Goal: Task Accomplishment & Management: Complete application form

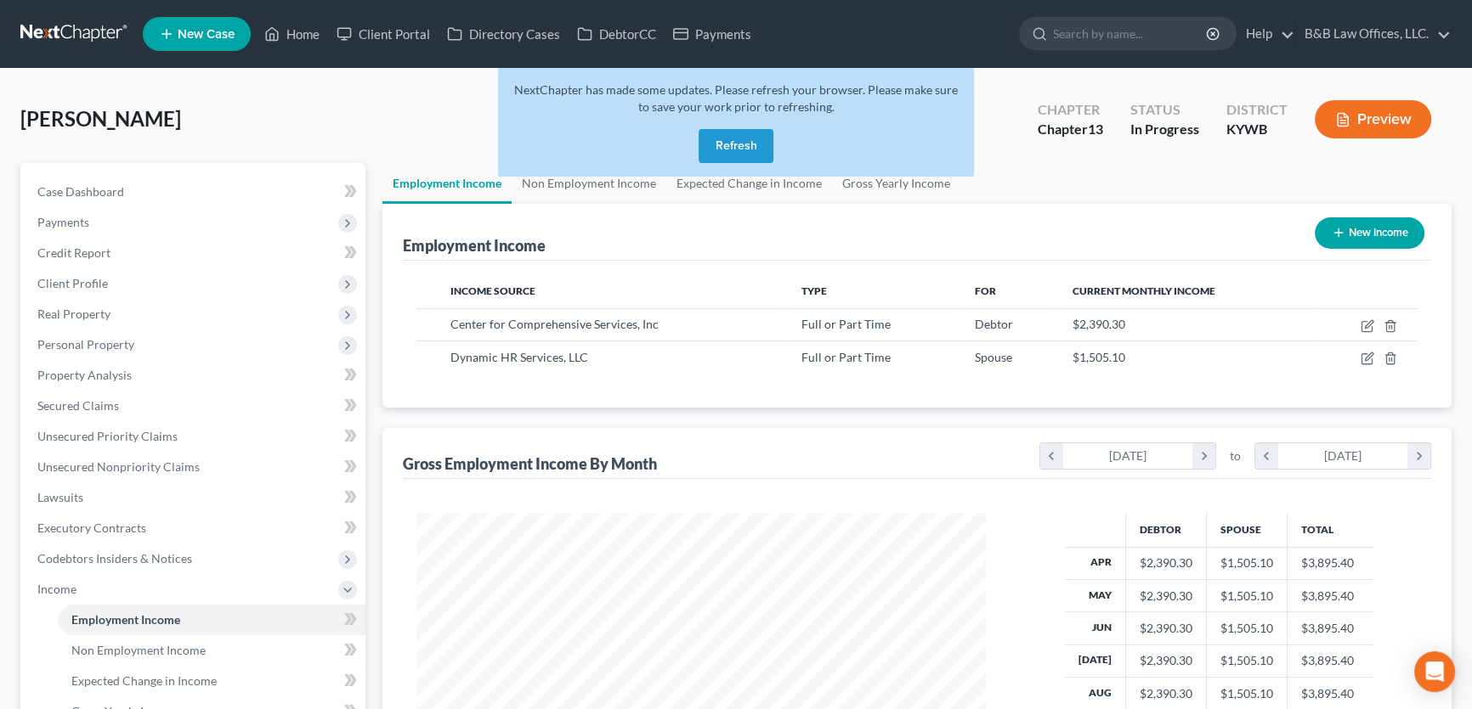
scroll to position [304, 603]
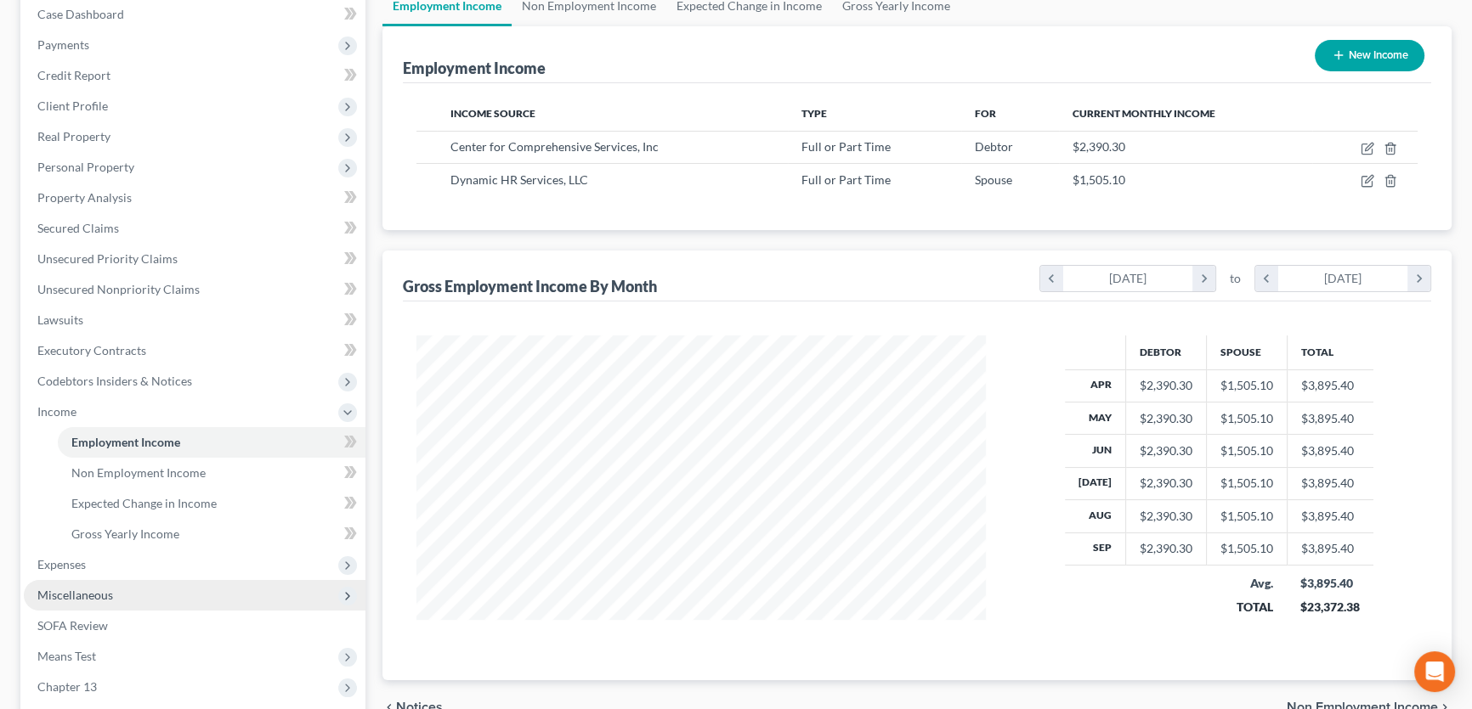
scroll to position [405, 0]
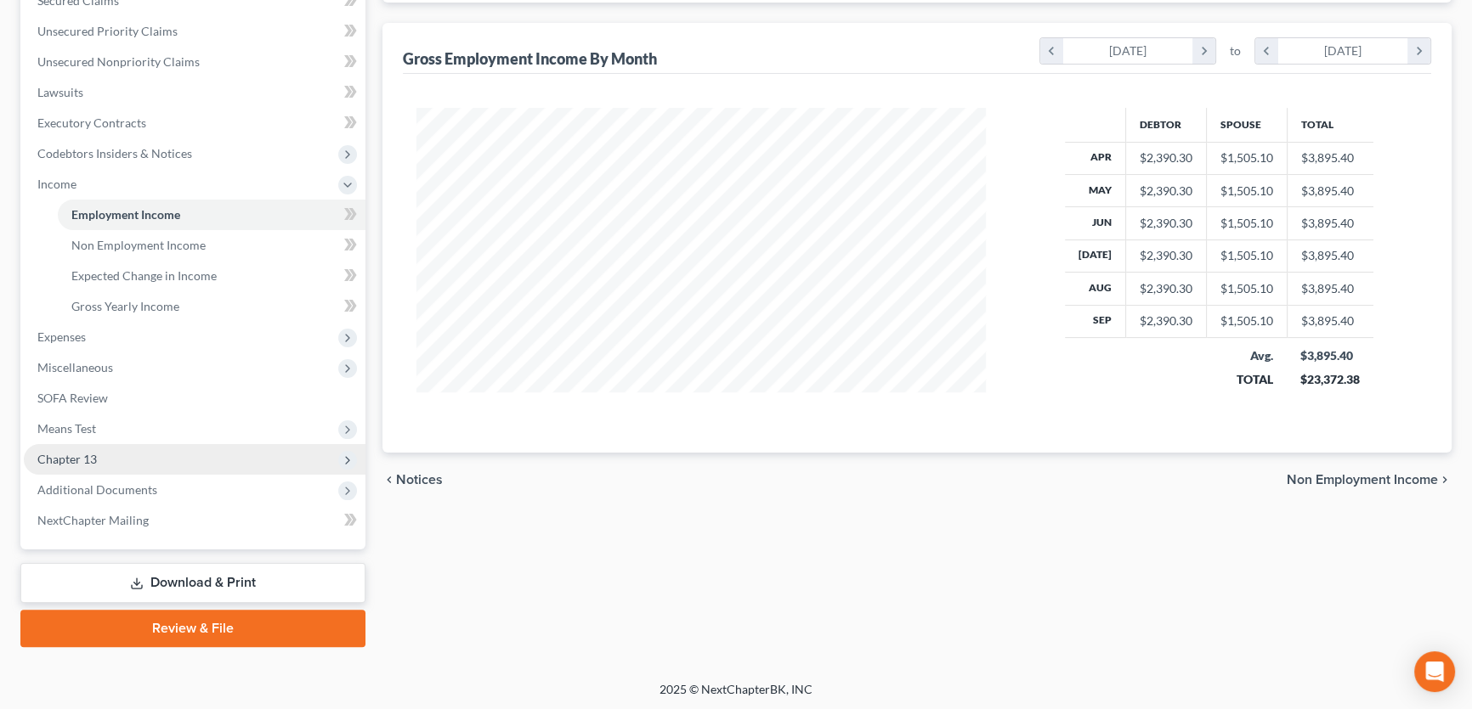
click at [94, 461] on span "Chapter 13" at bounding box center [66, 459] width 59 height 14
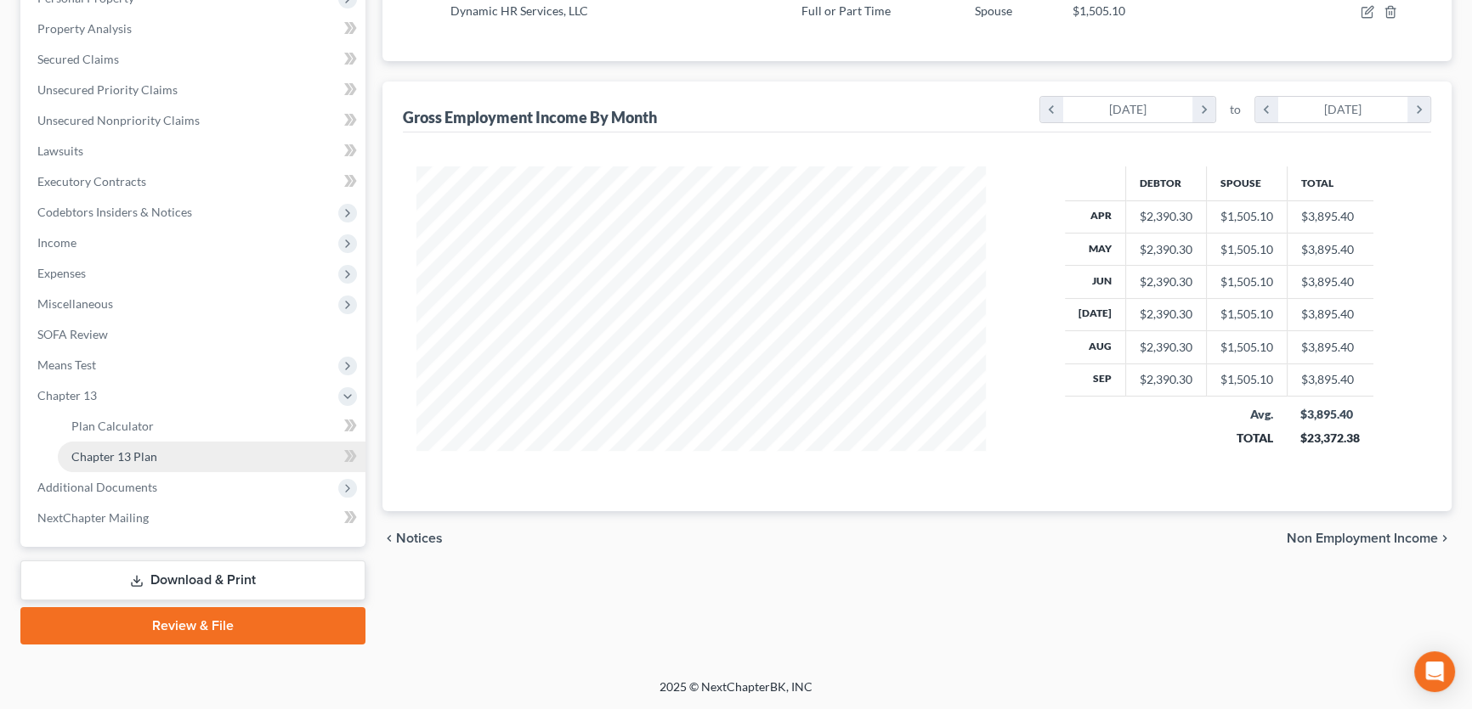
scroll to position [344, 0]
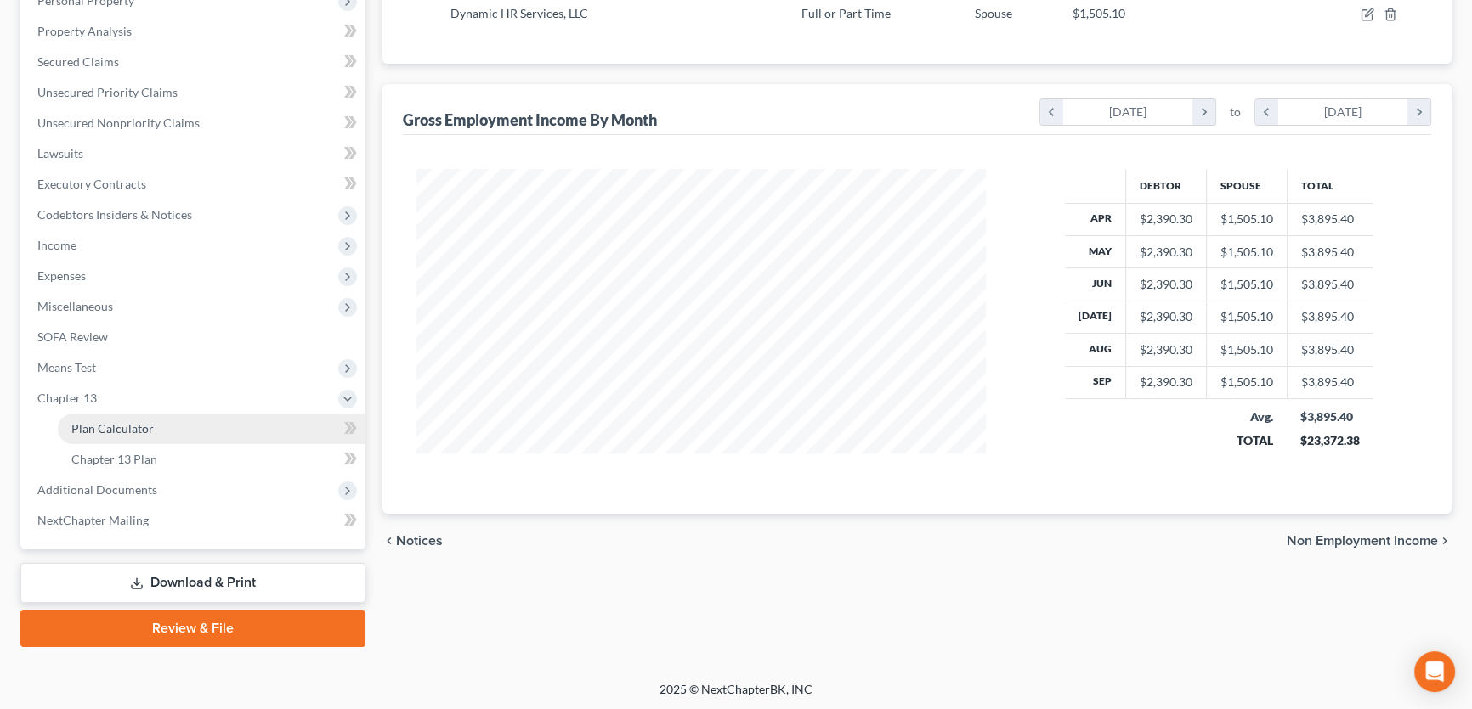
click at [125, 427] on span "Plan Calculator" at bounding box center [112, 428] width 82 height 14
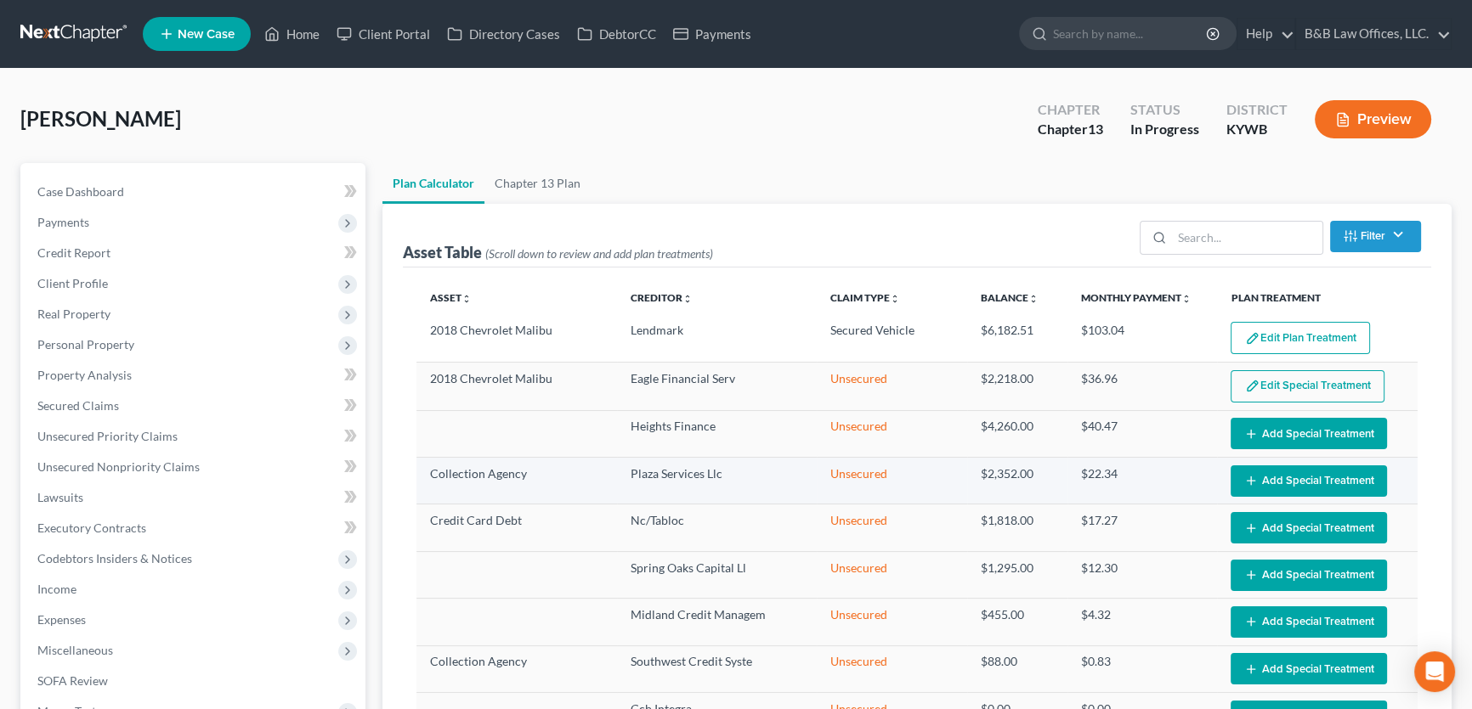
select select "59"
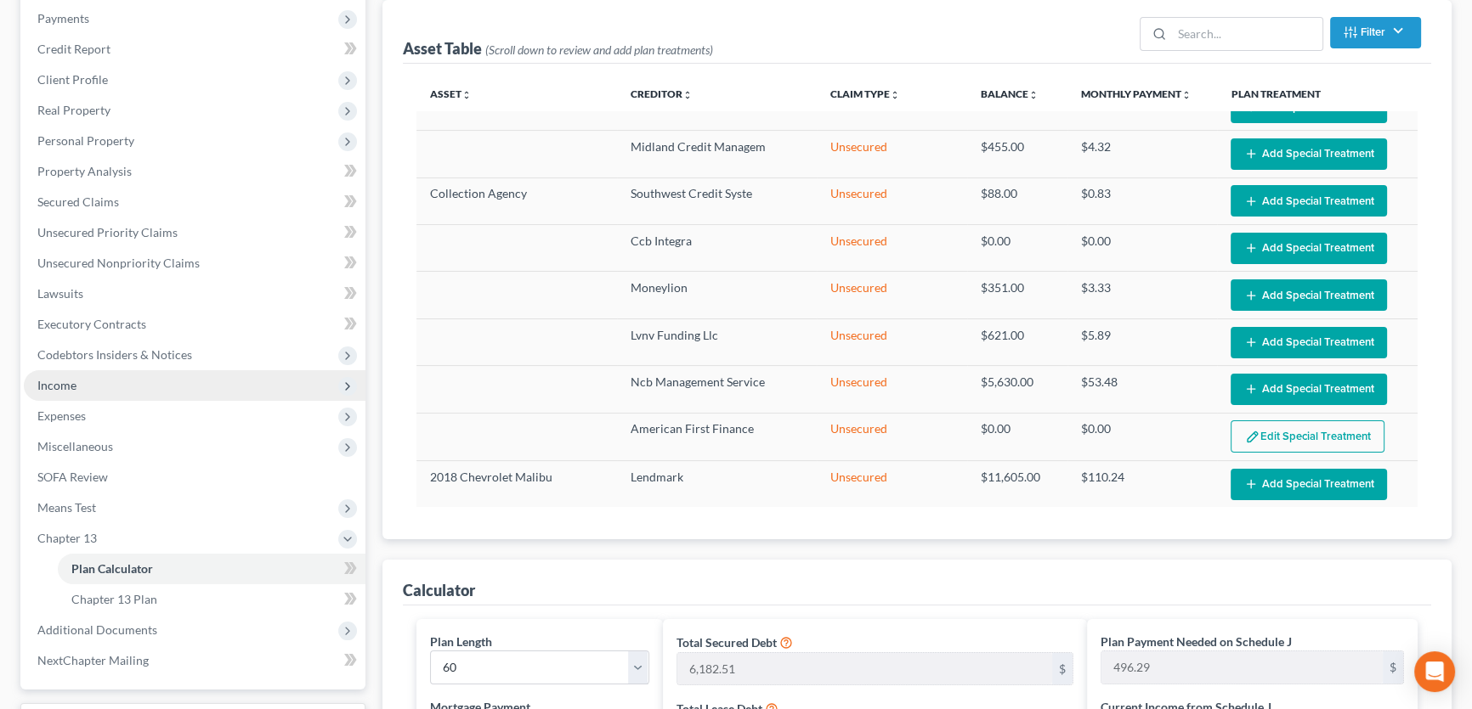
scroll to position [154, 0]
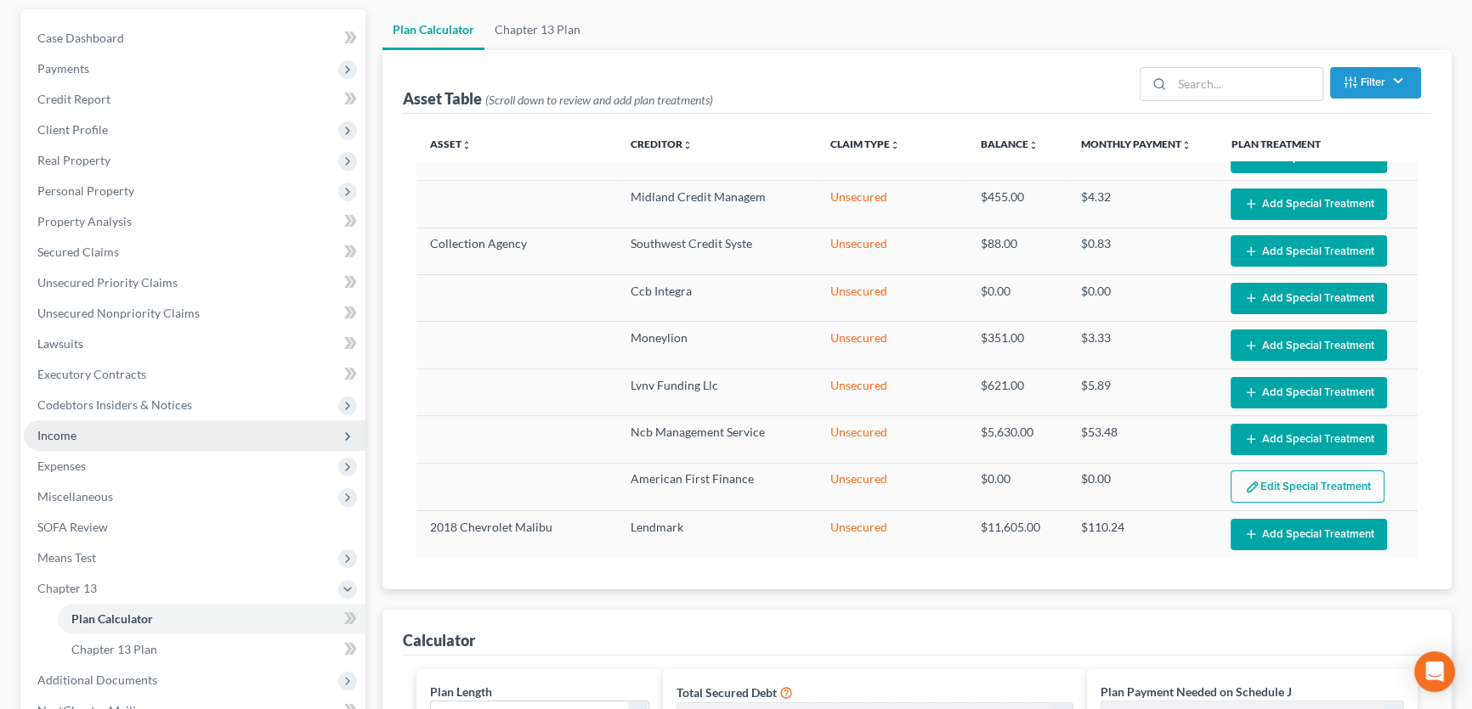
click at [77, 427] on span "Income" at bounding box center [195, 436] width 342 height 31
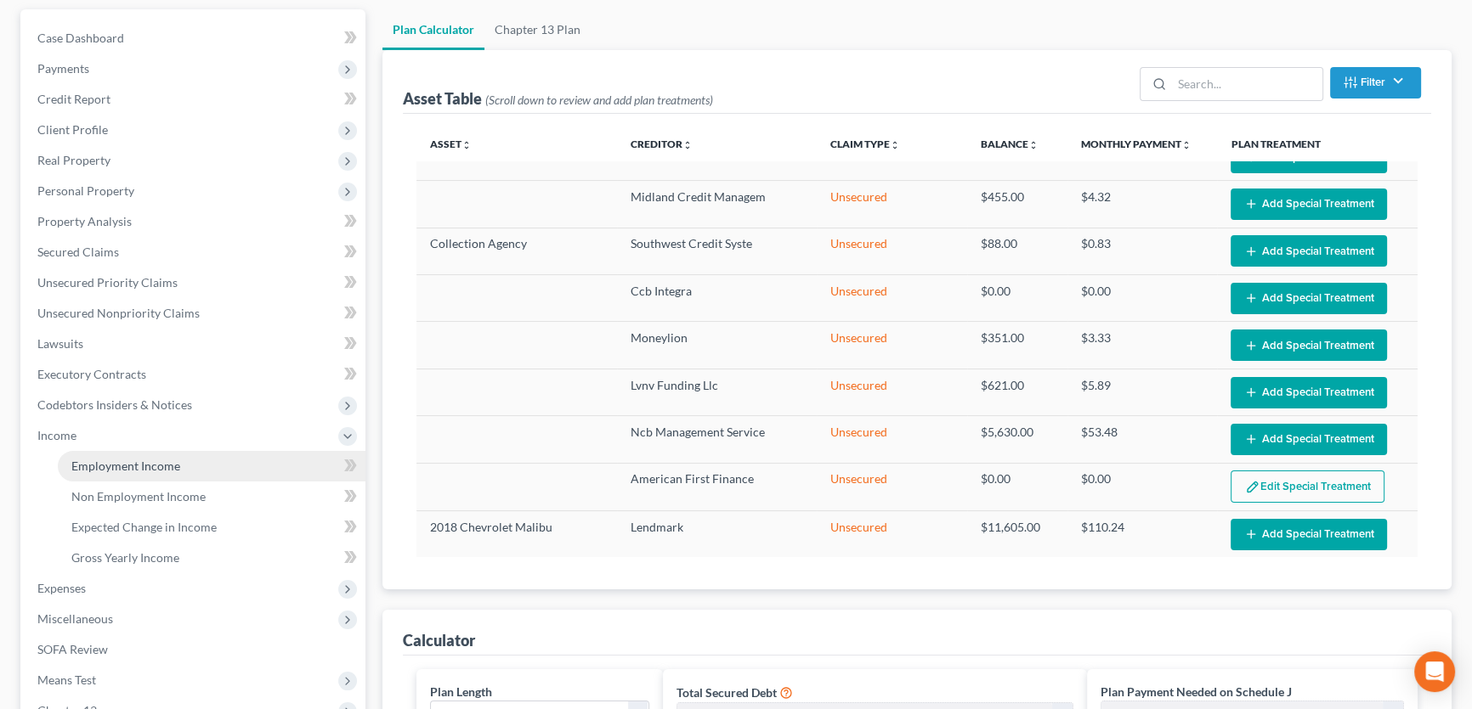
click at [138, 469] on span "Employment Income" at bounding box center [125, 466] width 109 height 14
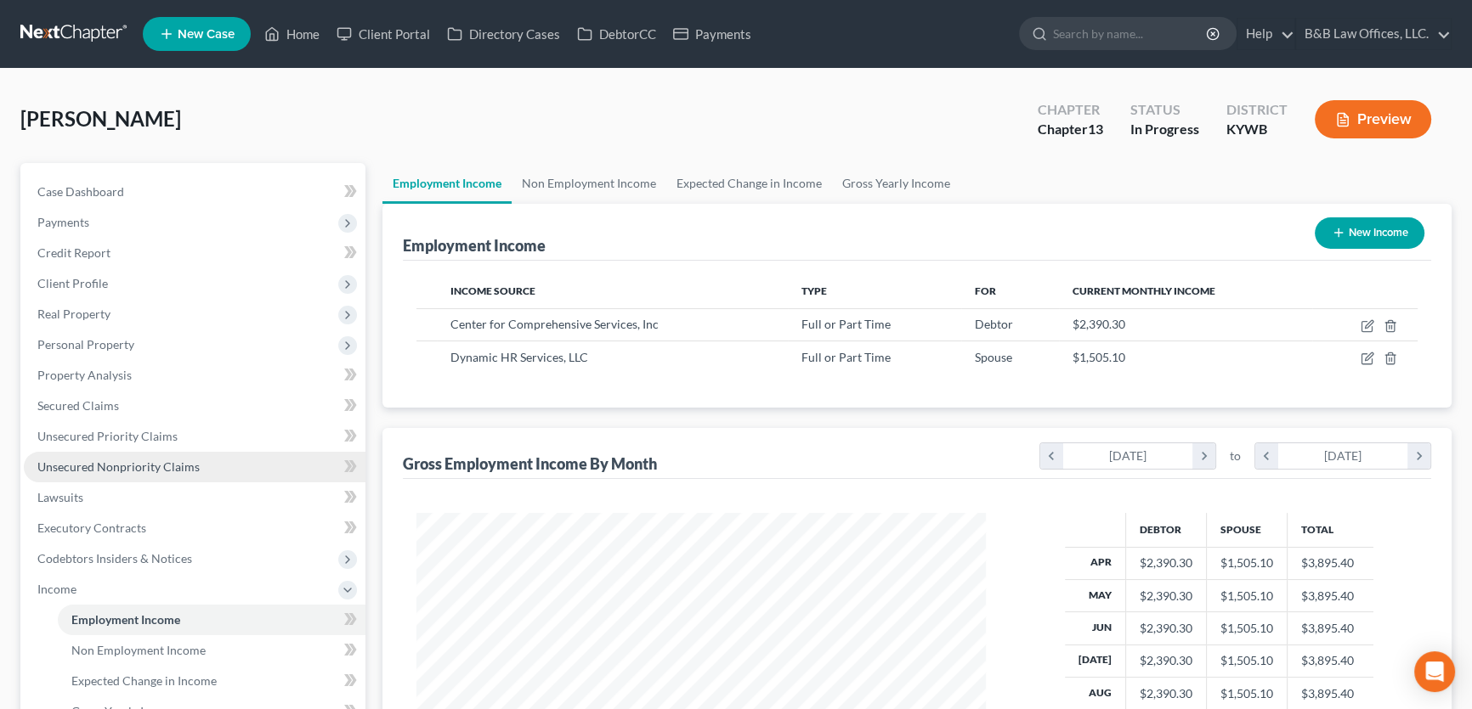
scroll to position [308, 0]
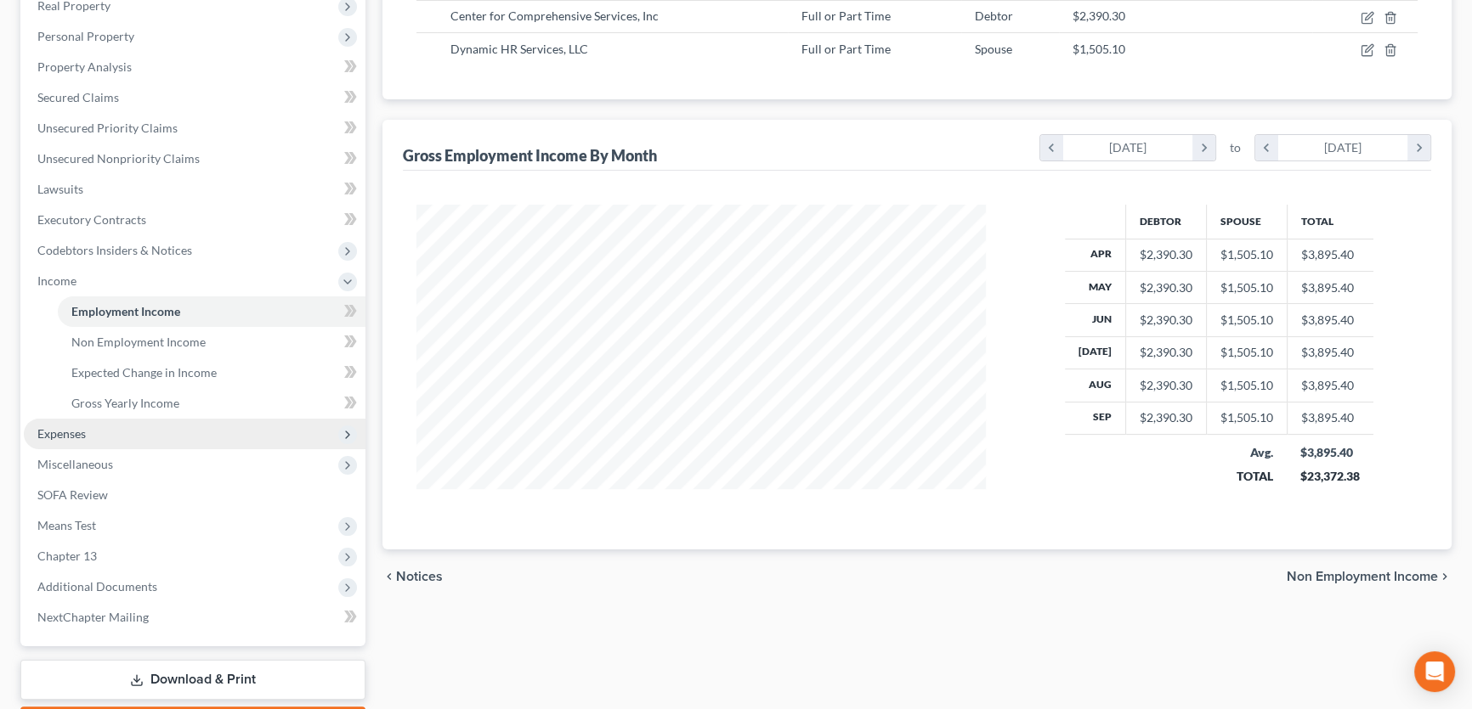
click at [123, 431] on span "Expenses" at bounding box center [195, 434] width 342 height 31
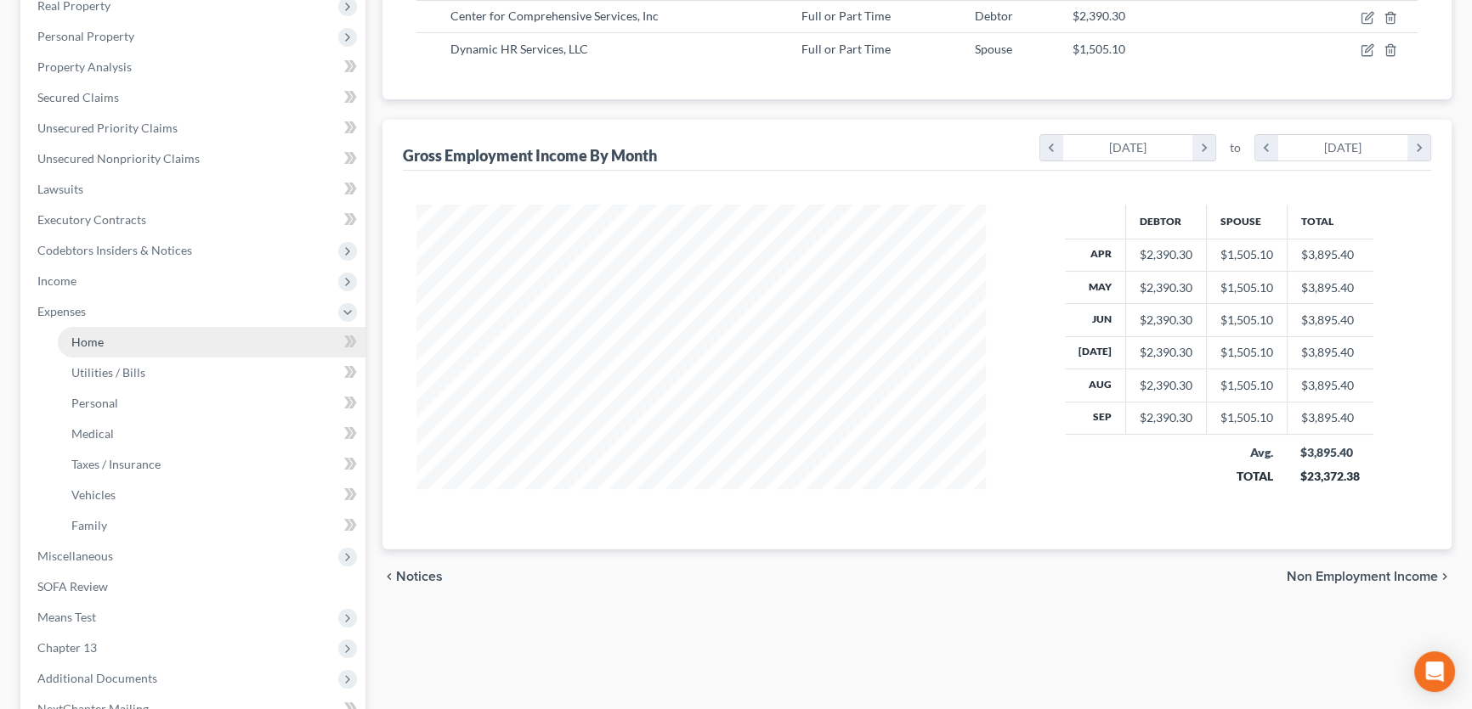
click at [122, 349] on link "Home" at bounding box center [212, 342] width 308 height 31
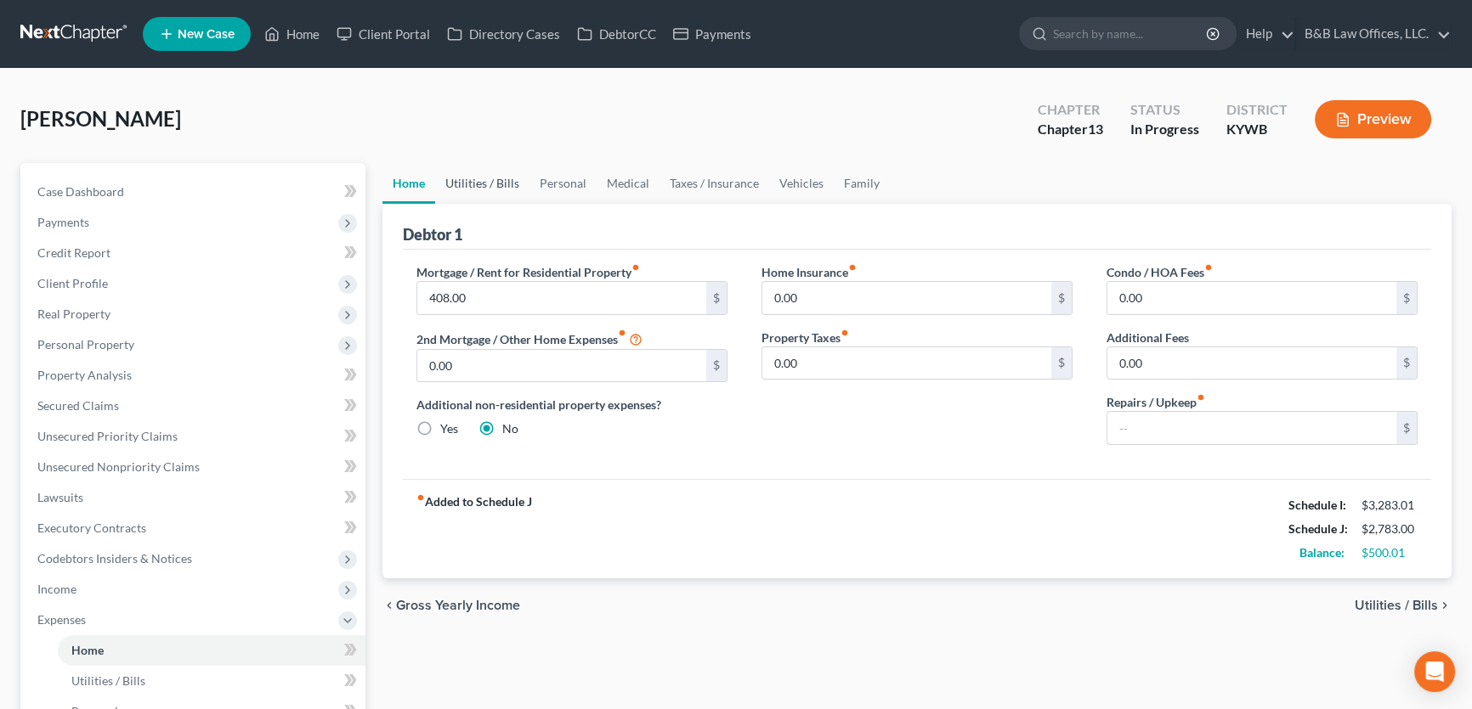
click at [496, 190] on link "Utilities / Bills" at bounding box center [482, 183] width 94 height 41
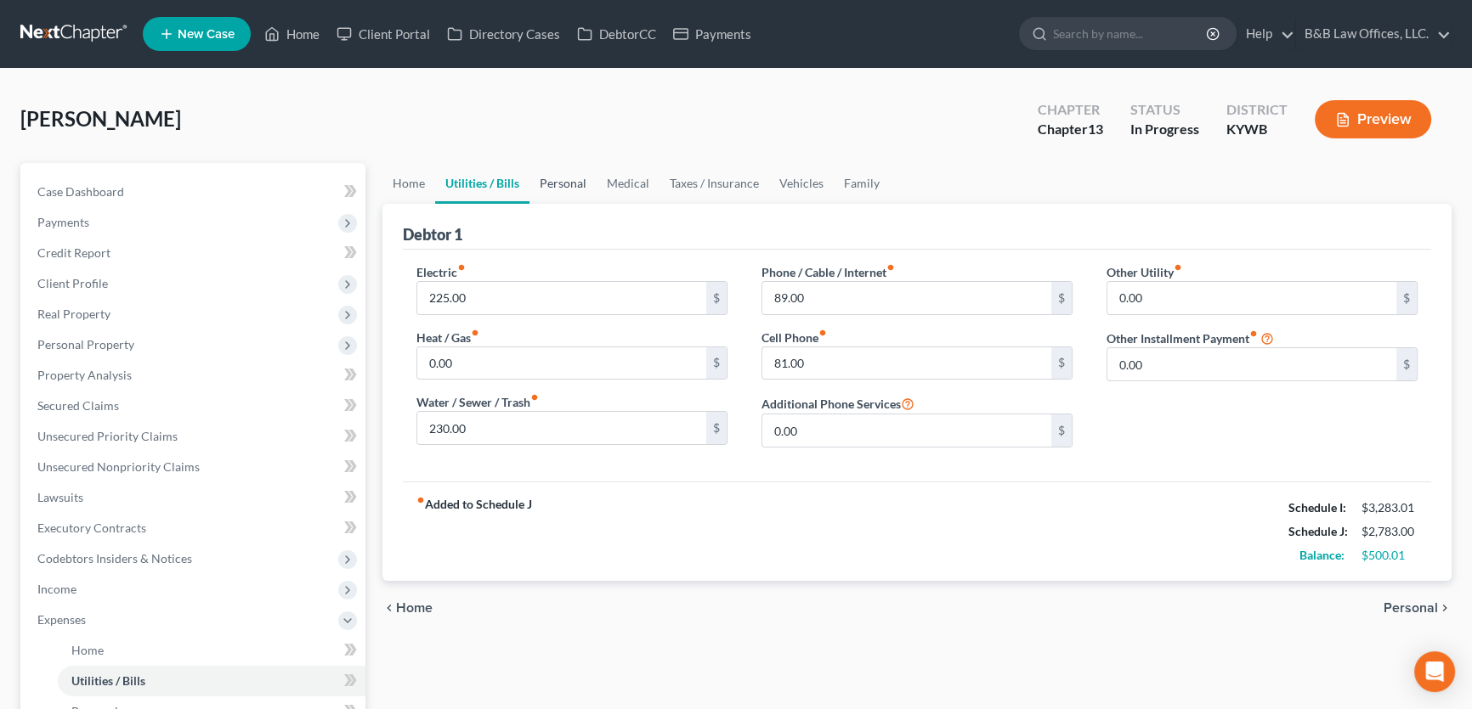
click at [563, 186] on link "Personal" at bounding box center [562, 183] width 67 height 41
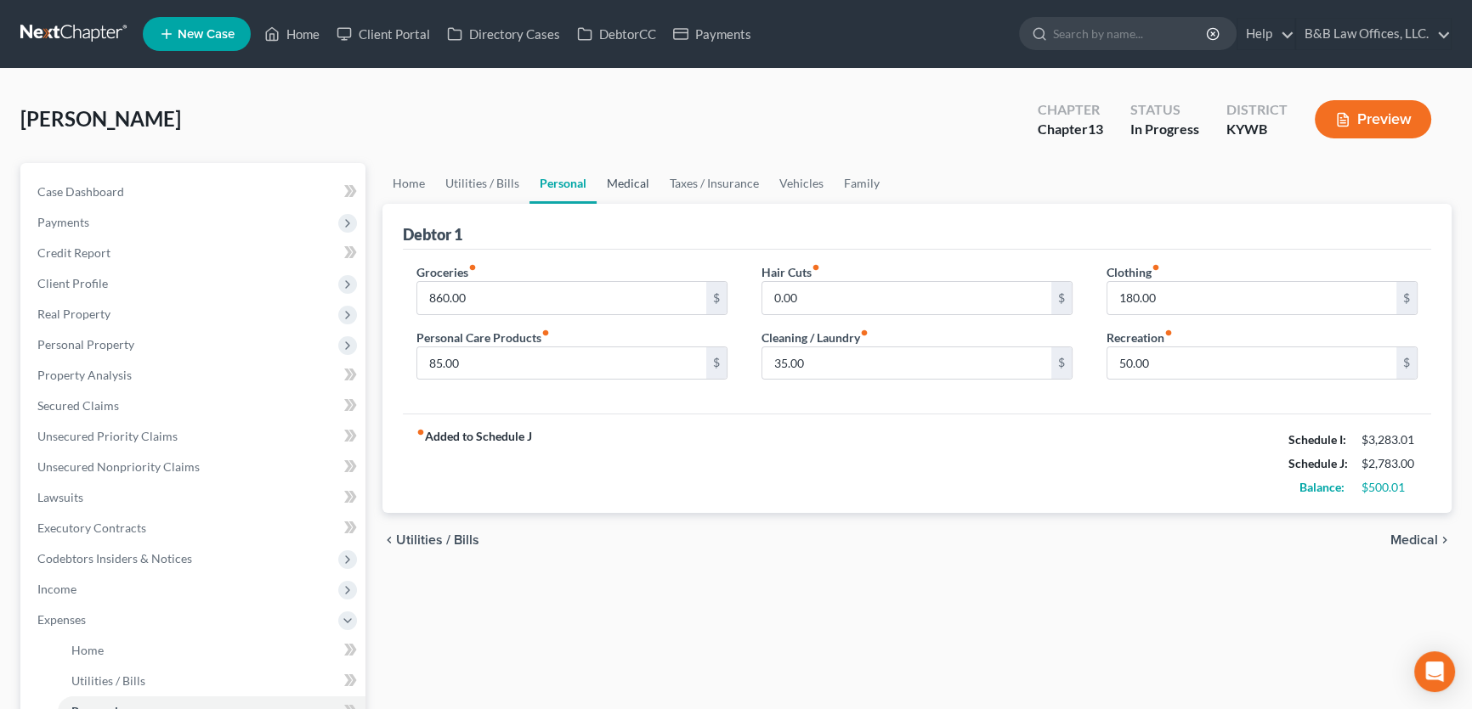
click at [642, 184] on link "Medical" at bounding box center [627, 183] width 63 height 41
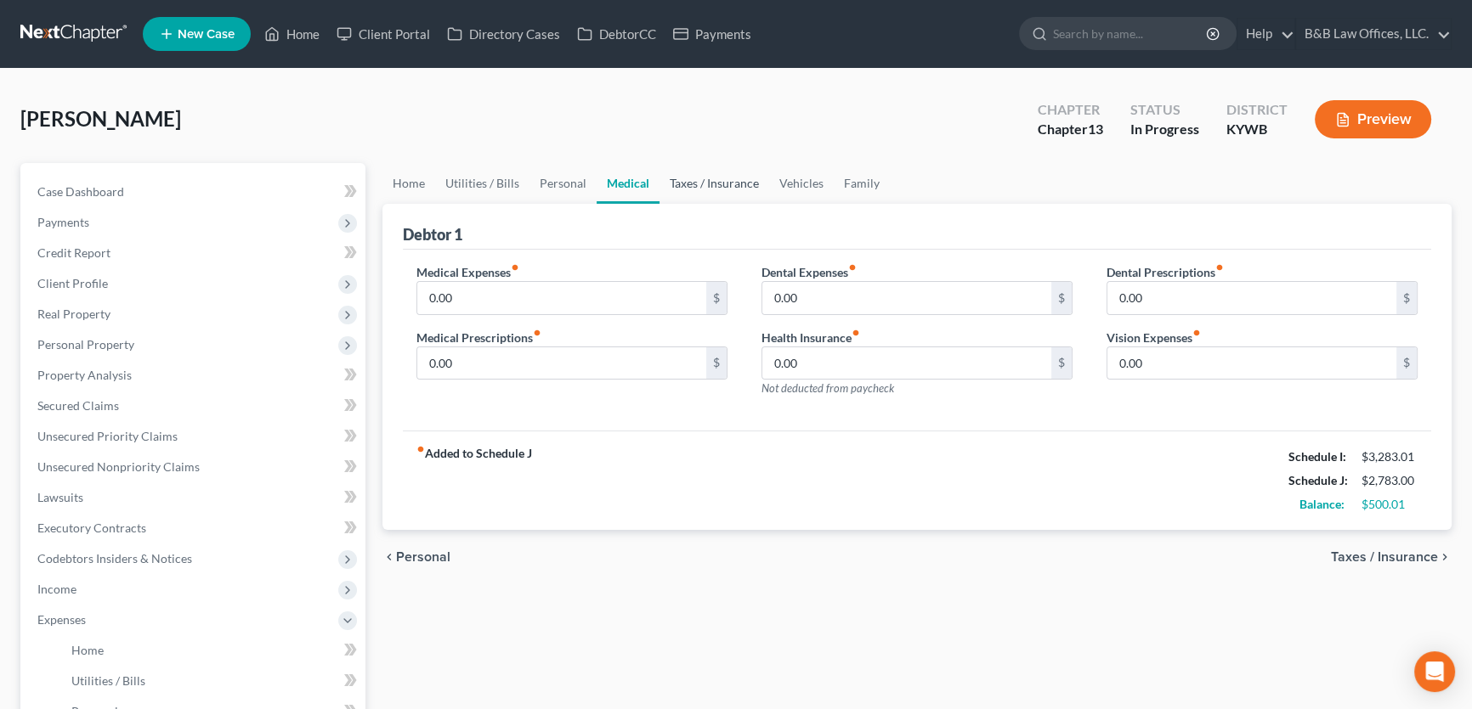
click at [705, 183] on link "Taxes / Insurance" at bounding box center [714, 183] width 110 height 41
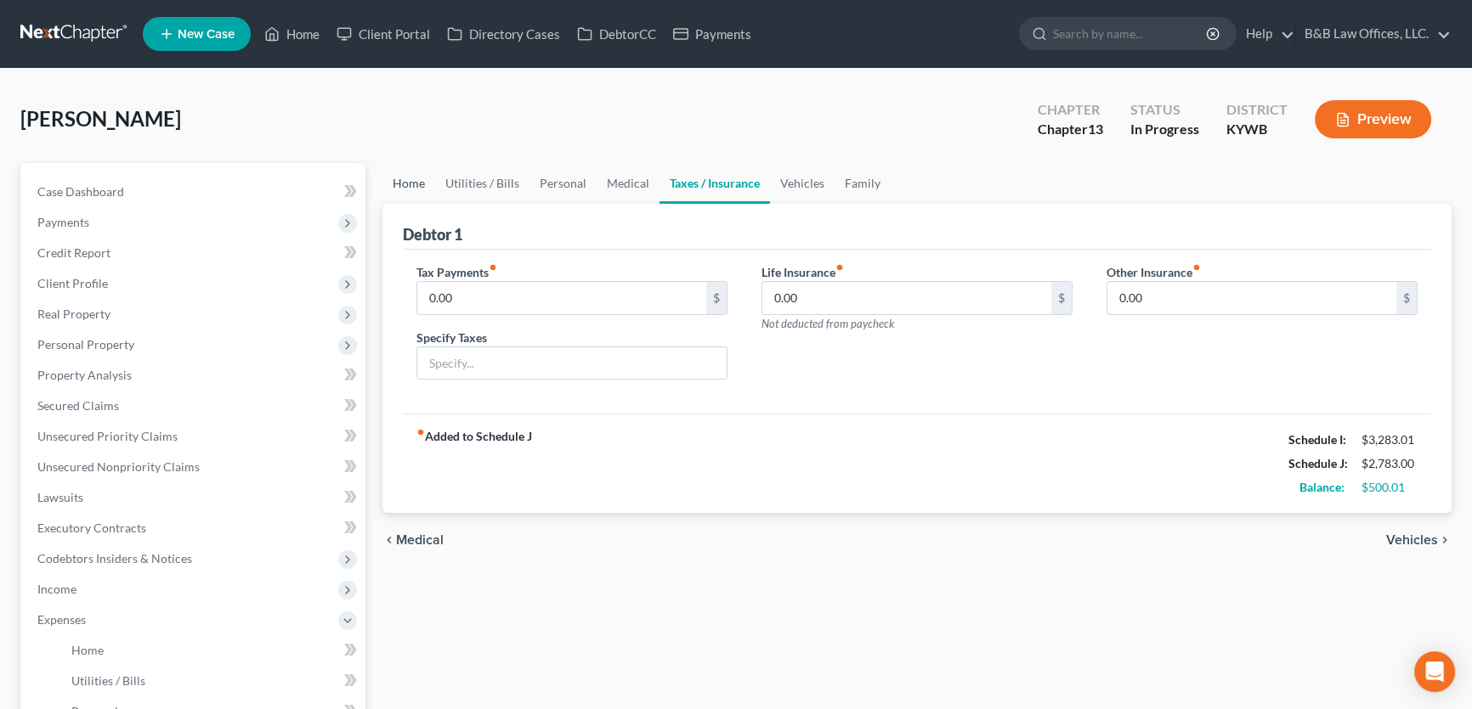
click at [409, 179] on link "Home" at bounding box center [408, 183] width 53 height 41
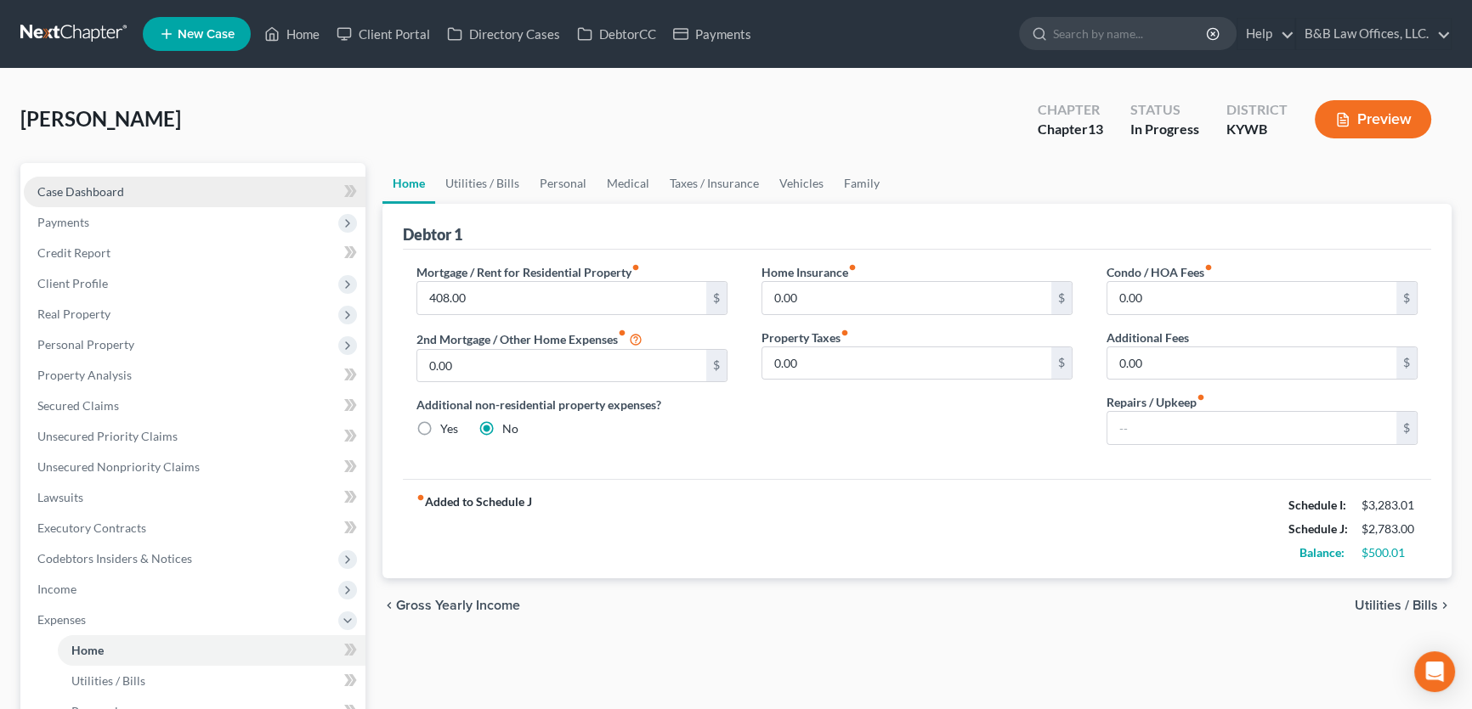
click at [99, 193] on span "Case Dashboard" at bounding box center [80, 191] width 87 height 14
select select "2"
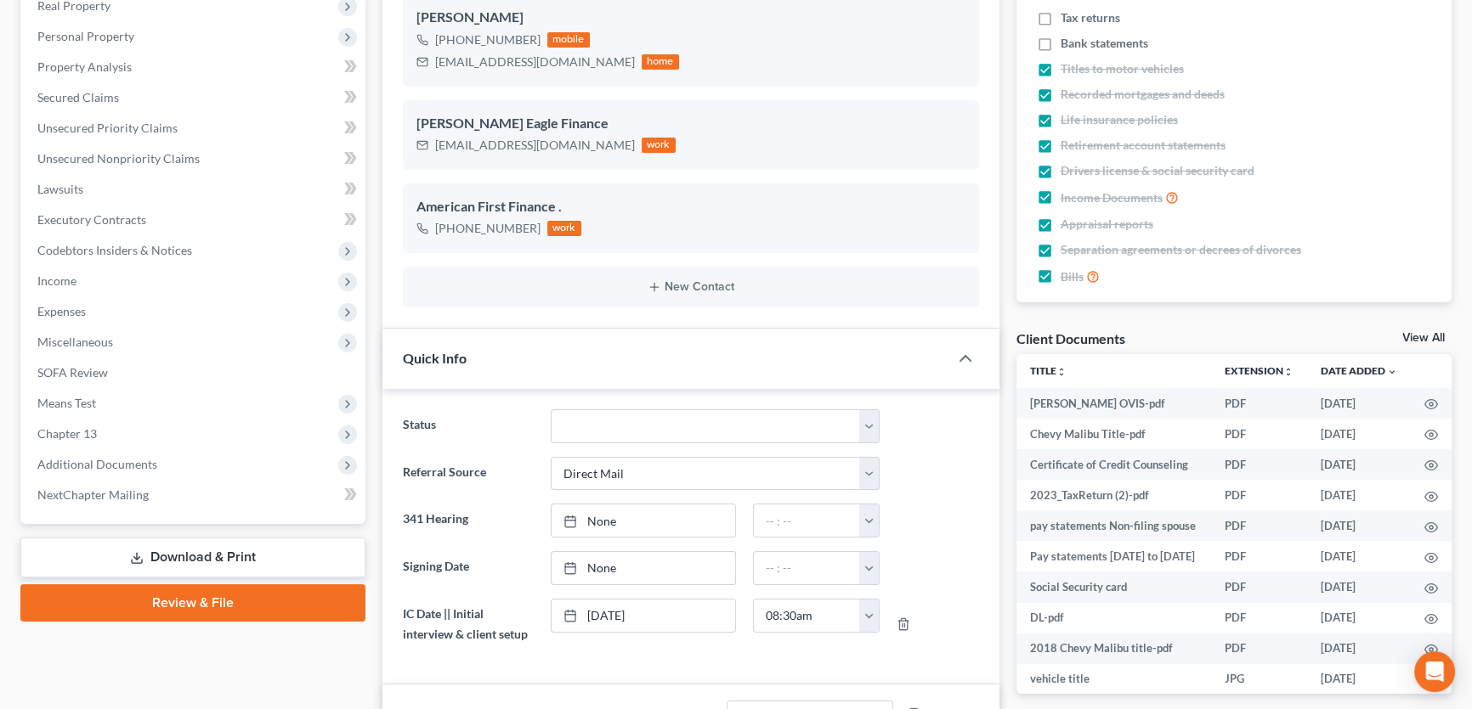
click at [1420, 338] on link "View All" at bounding box center [1423, 338] width 42 height 12
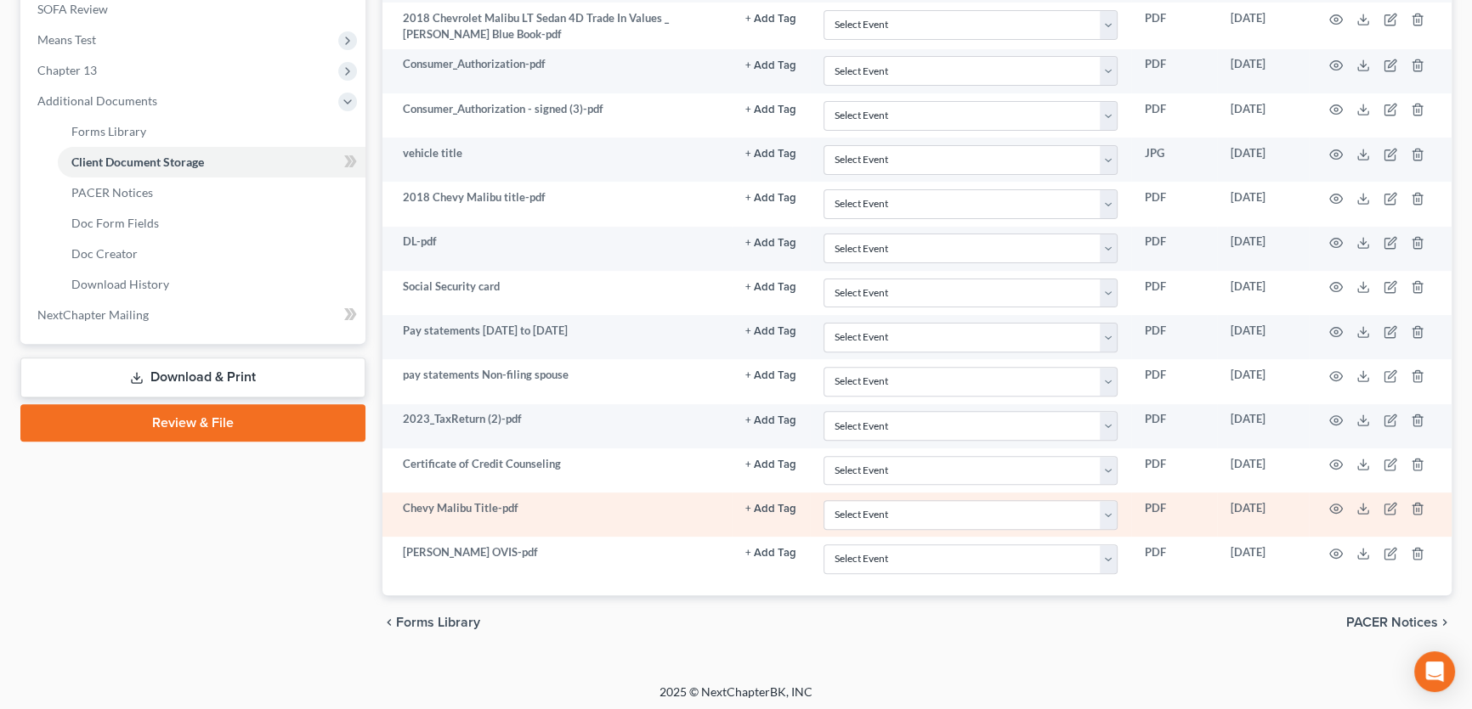
scroll to position [595, 0]
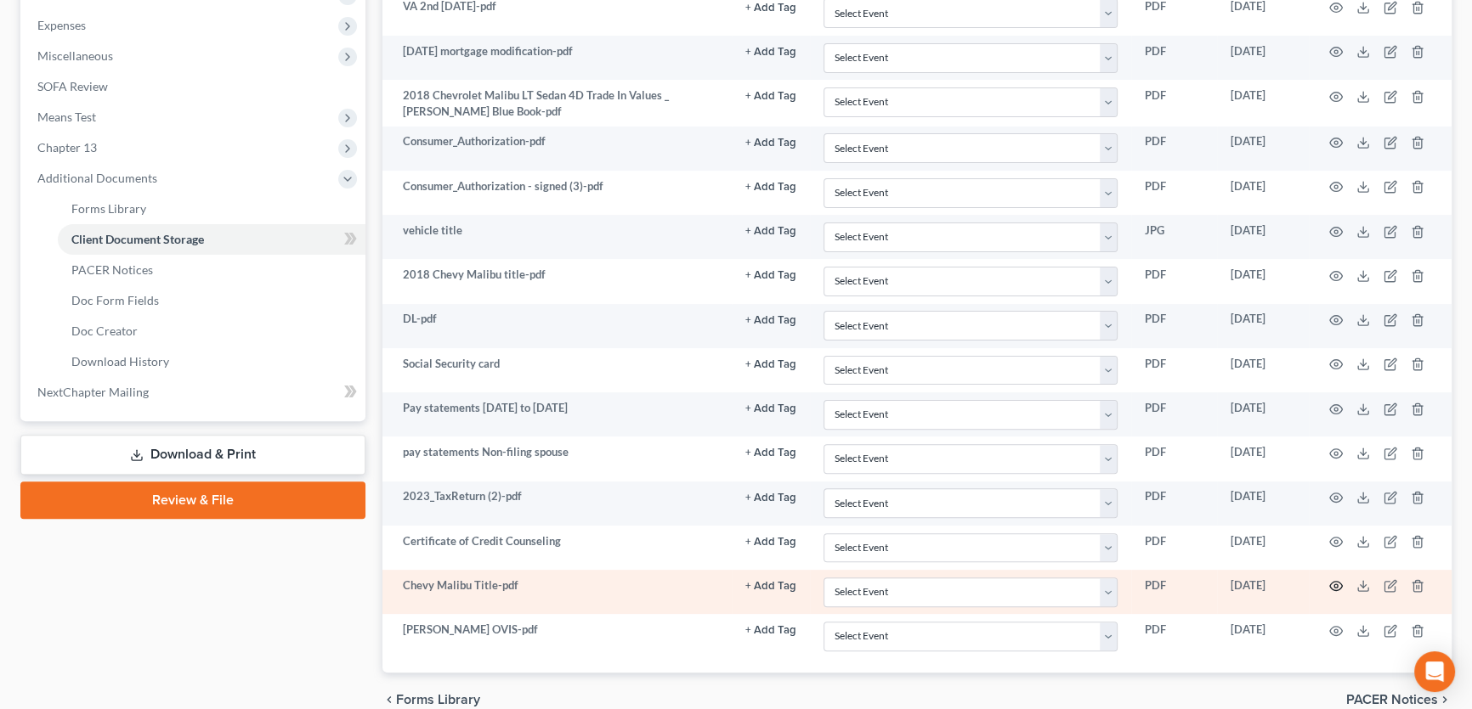
click at [1337, 586] on icon "button" at bounding box center [1336, 586] width 13 height 9
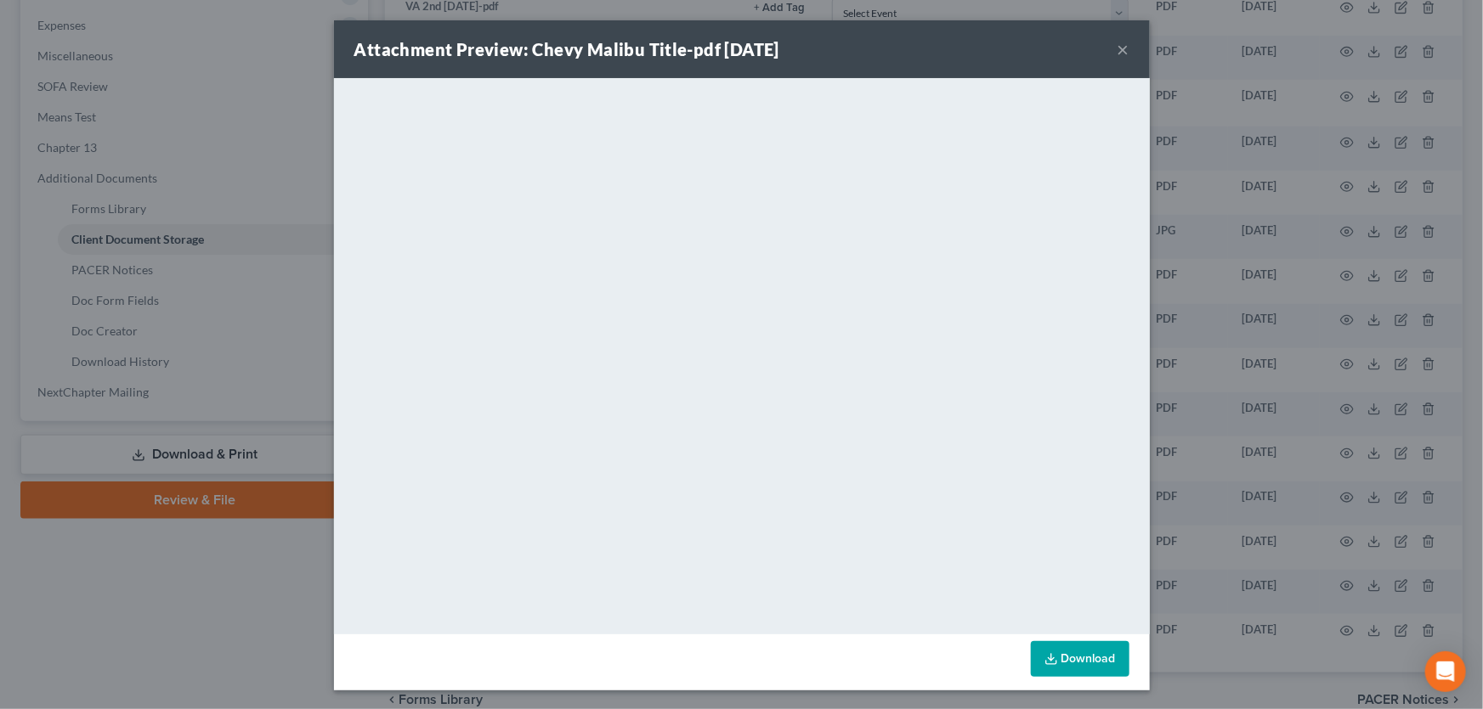
click at [1117, 49] on button "×" at bounding box center [1123, 49] width 12 height 20
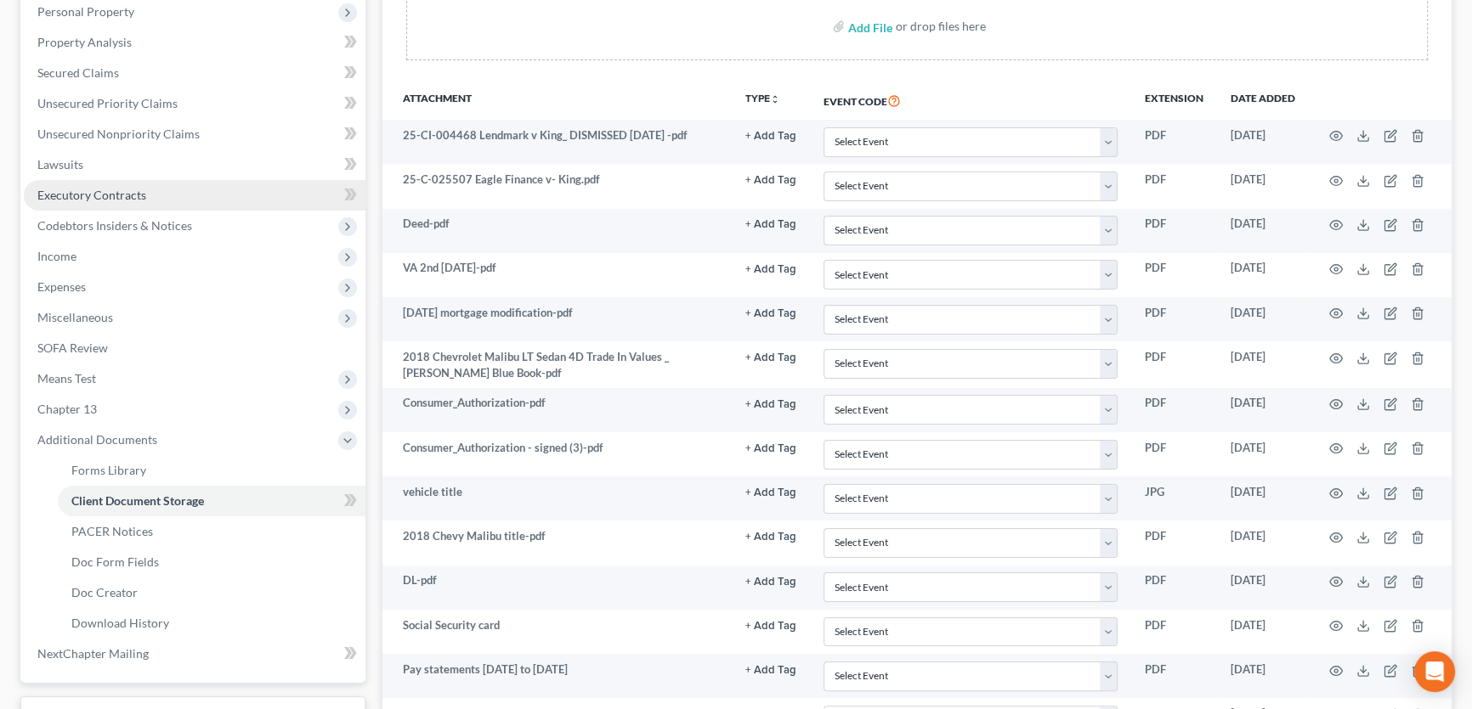
scroll to position [132, 0]
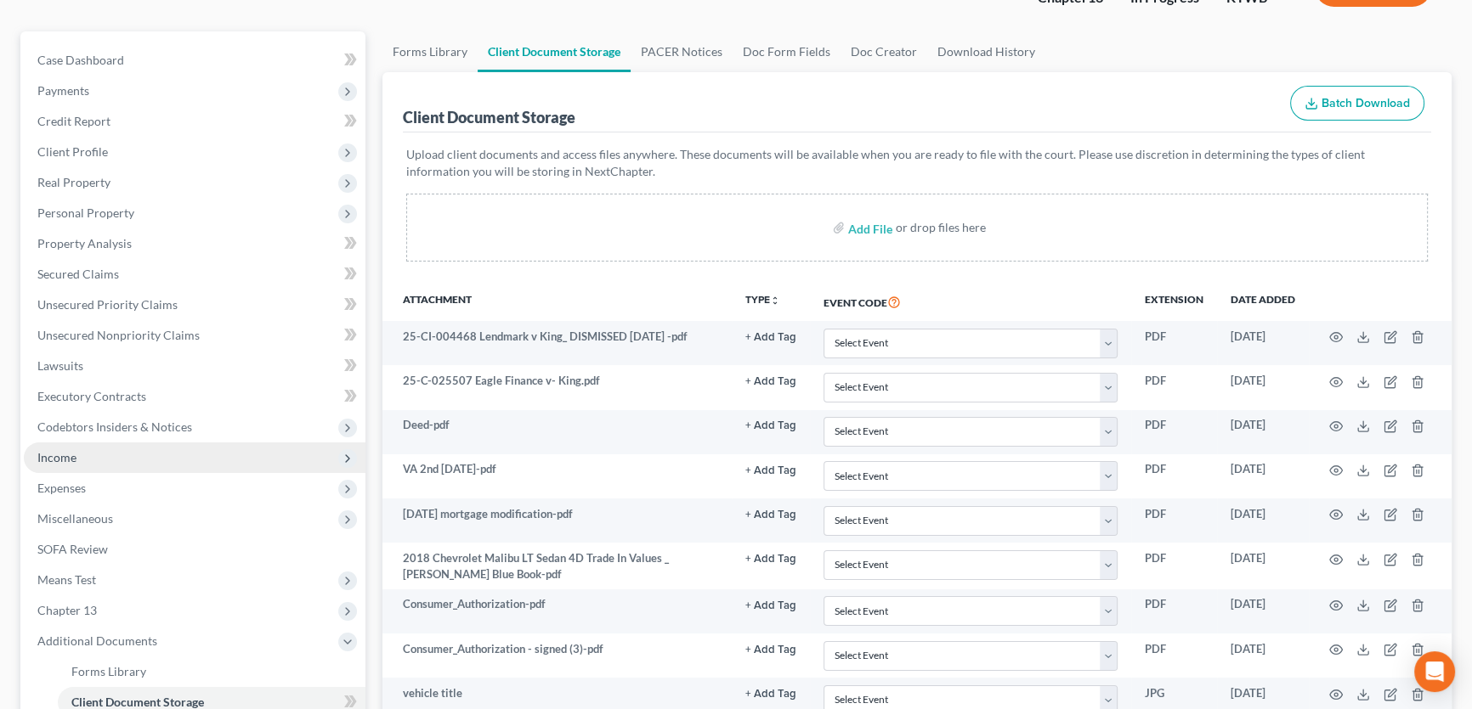
click at [83, 458] on span "Income" at bounding box center [195, 458] width 342 height 31
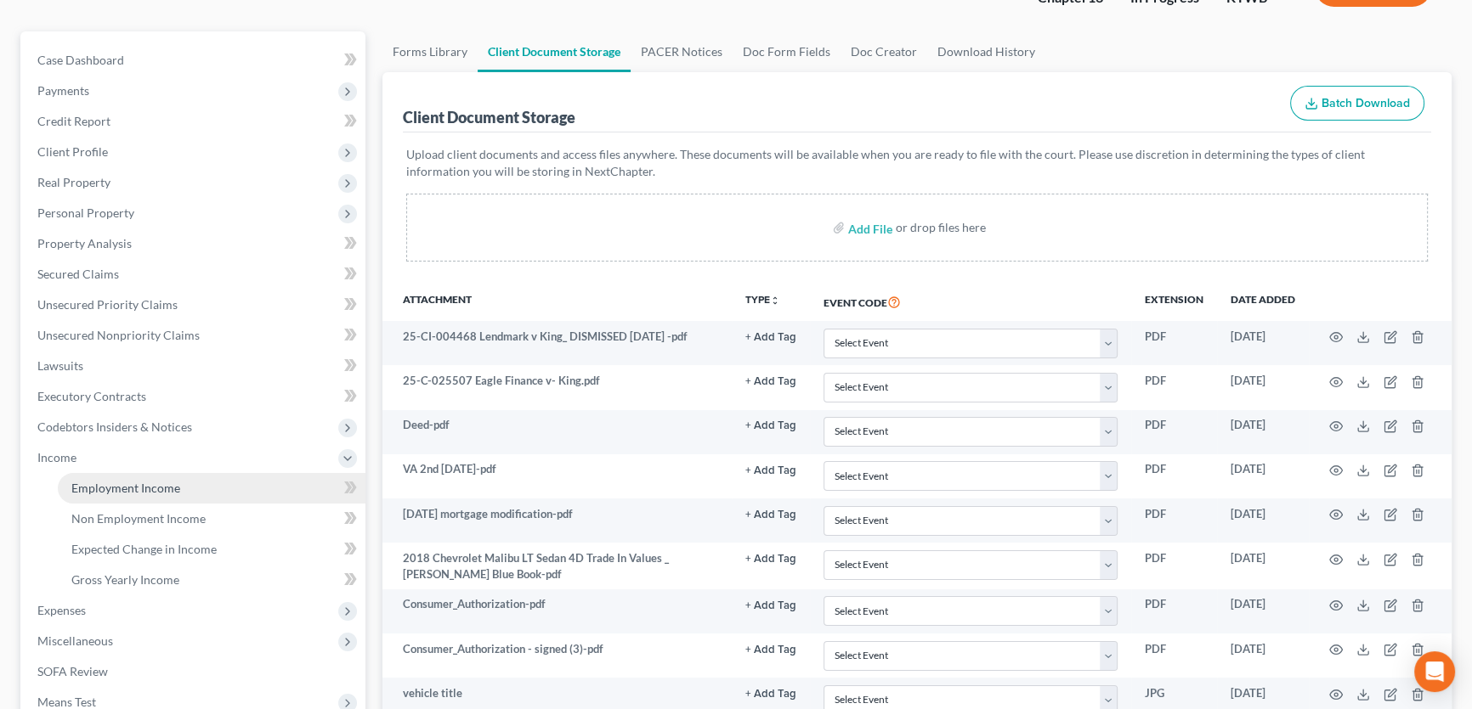
click at [155, 486] on span "Employment Income" at bounding box center [125, 488] width 109 height 14
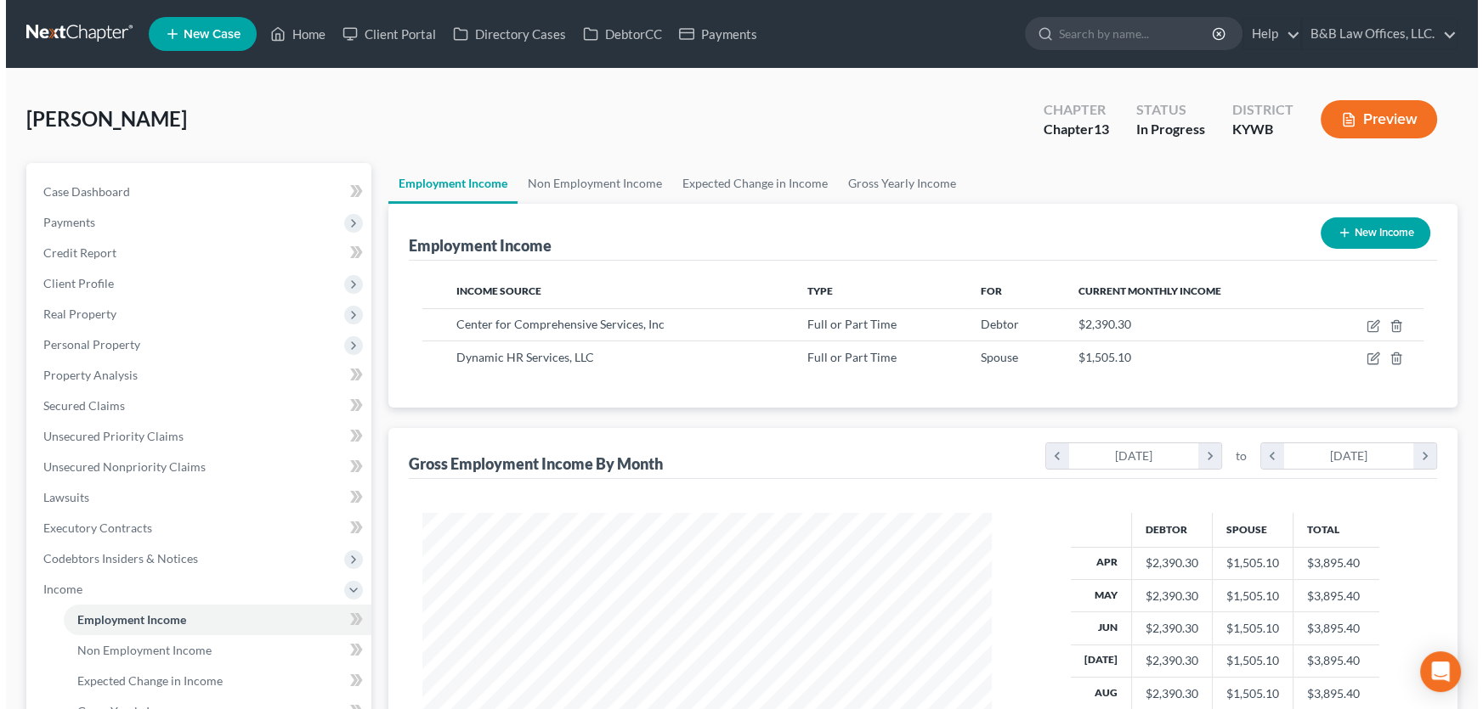
scroll to position [304, 603]
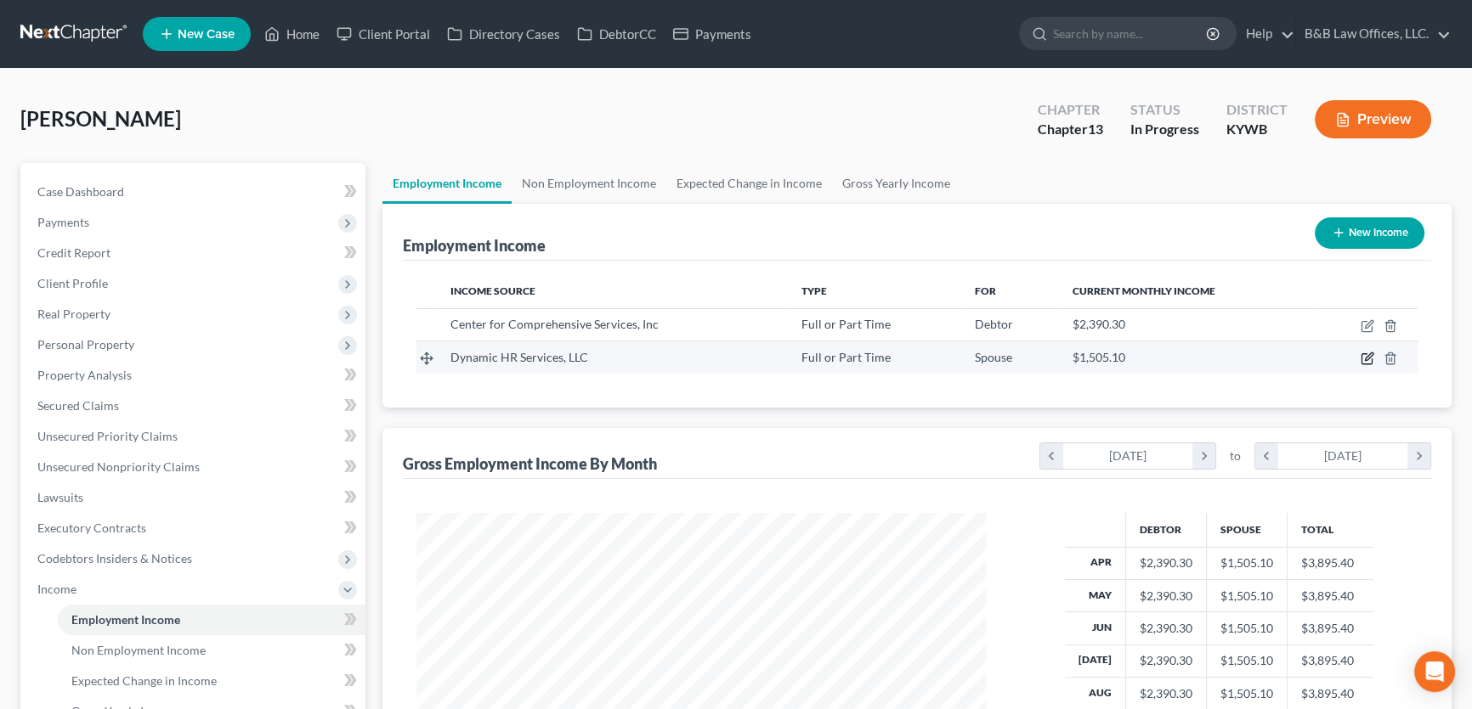
click at [1371, 361] on icon "button" at bounding box center [1366, 359] width 10 height 10
select select "0"
select select "23"
select select "2"
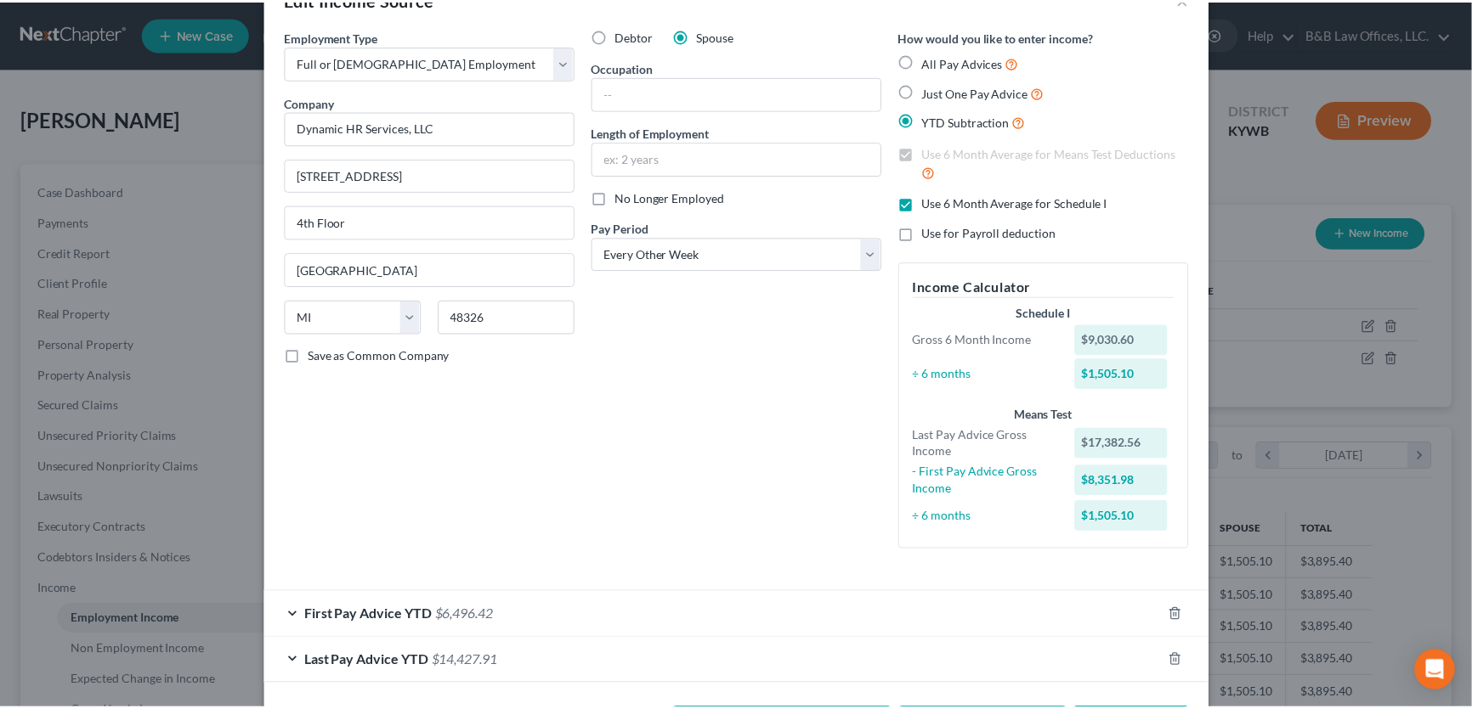
scroll to position [0, 0]
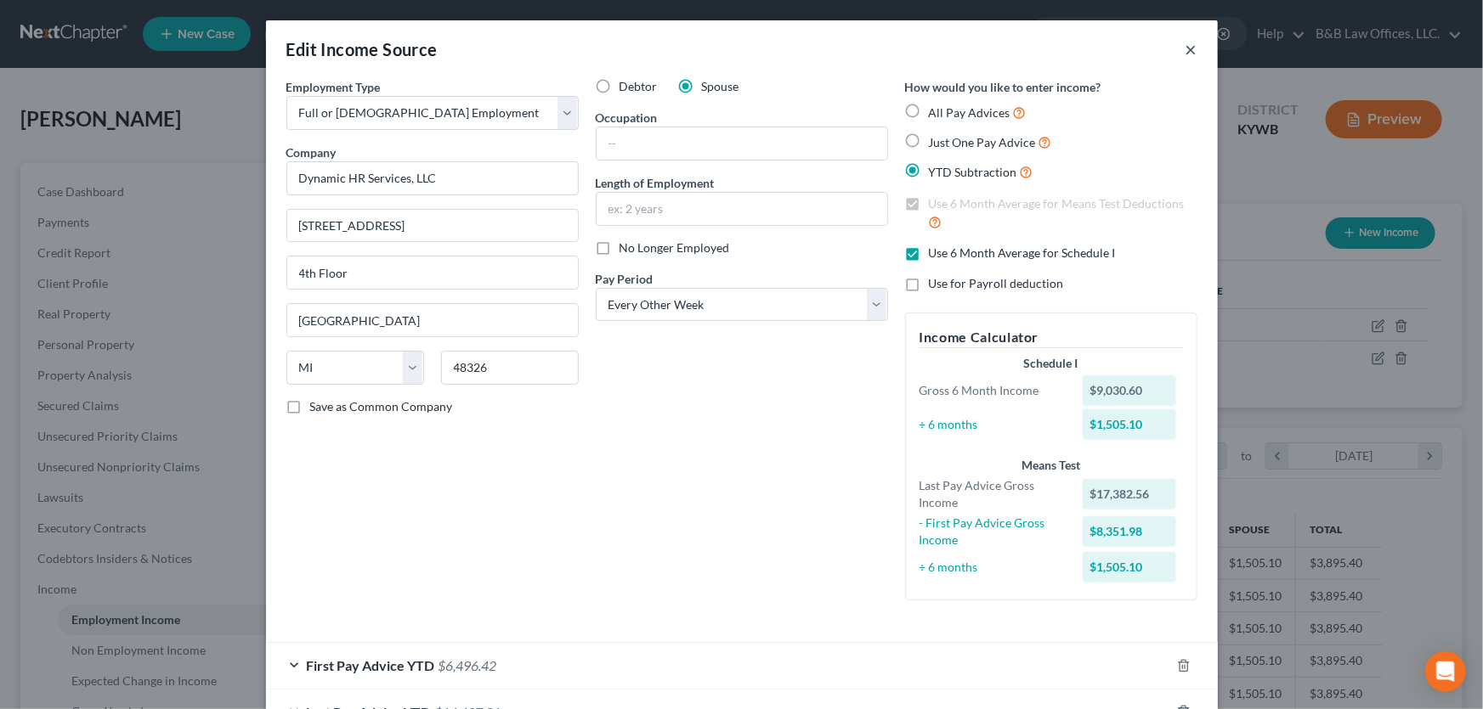
click at [1185, 53] on button "×" at bounding box center [1191, 49] width 12 height 20
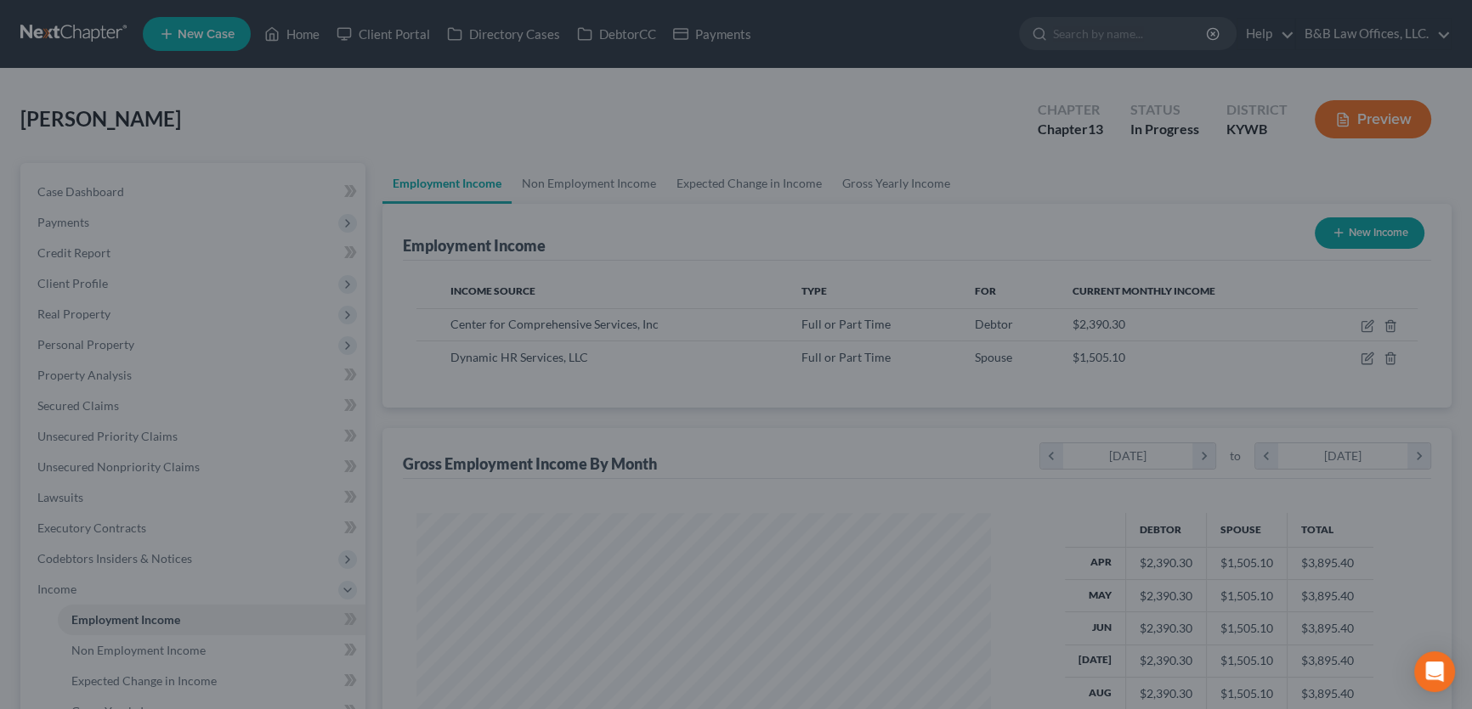
scroll to position [849306, 849007]
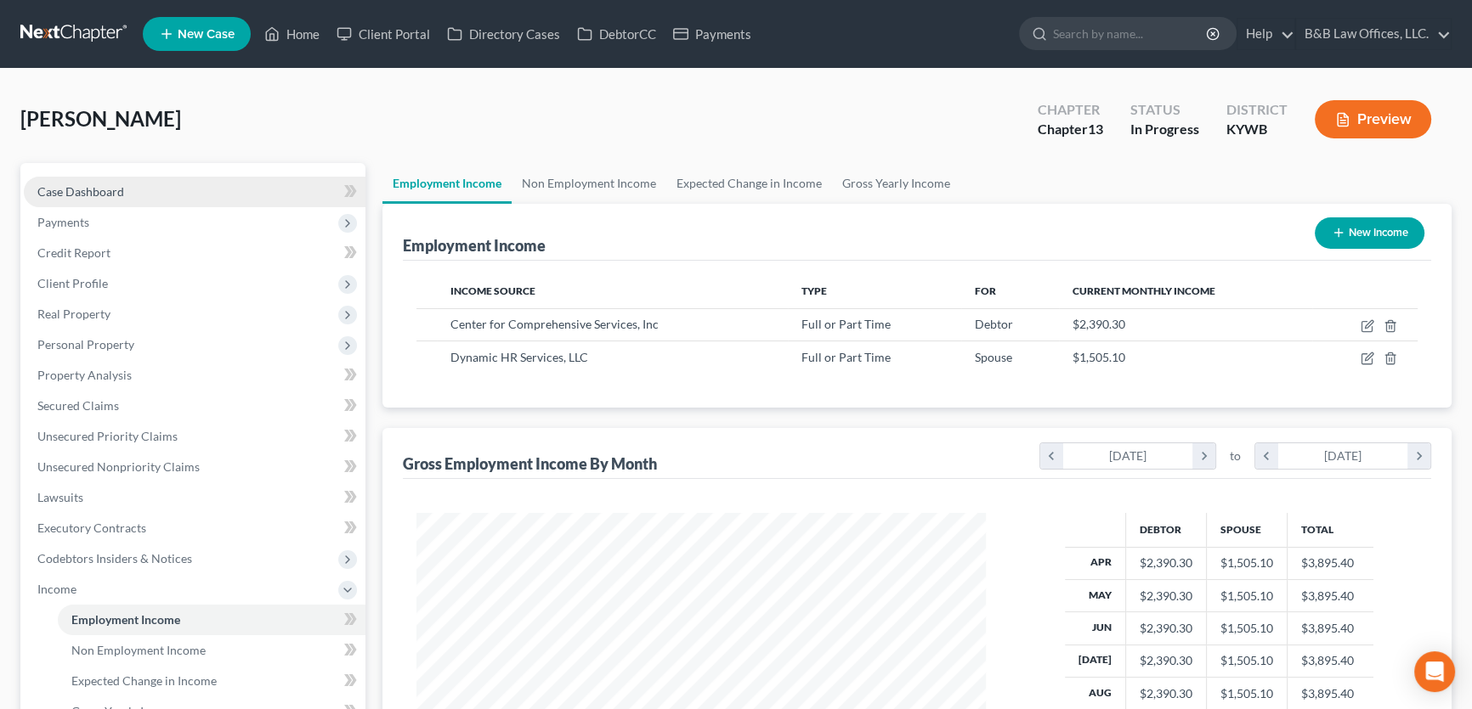
click at [133, 190] on link "Case Dashboard" at bounding box center [195, 192] width 342 height 31
select select "2"
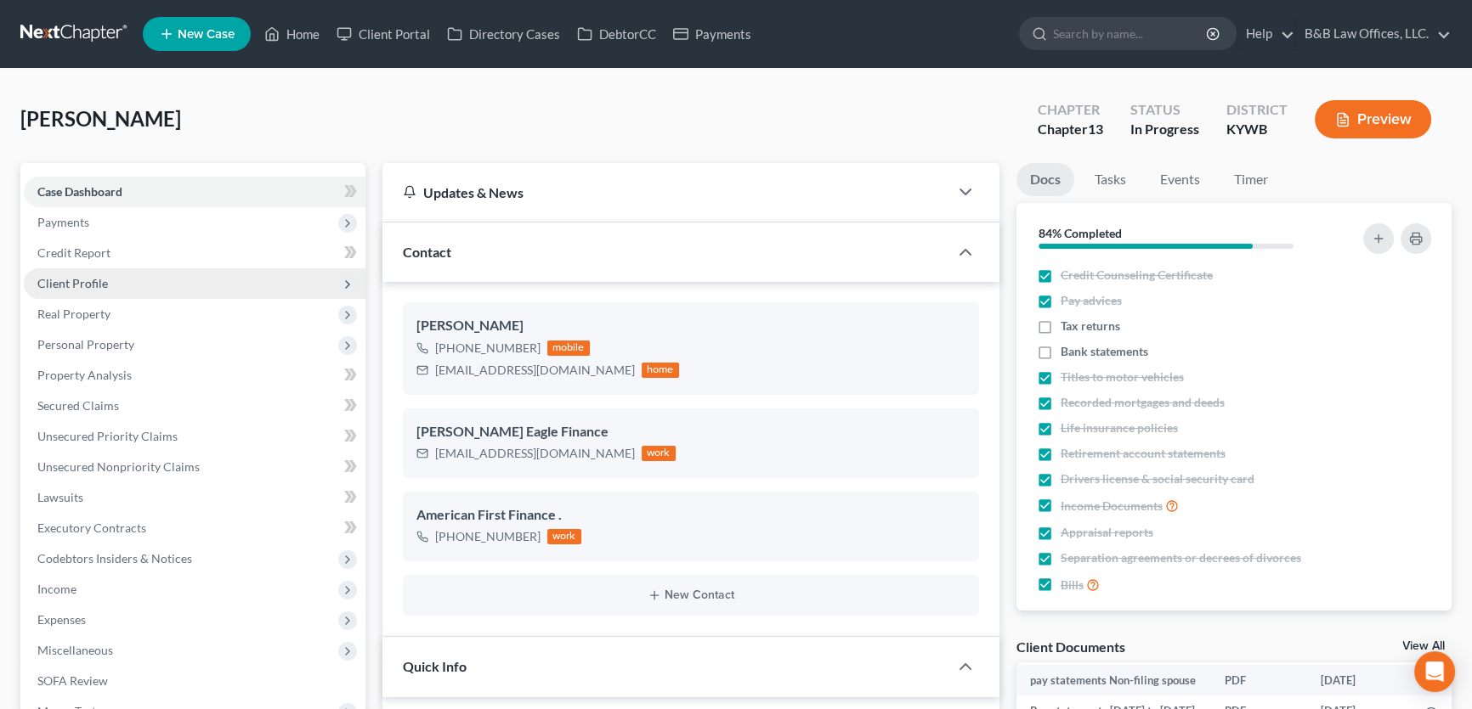
click at [125, 280] on span "Client Profile" at bounding box center [195, 283] width 342 height 31
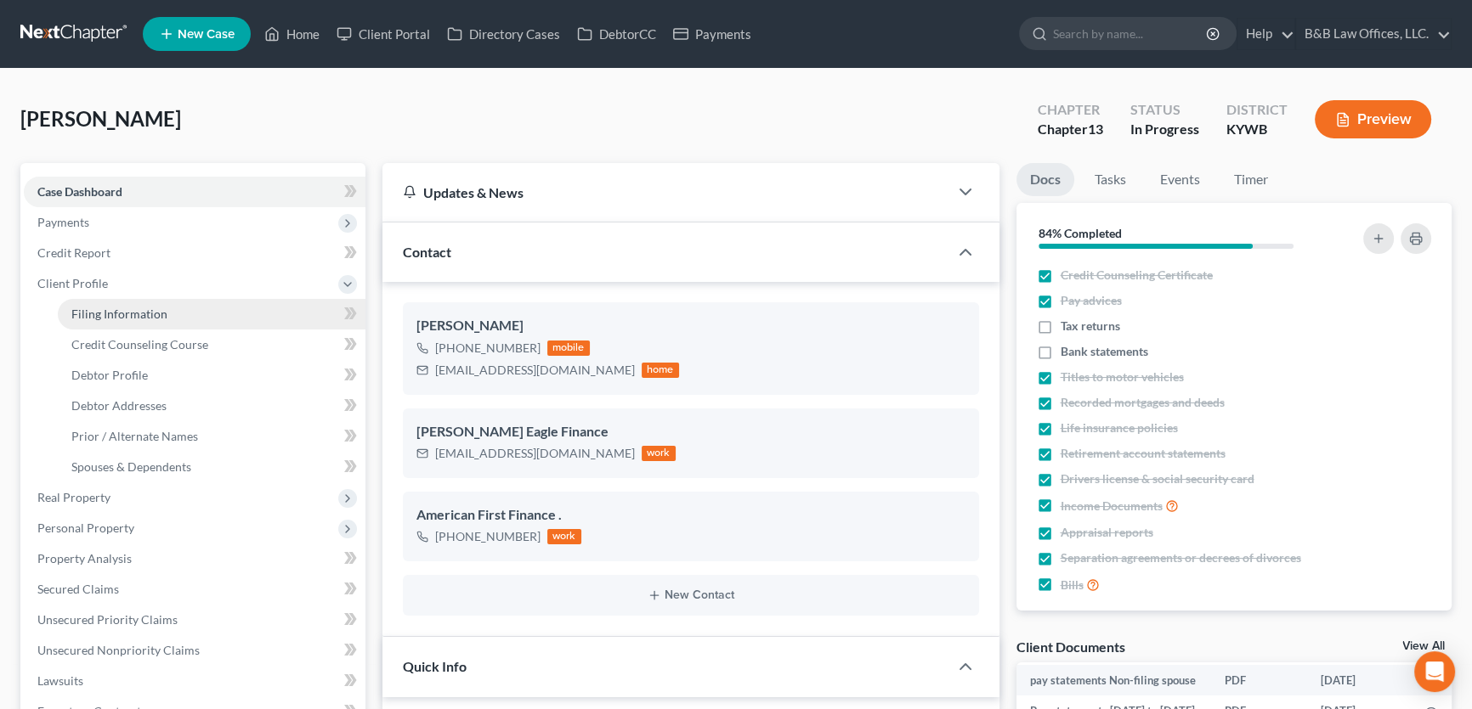
click at [150, 316] on span "Filing Information" at bounding box center [119, 314] width 96 height 14
select select "1"
select select "0"
select select "3"
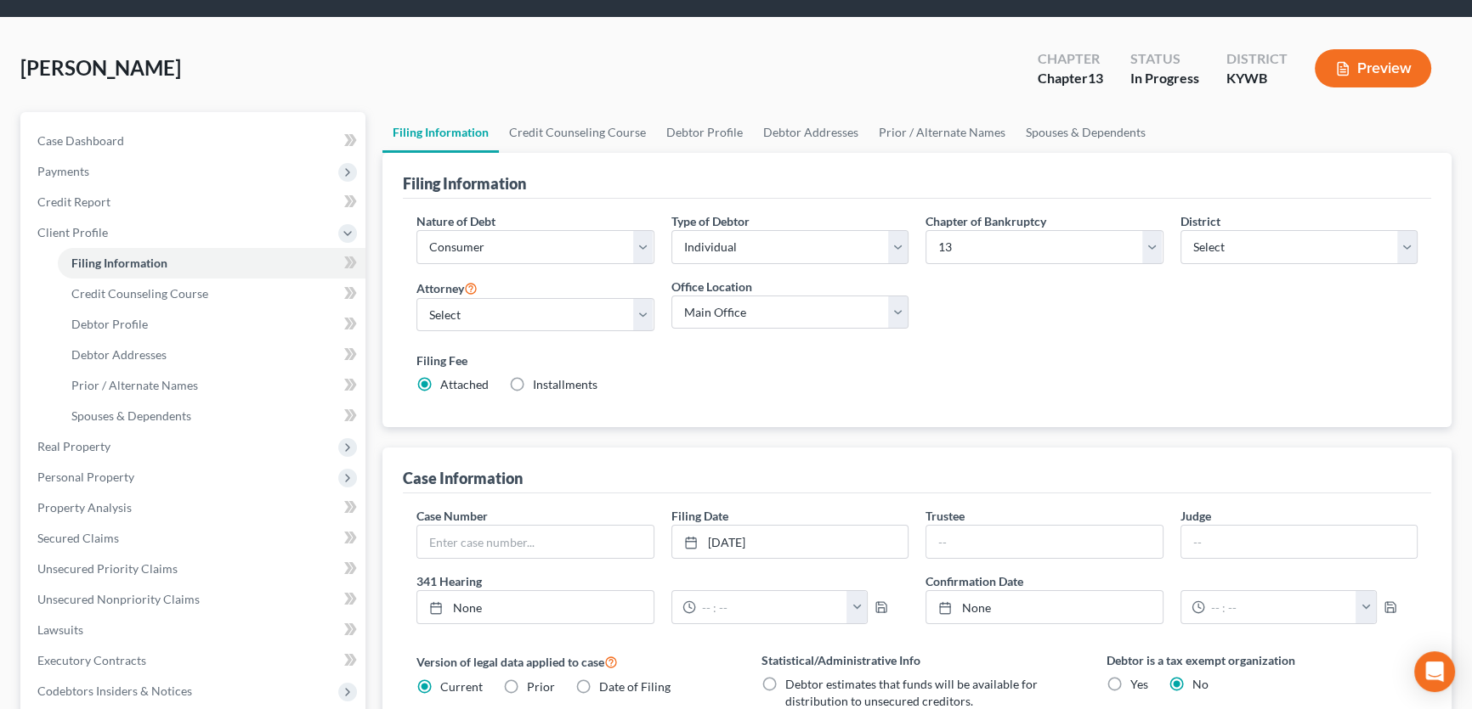
scroll to position [76, 0]
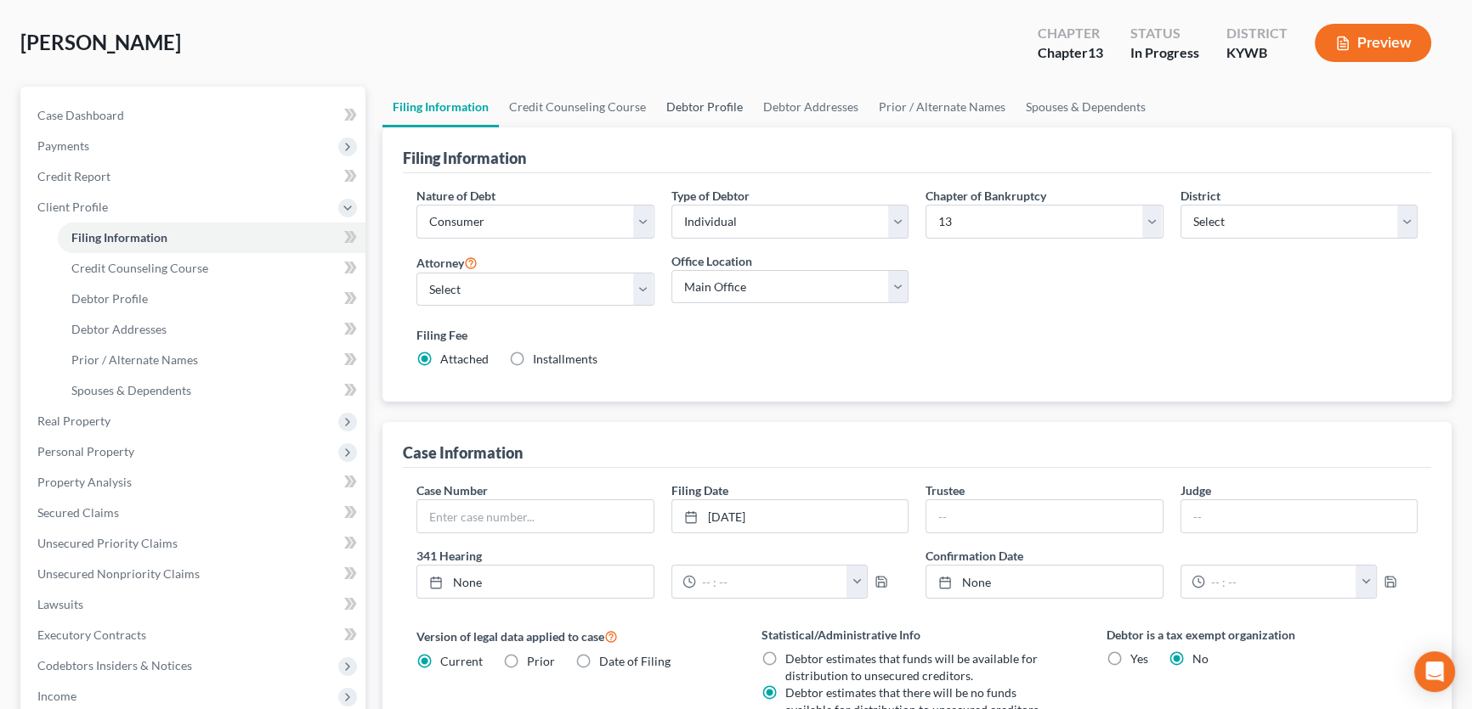
click at [694, 105] on link "Debtor Profile" at bounding box center [704, 107] width 97 height 41
select select "1"
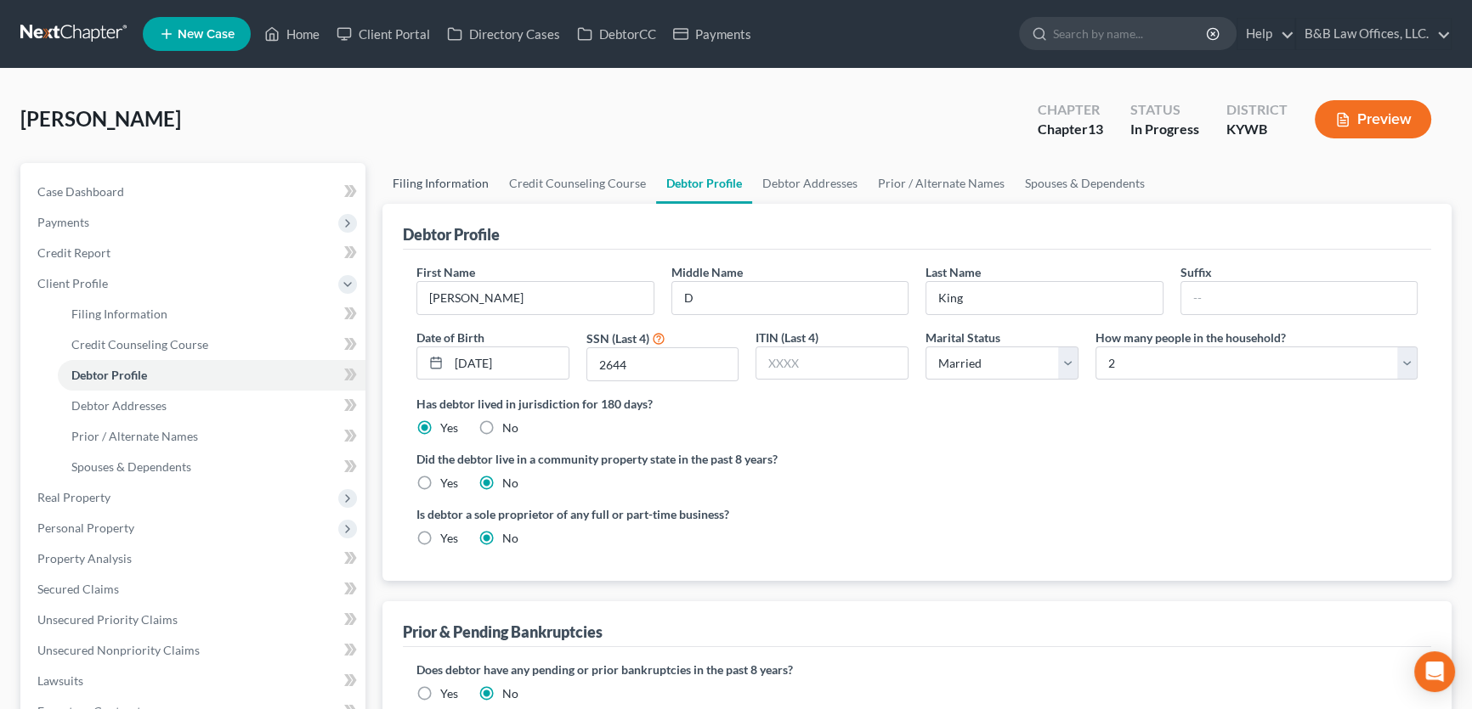
click at [453, 186] on link "Filing Information" at bounding box center [440, 183] width 116 height 41
select select "1"
select select "0"
select select "3"
select select "33"
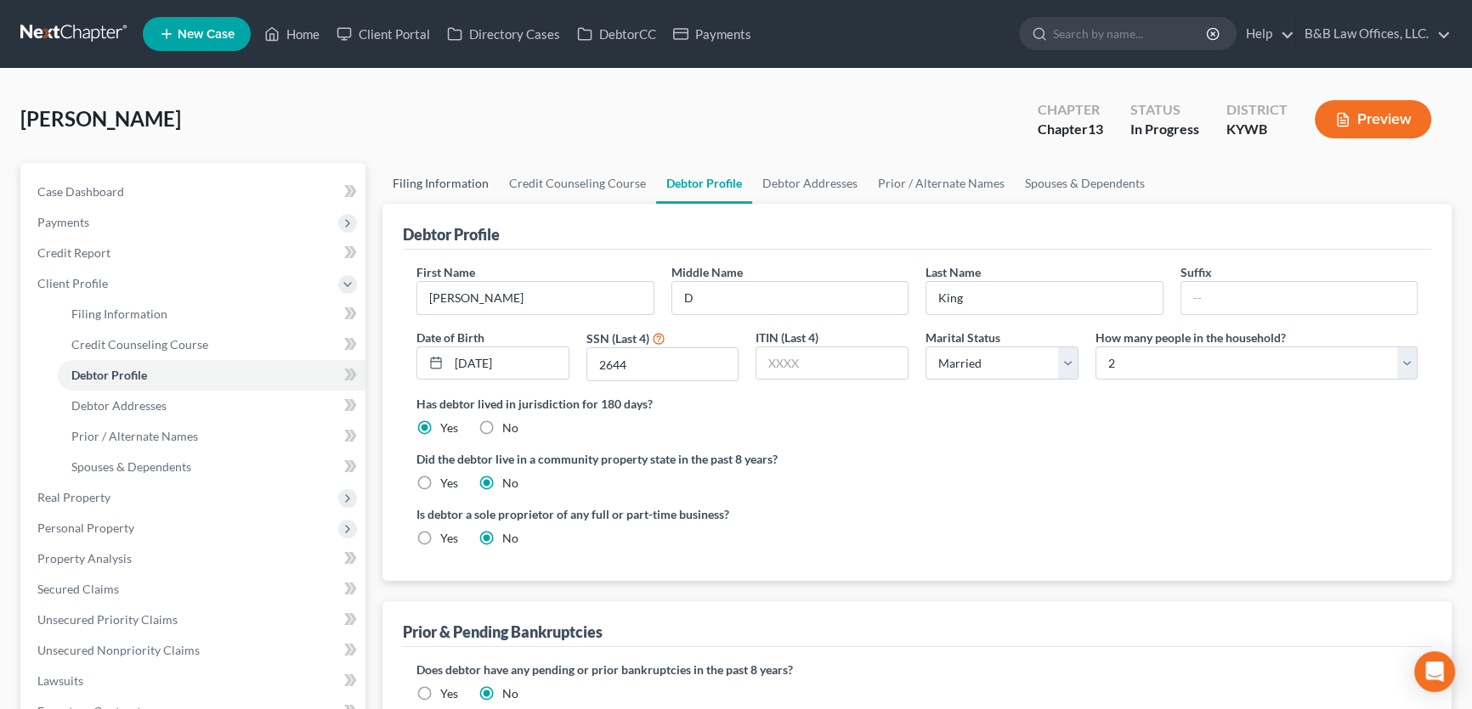
select select "0"
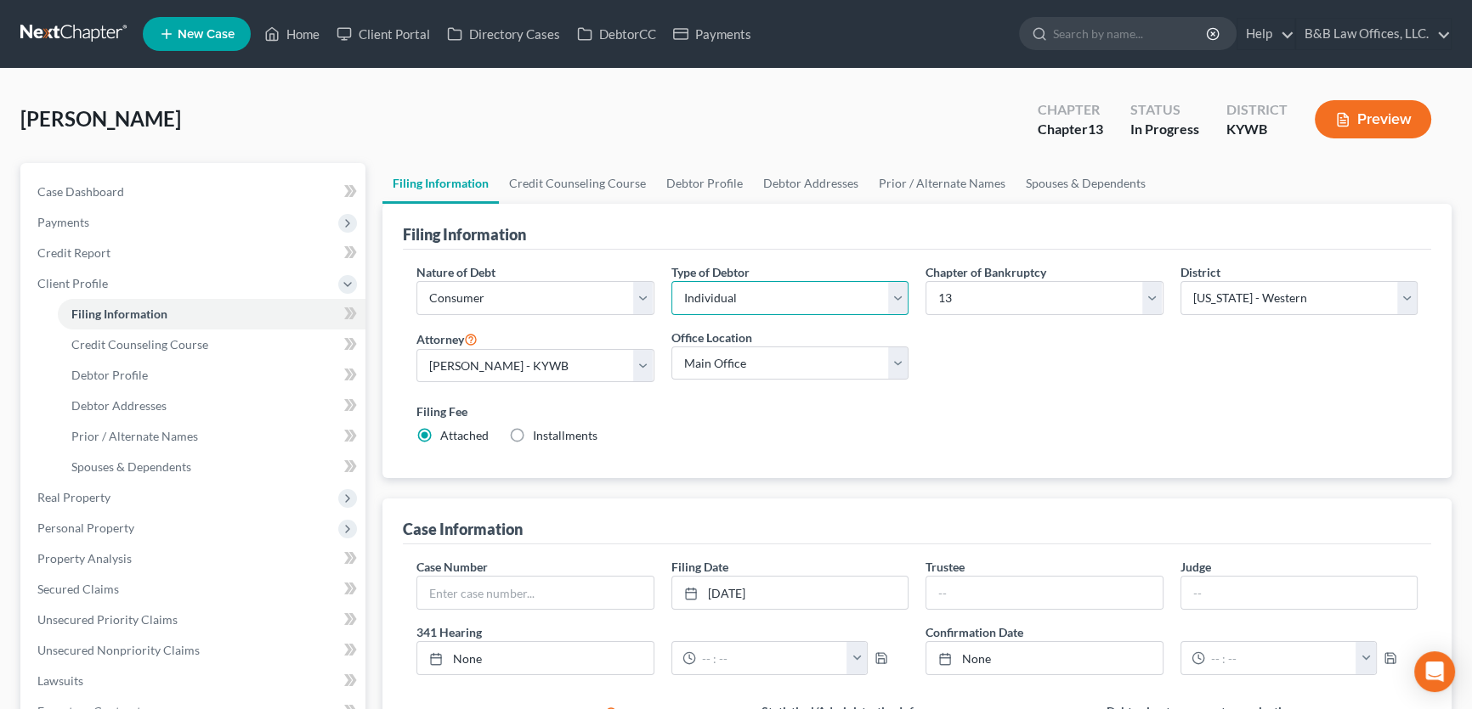
click at [905, 302] on select "Select Individual Joint" at bounding box center [790, 298] width 238 height 34
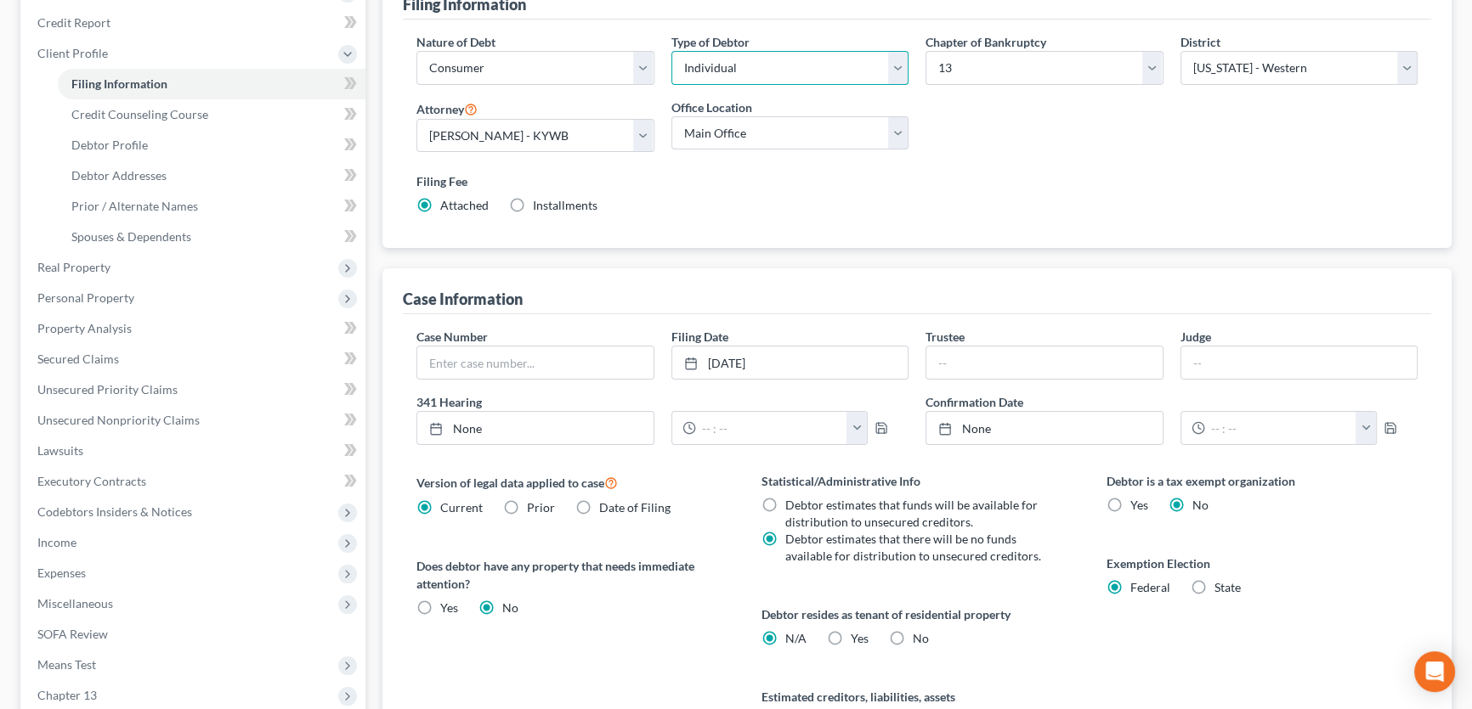
scroll to position [3, 0]
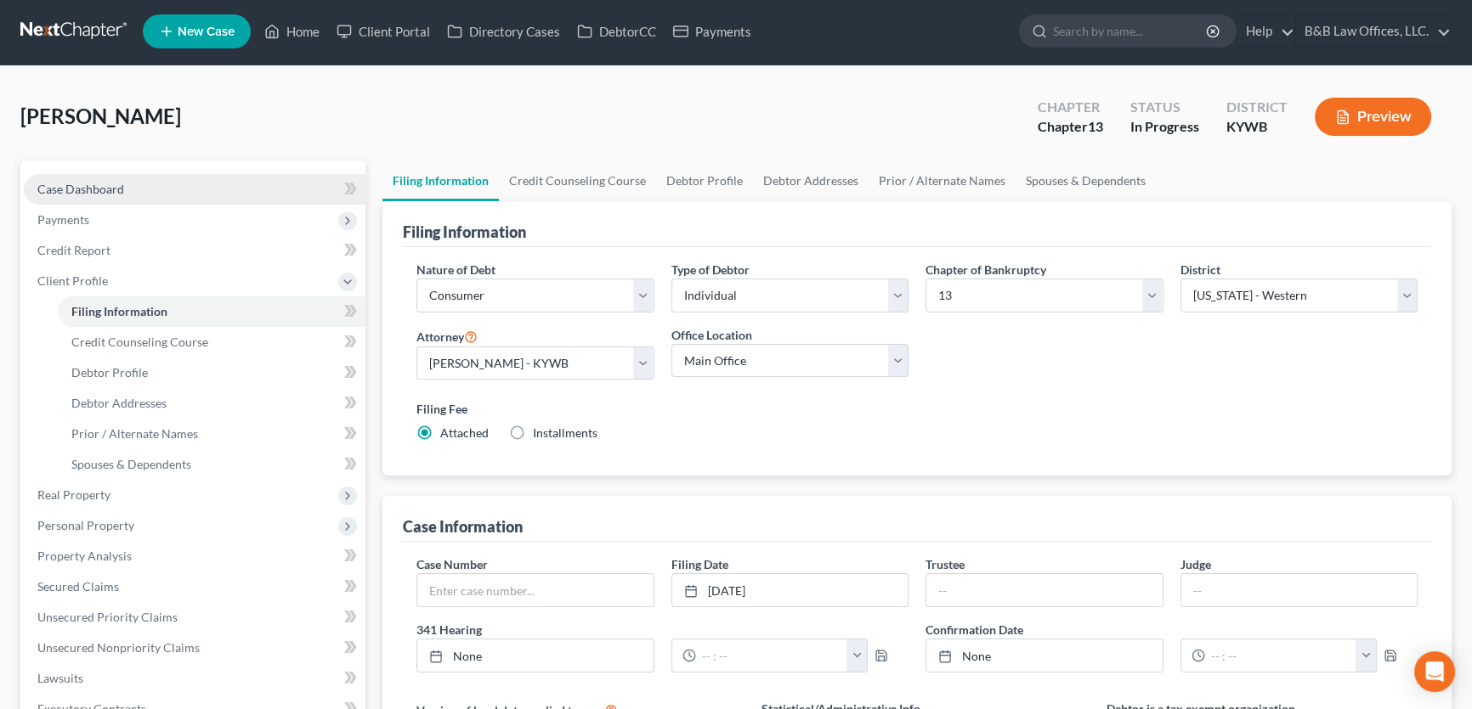
click at [108, 184] on span "Case Dashboard" at bounding box center [80, 189] width 87 height 14
select select "9"
select select "2"
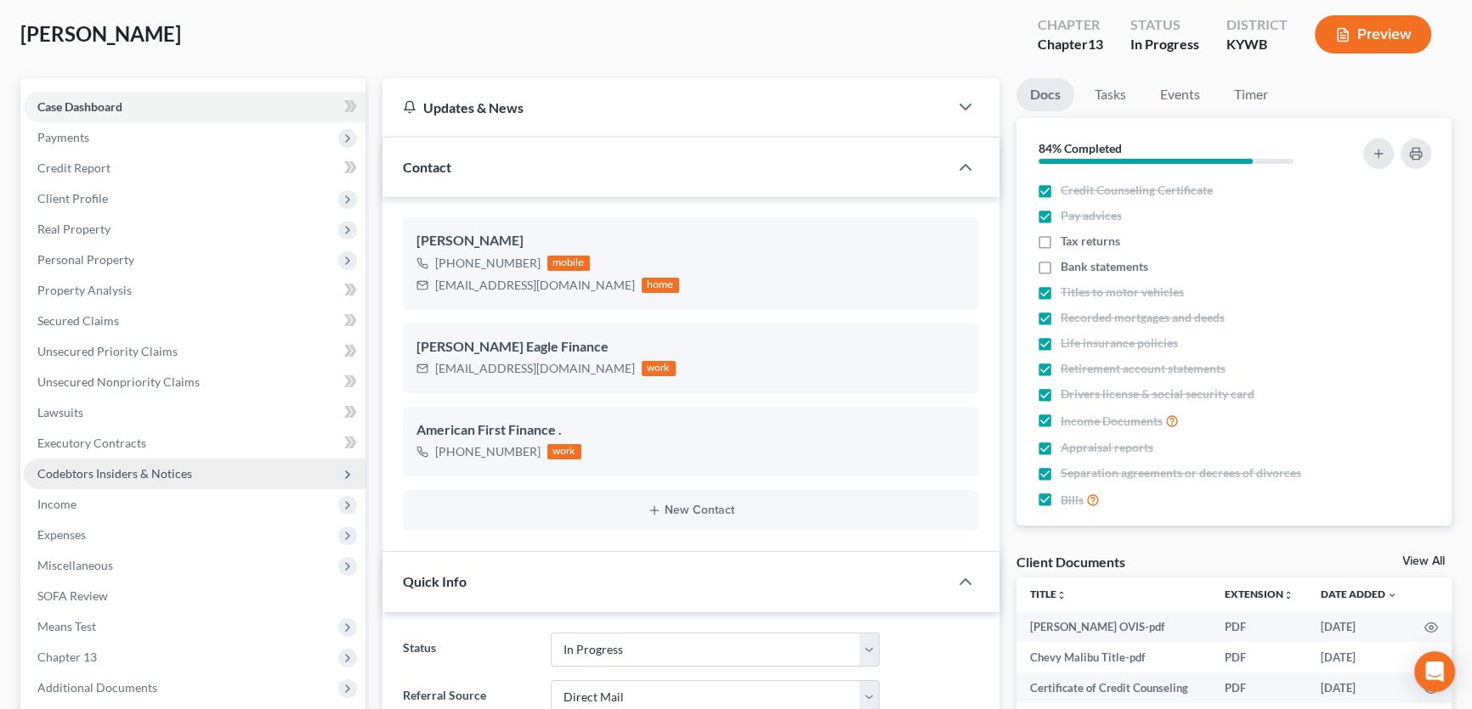
scroll to position [231, 0]
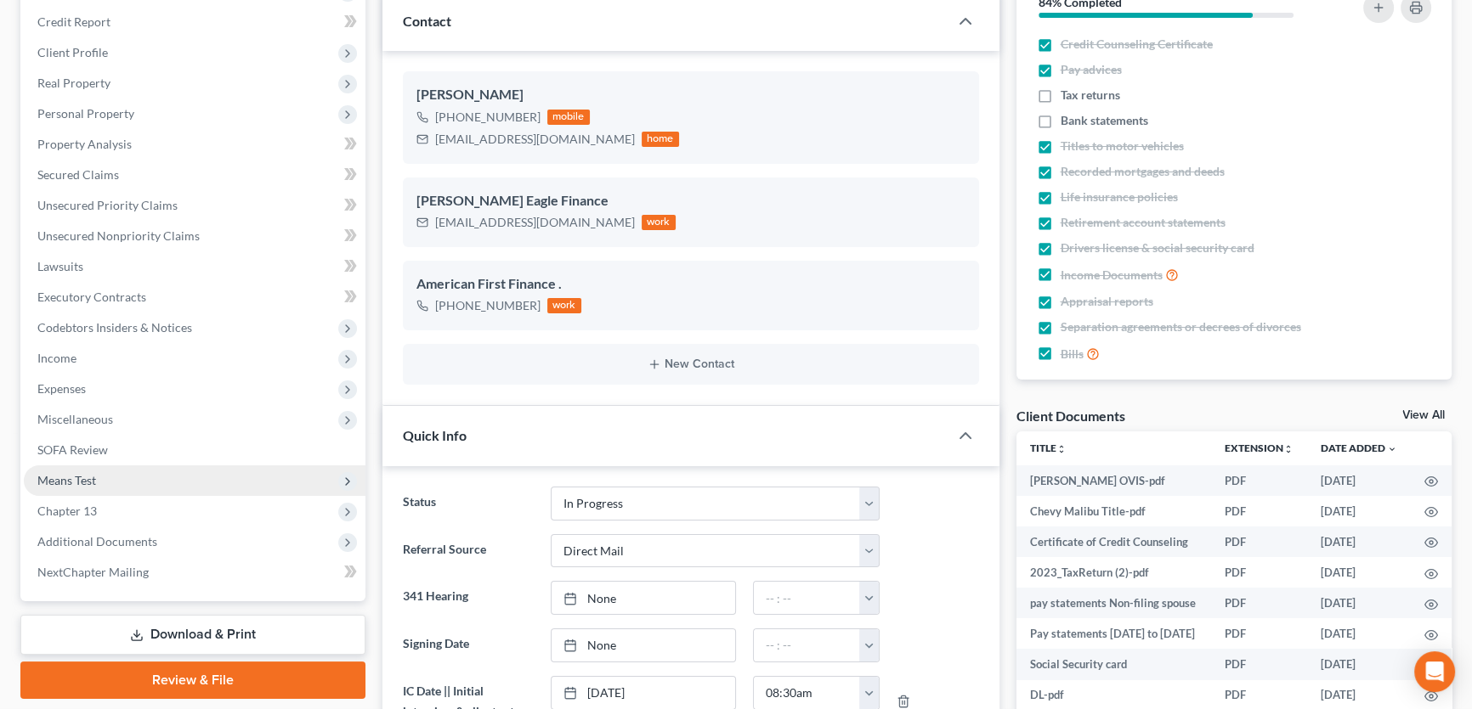
click at [177, 479] on span "Means Test" at bounding box center [195, 481] width 342 height 31
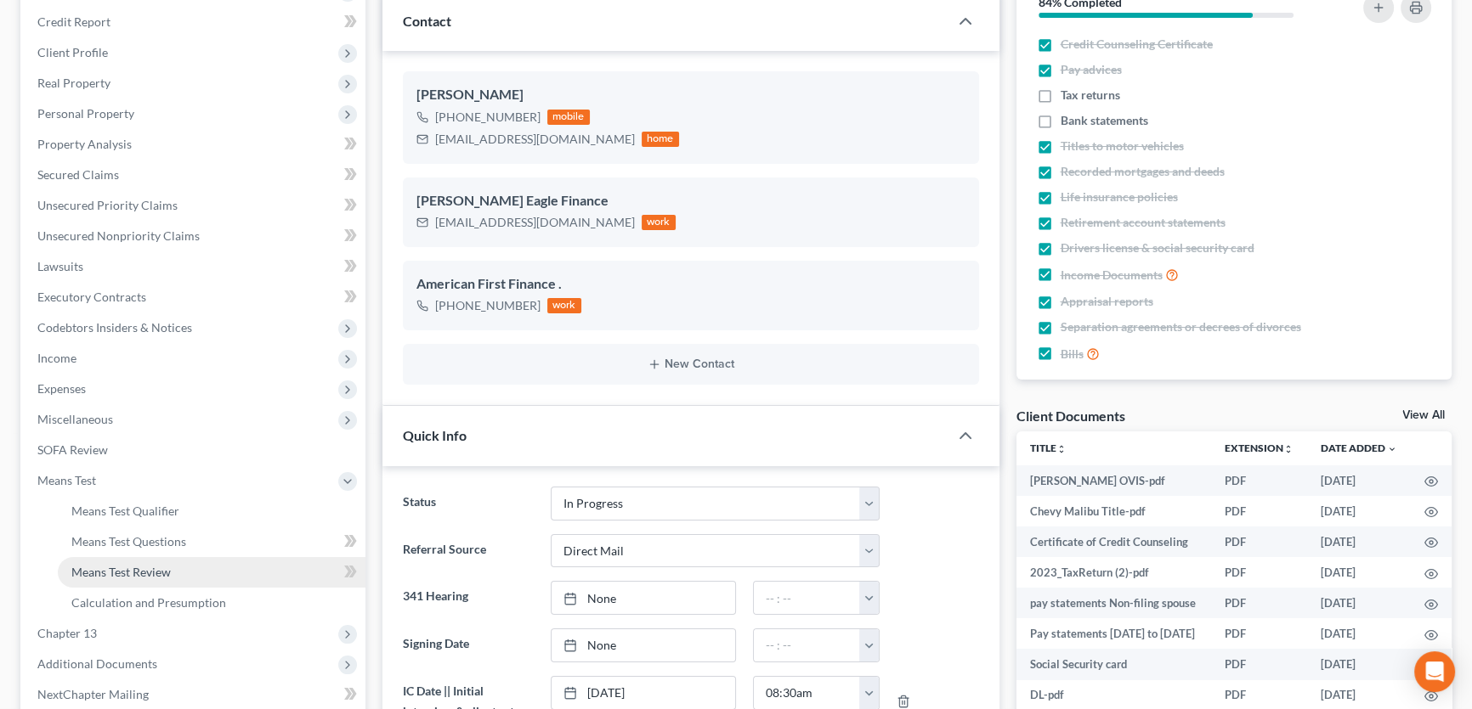
click at [178, 569] on link "Means Test Review" at bounding box center [212, 572] width 308 height 31
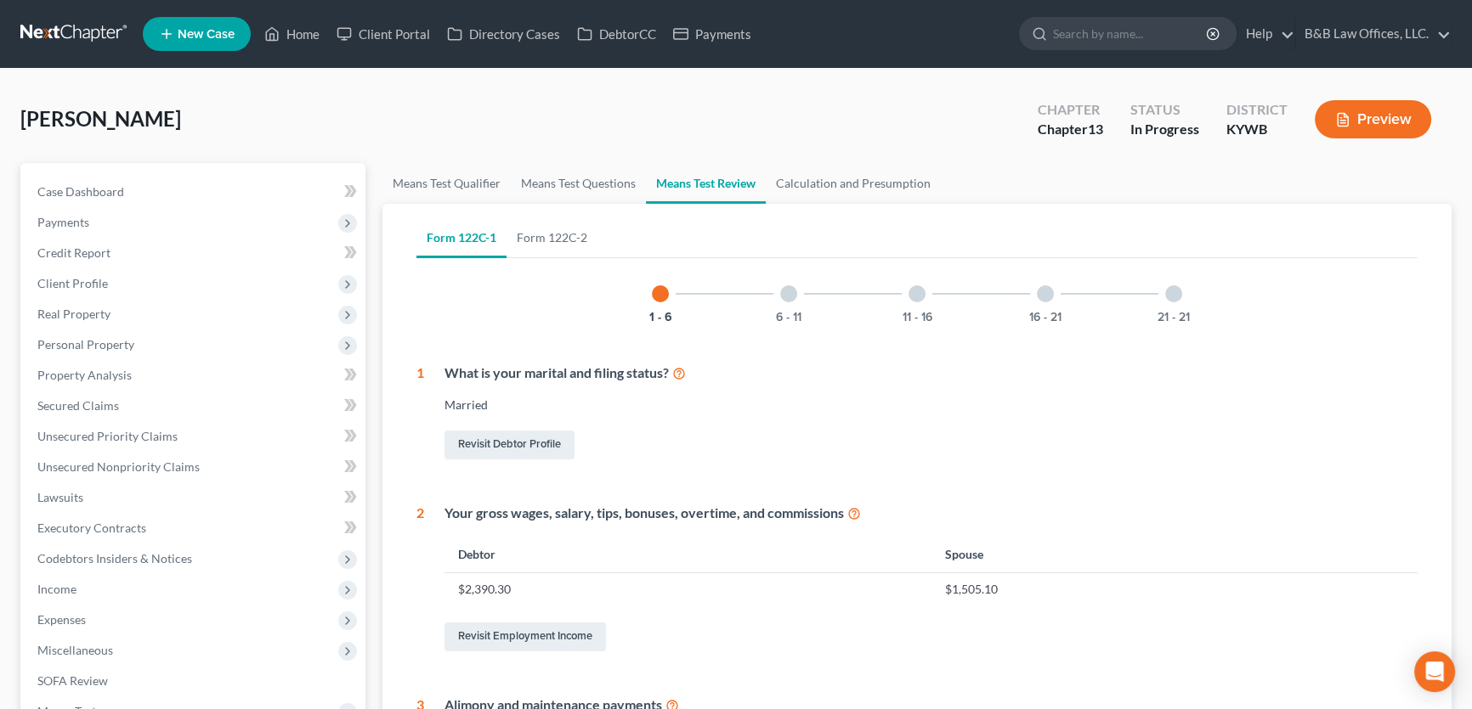
click at [788, 291] on div at bounding box center [788, 293] width 17 height 17
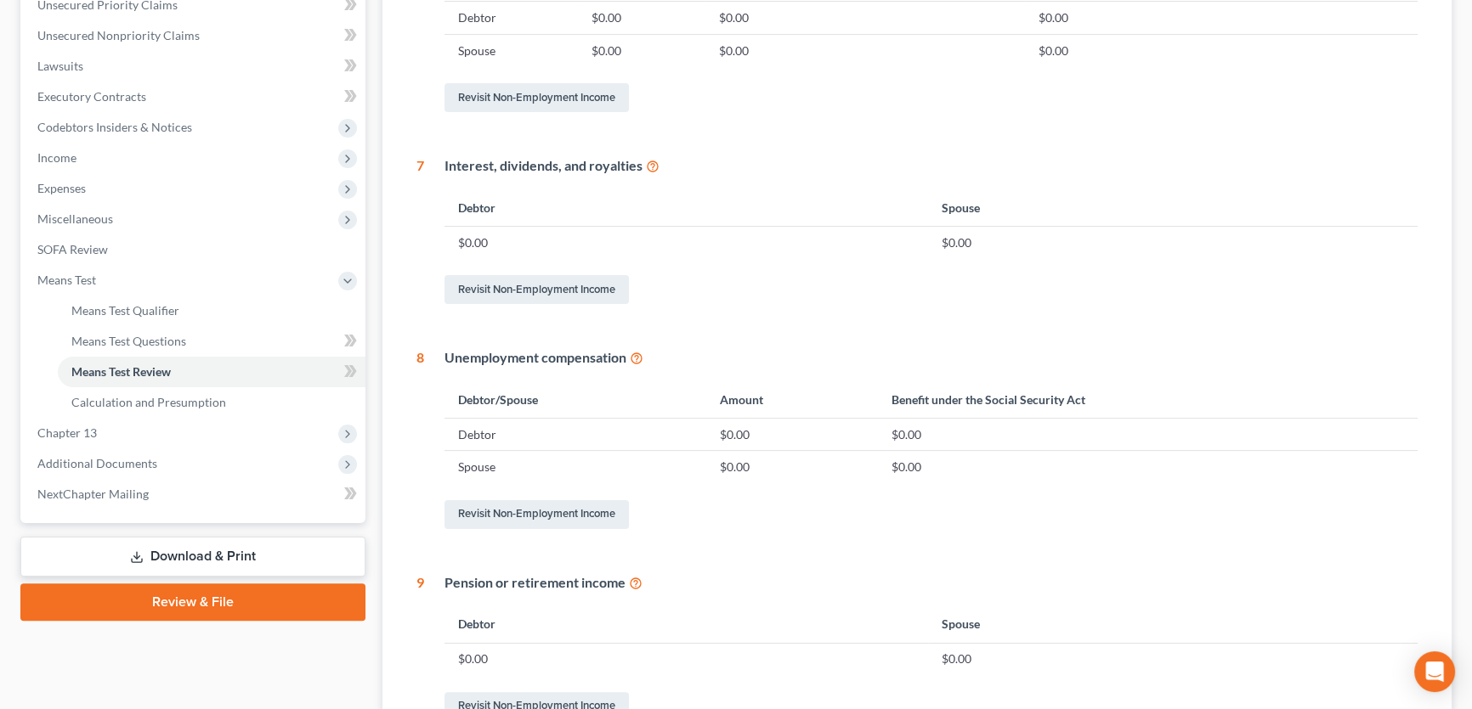
scroll to position [69, 0]
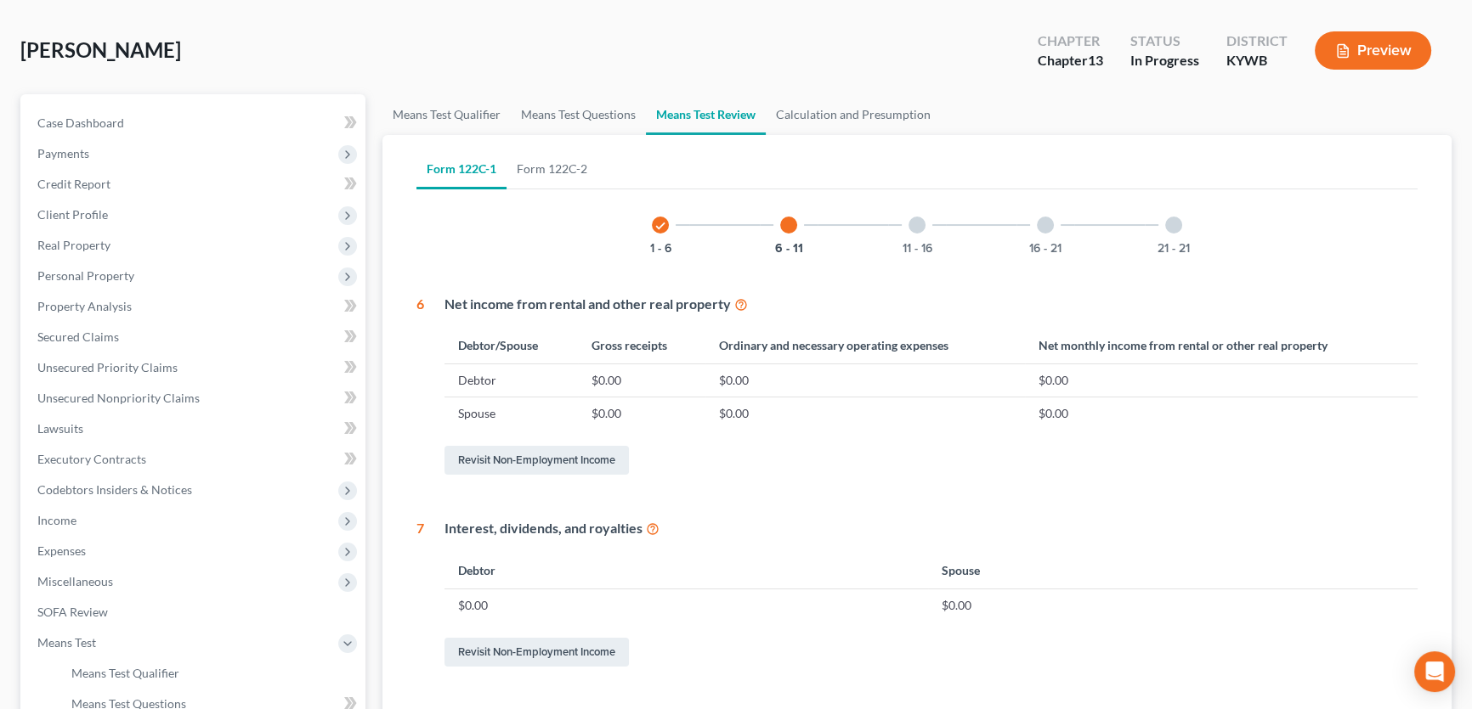
click at [920, 221] on div at bounding box center [916, 225] width 17 height 17
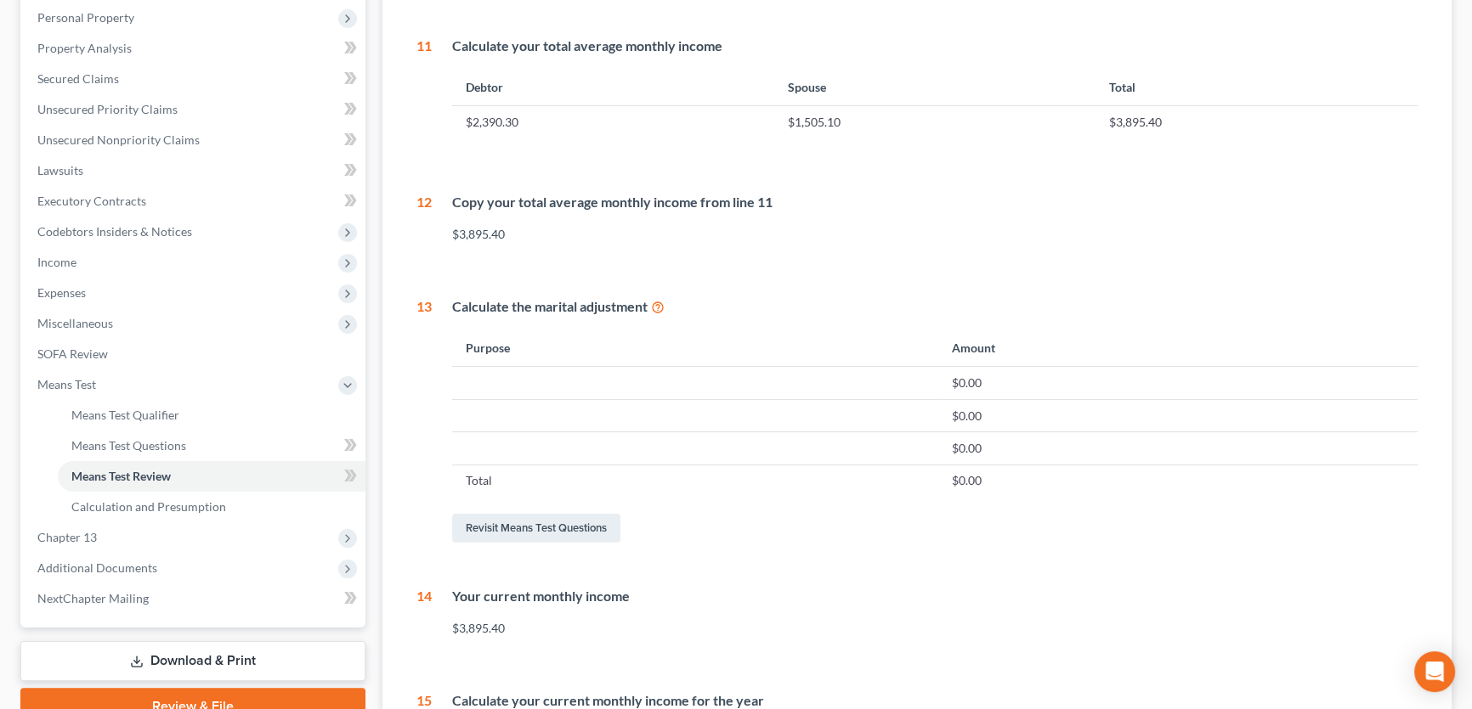
scroll to position [378, 0]
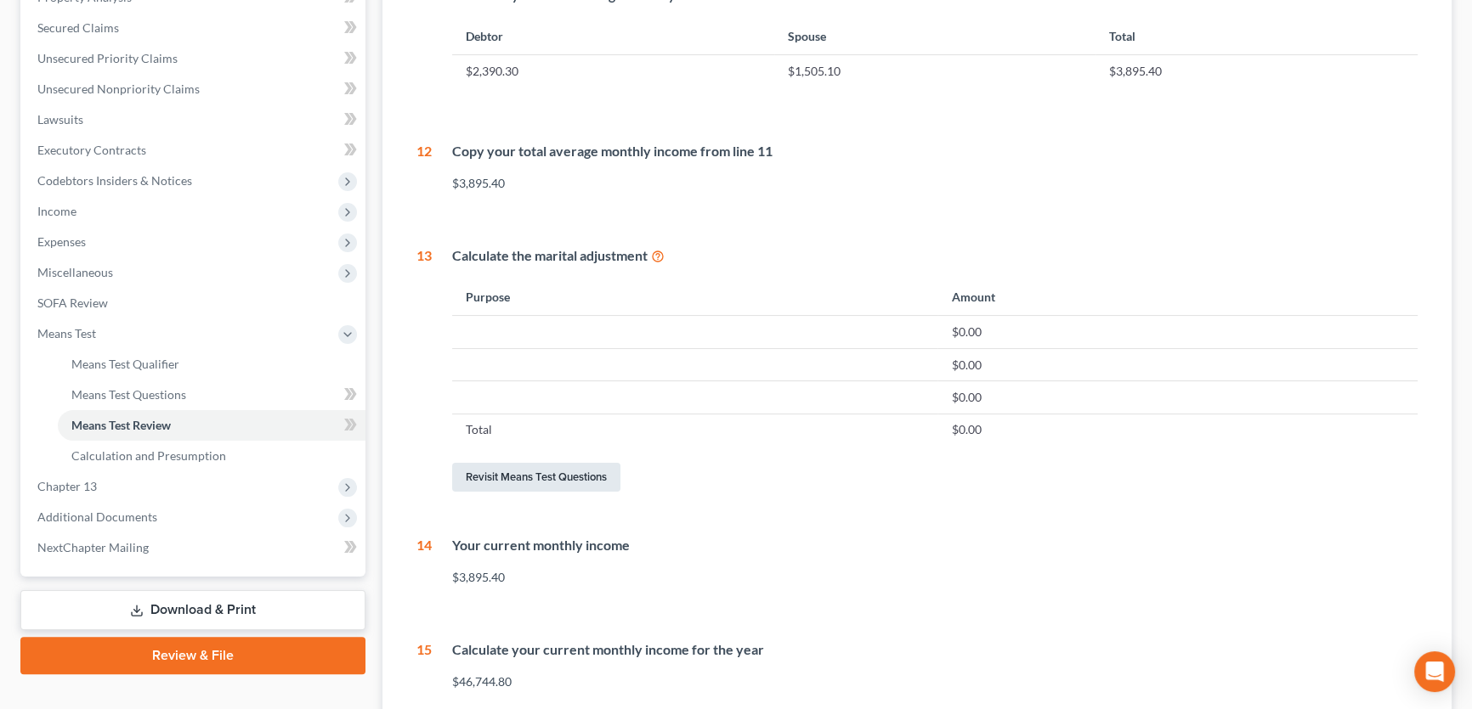
click at [510, 483] on link "Revisit Means Test Questions" at bounding box center [536, 477] width 168 height 29
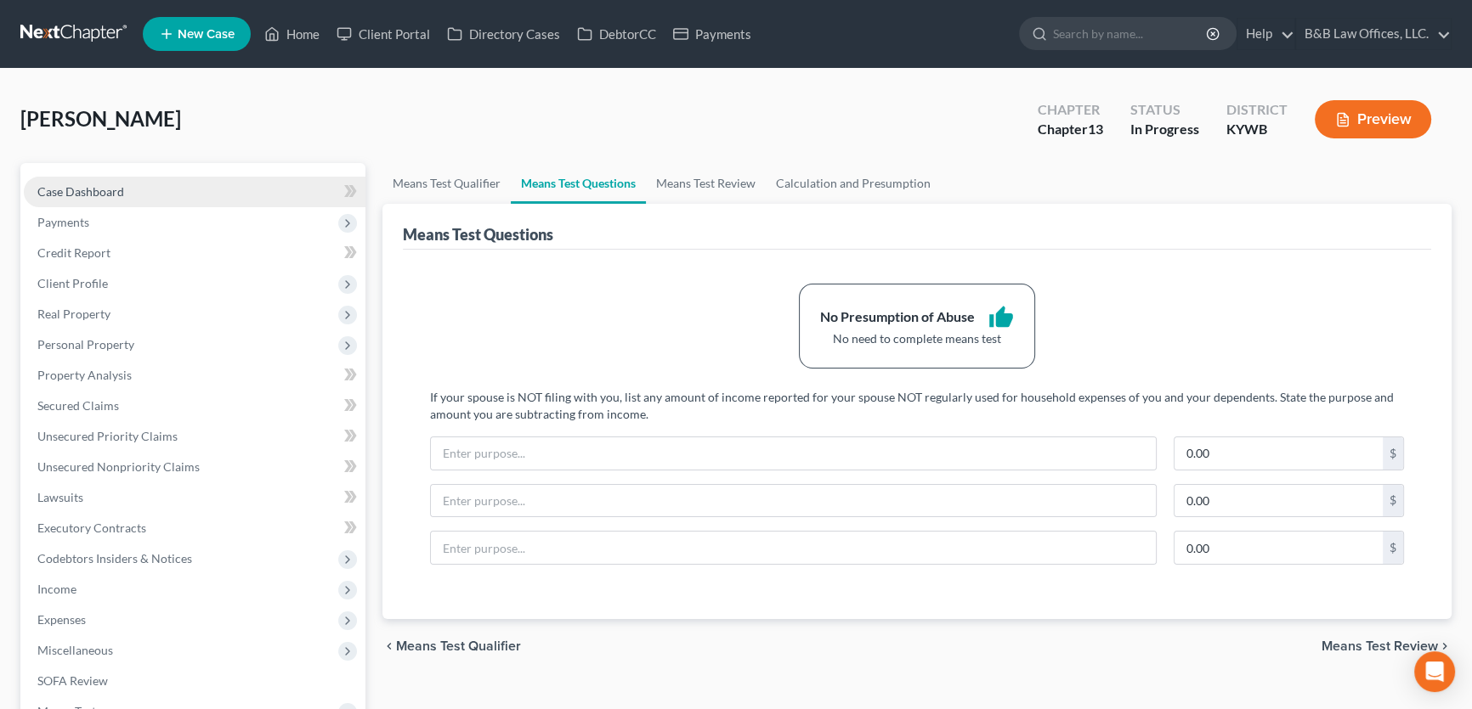
click at [79, 196] on span "Case Dashboard" at bounding box center [80, 191] width 87 height 14
select select "2"
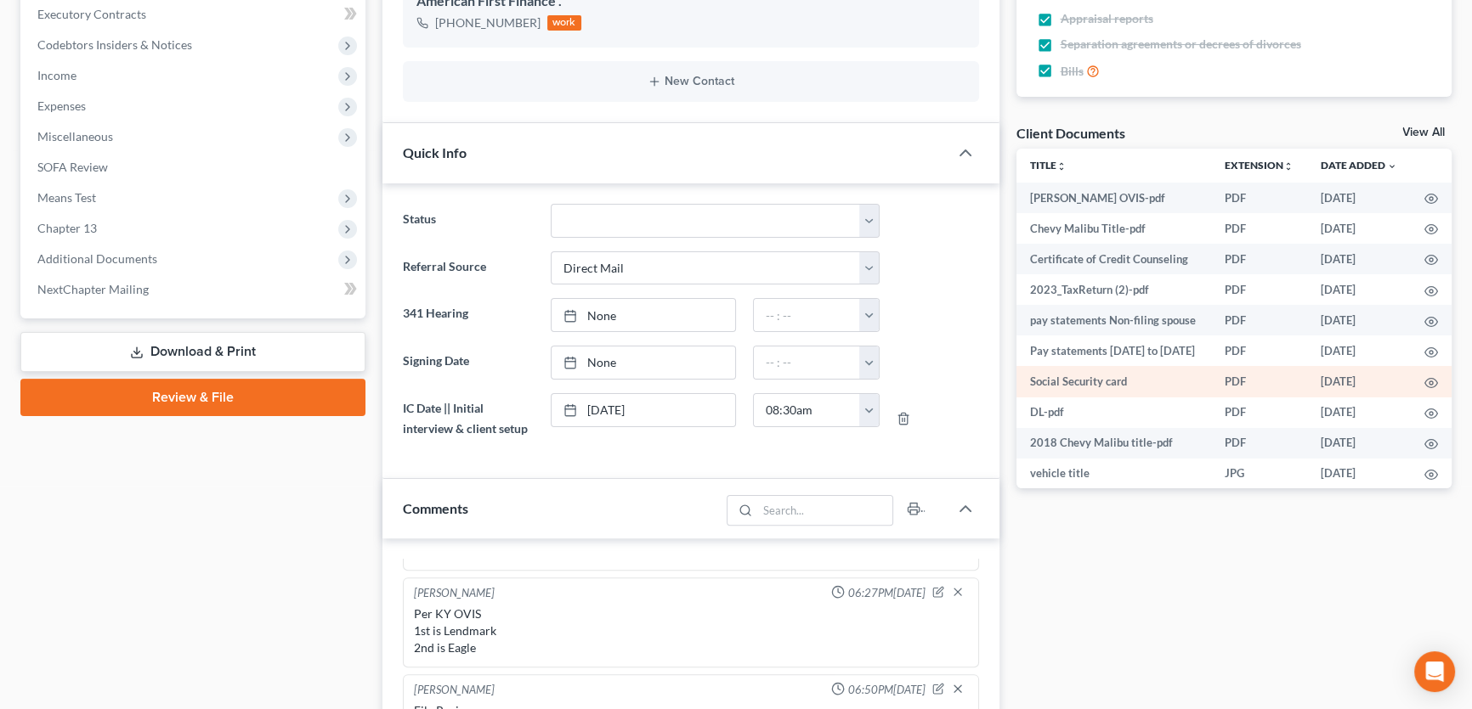
scroll to position [487, 0]
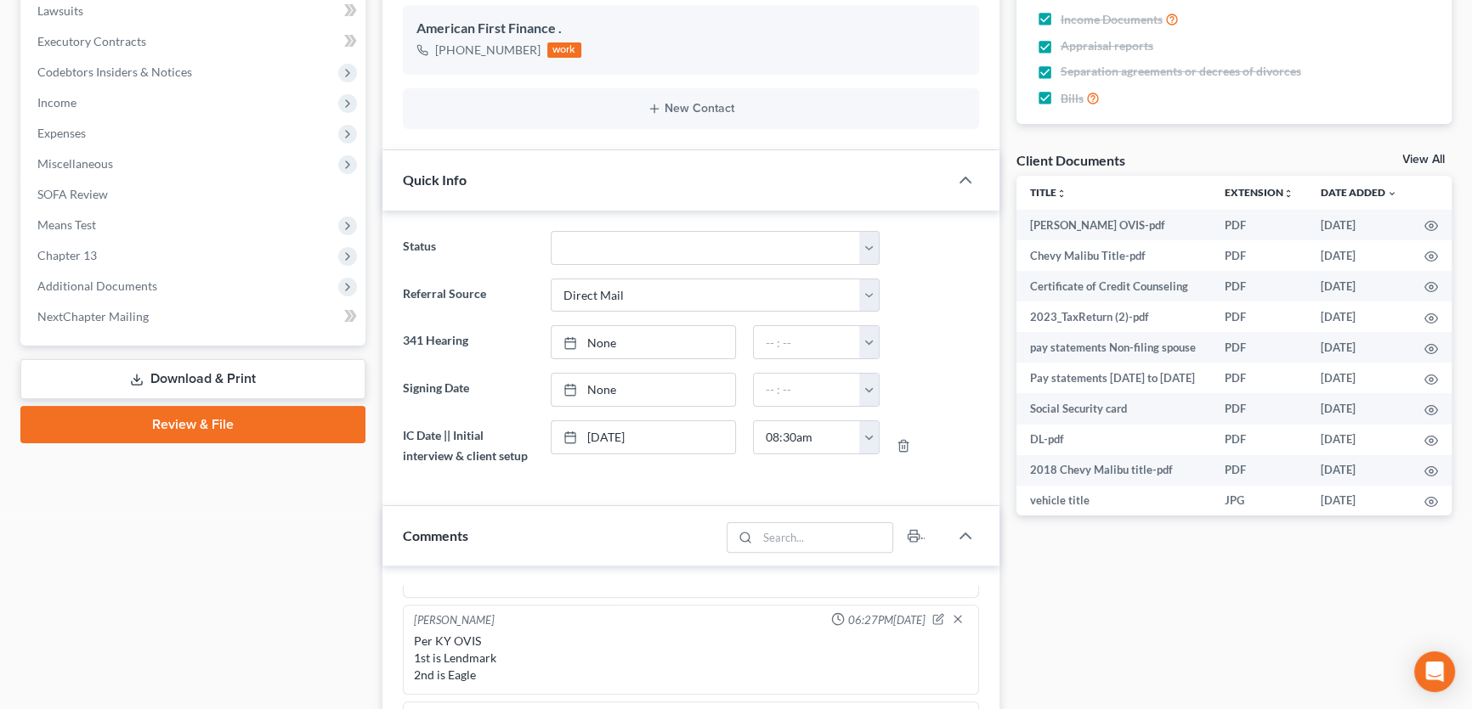
click at [1420, 164] on div "View All" at bounding box center [1426, 161] width 49 height 15
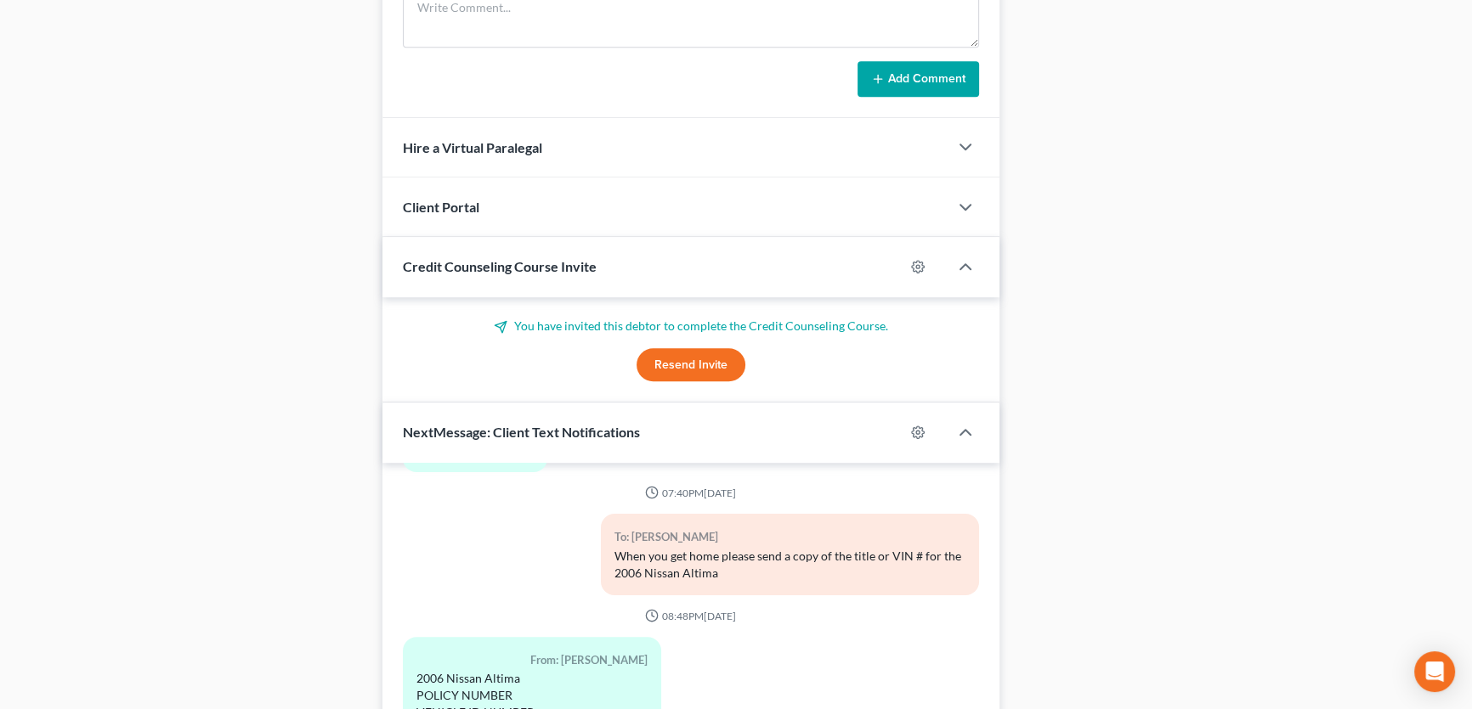
scroll to position [1568, 0]
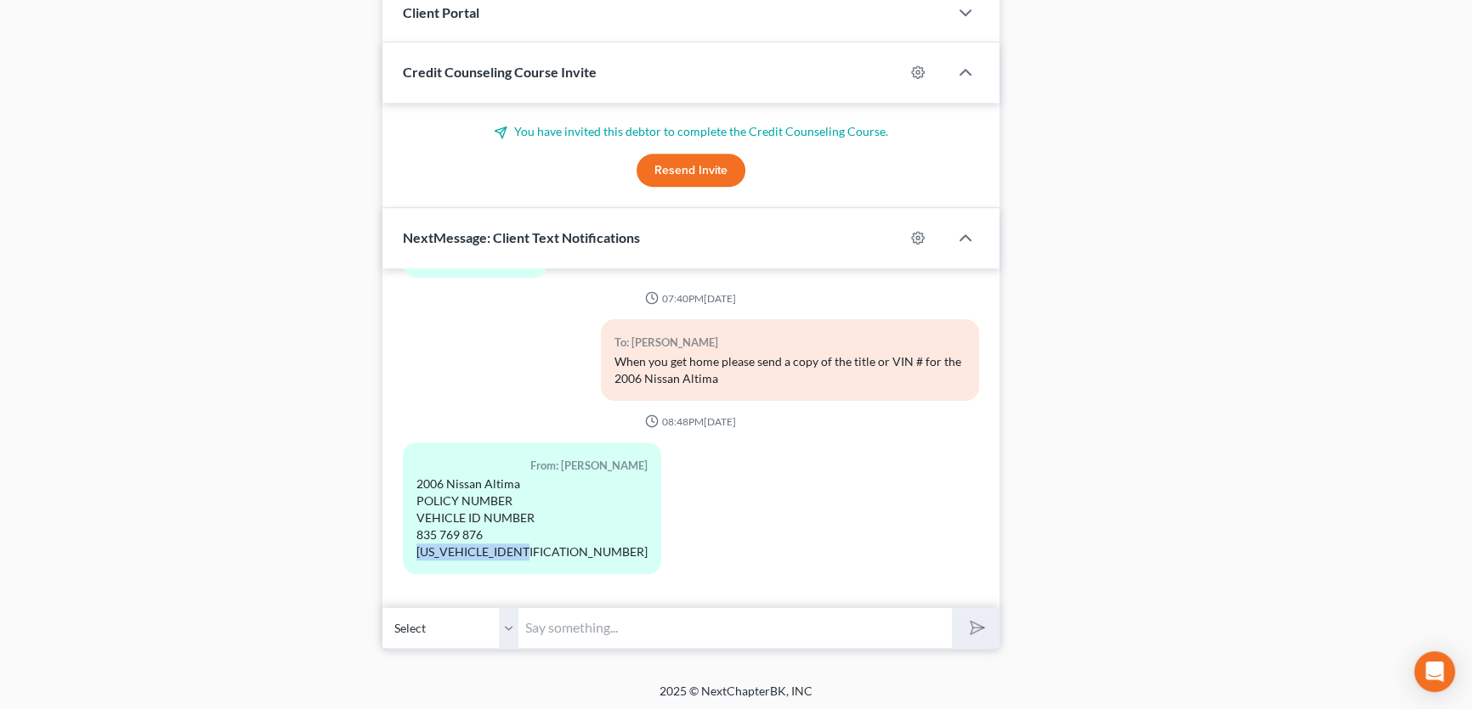
drag, startPoint x: 417, startPoint y: 550, endPoint x: 540, endPoint y: 552, distance: 123.2
click at [540, 552] on div "From: Cortez King 2006 Nissan Altima POLICY NUMBER VEHICLE ID NUMBER 835 769 87…" at bounding box center [532, 509] width 258 height 132
copy div "1N4AL11D66C204267"
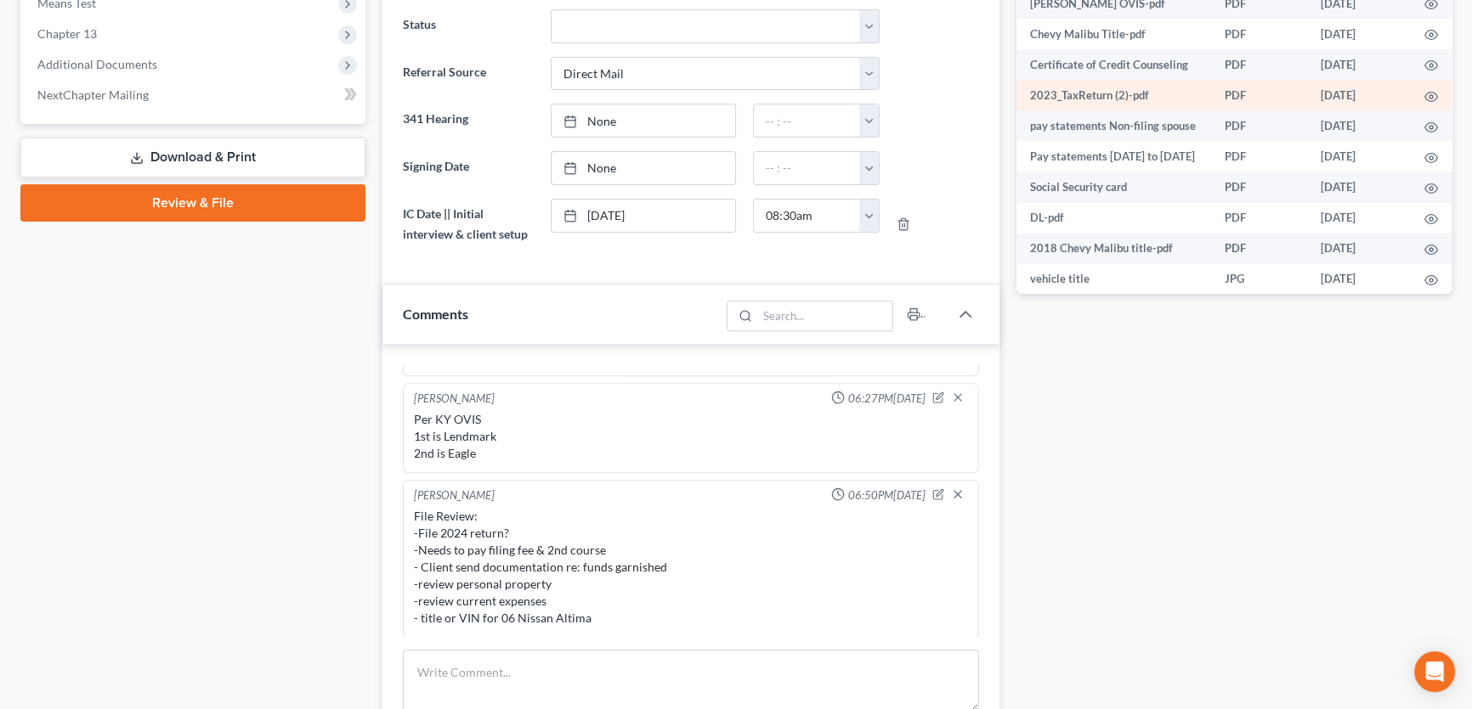
scroll to position [564, 0]
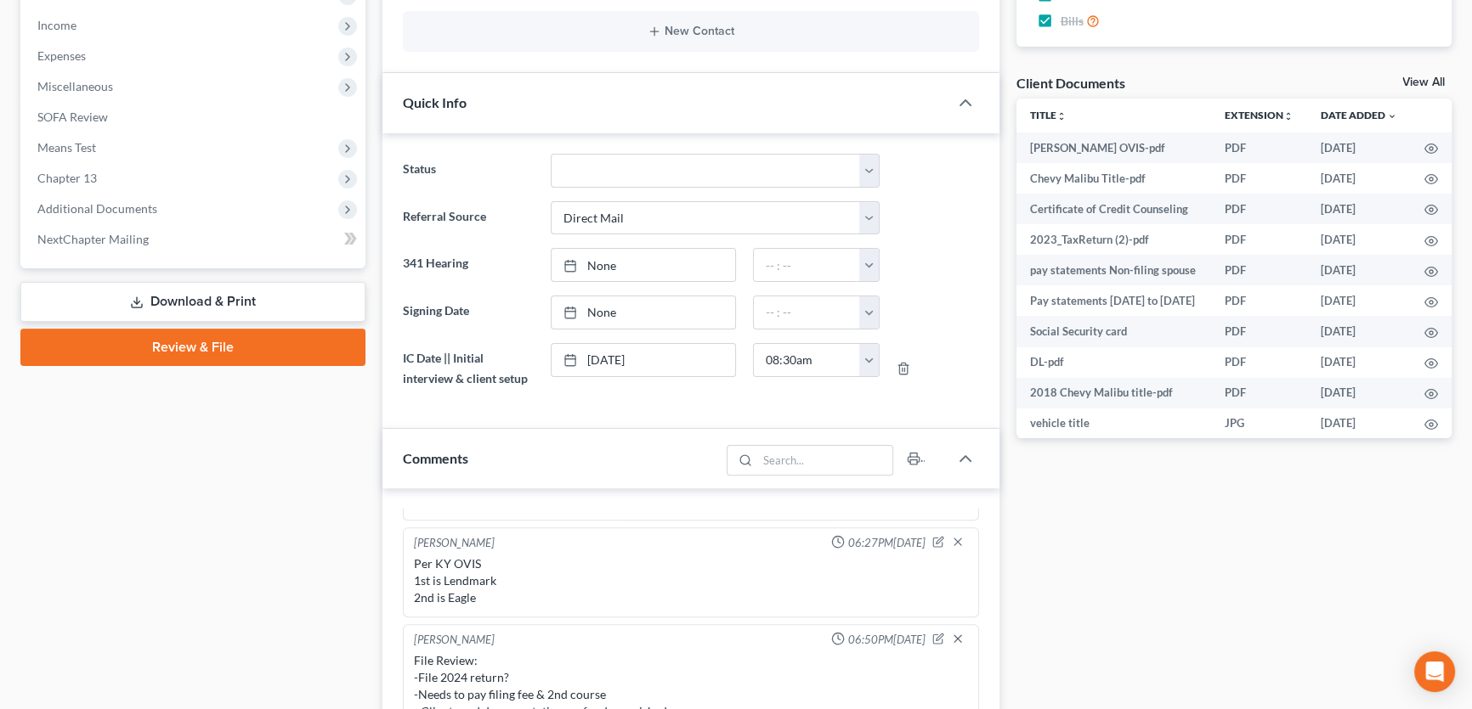
click at [1422, 78] on link "View All" at bounding box center [1423, 82] width 42 height 12
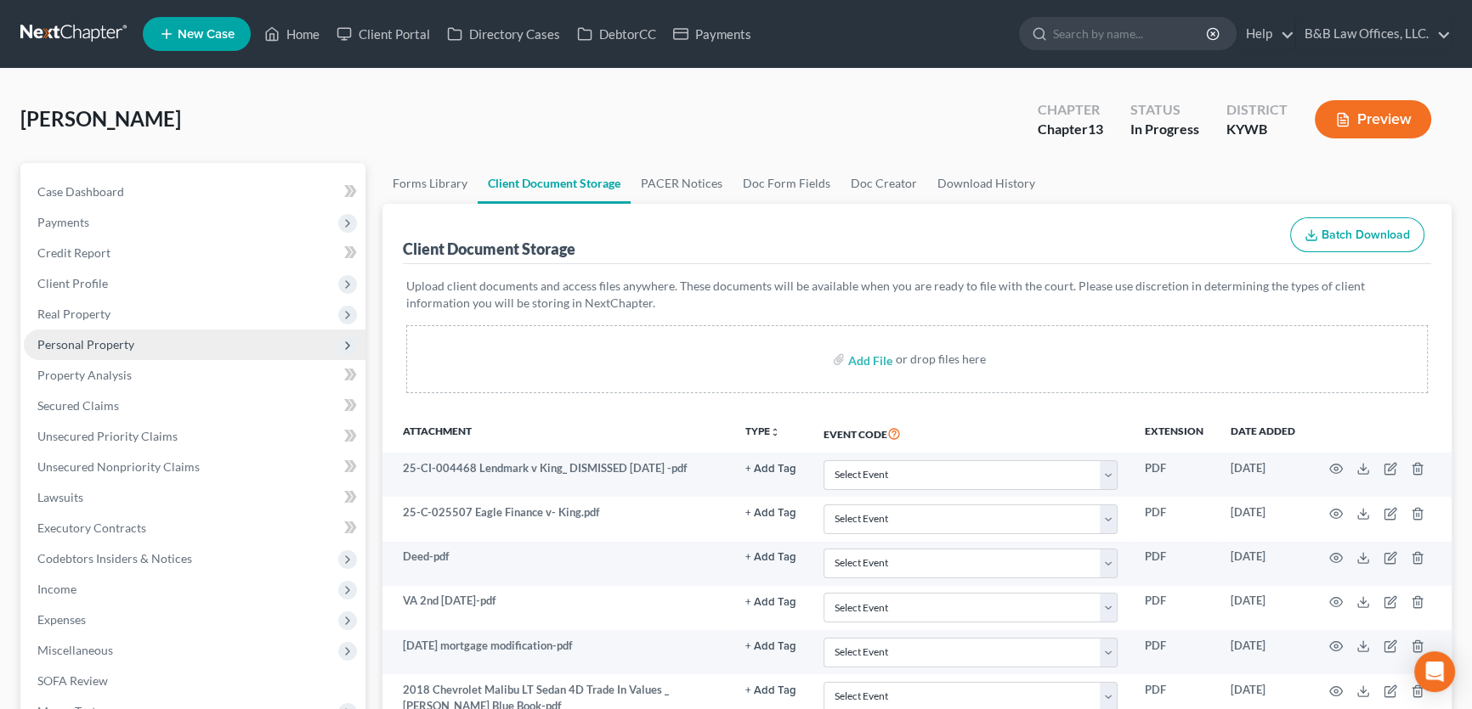
click at [160, 347] on span "Personal Property" at bounding box center [195, 345] width 342 height 31
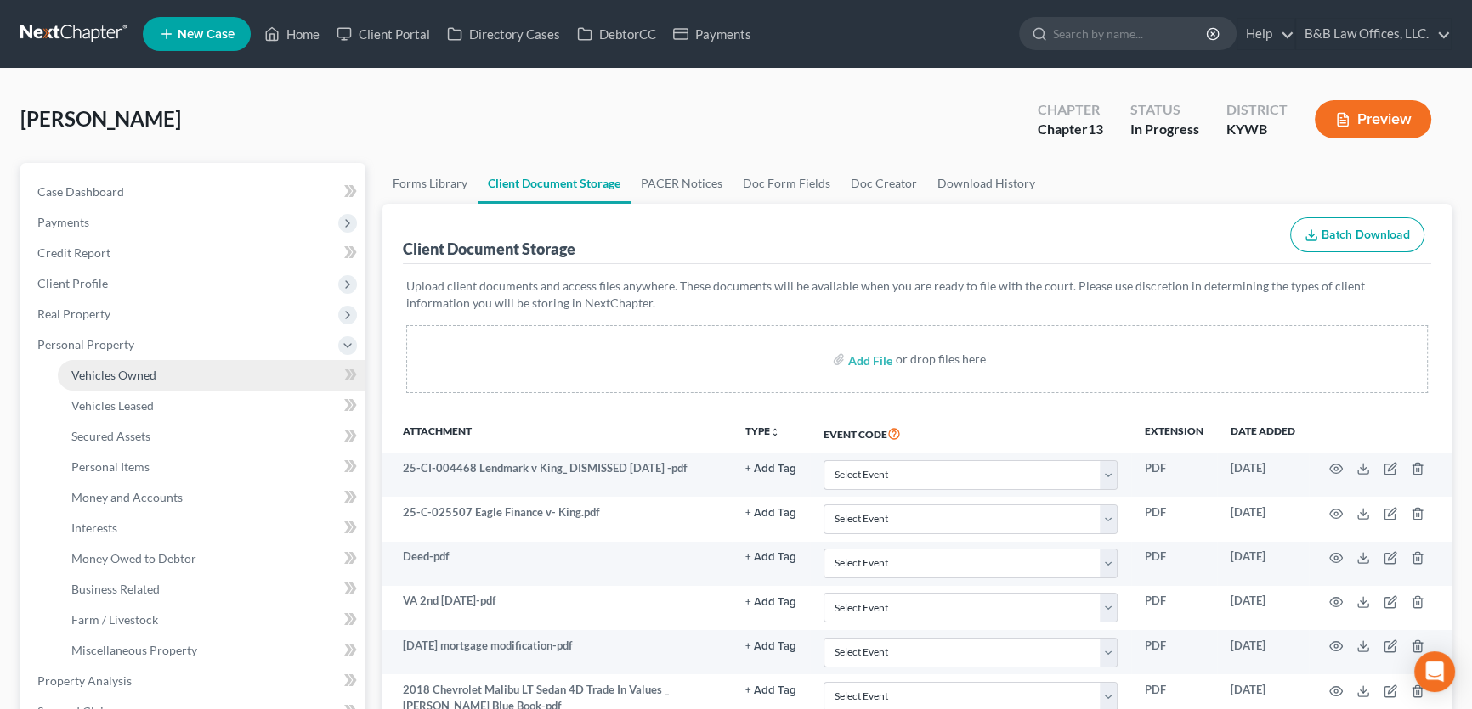
click at [170, 377] on link "Vehicles Owned" at bounding box center [212, 375] width 308 height 31
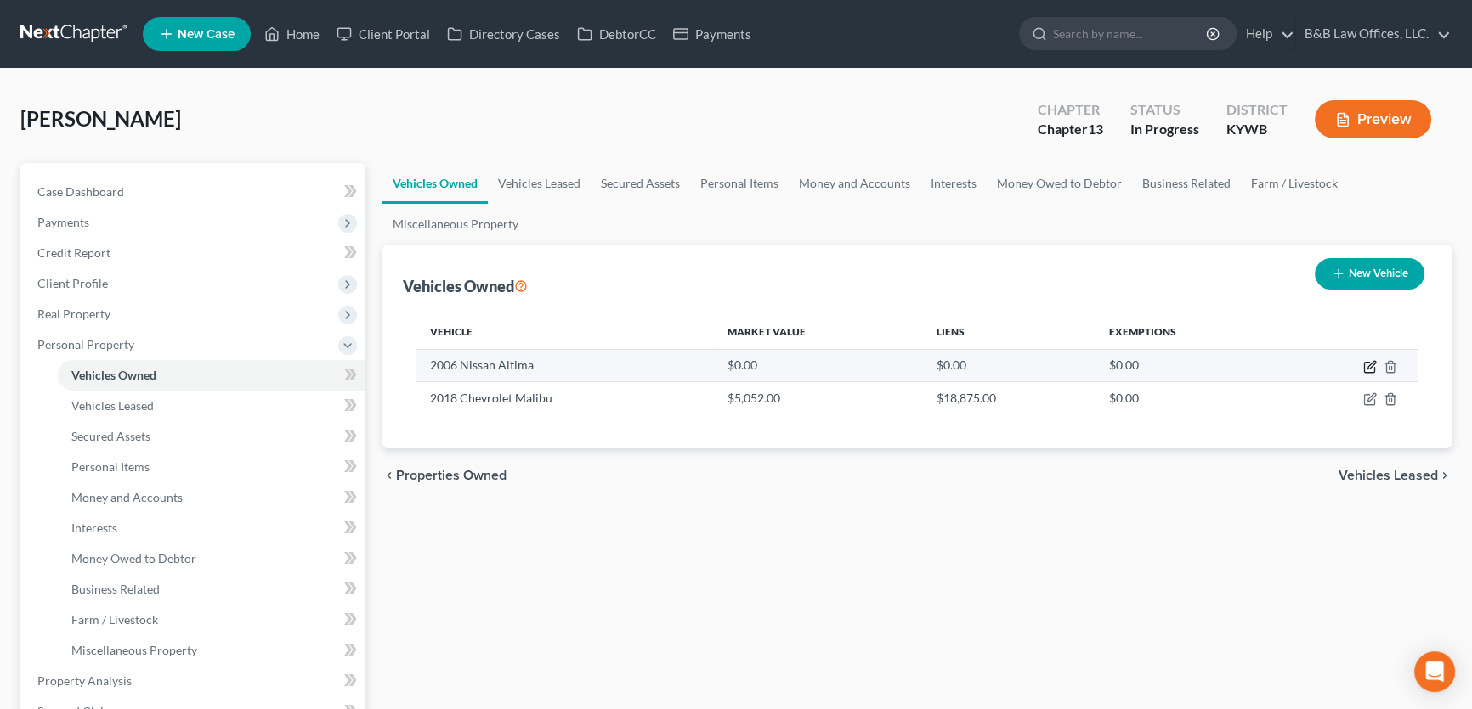
click at [1368, 363] on icon "button" at bounding box center [1369, 368] width 10 height 10
select select "0"
select select "20"
select select "2"
select select "0"
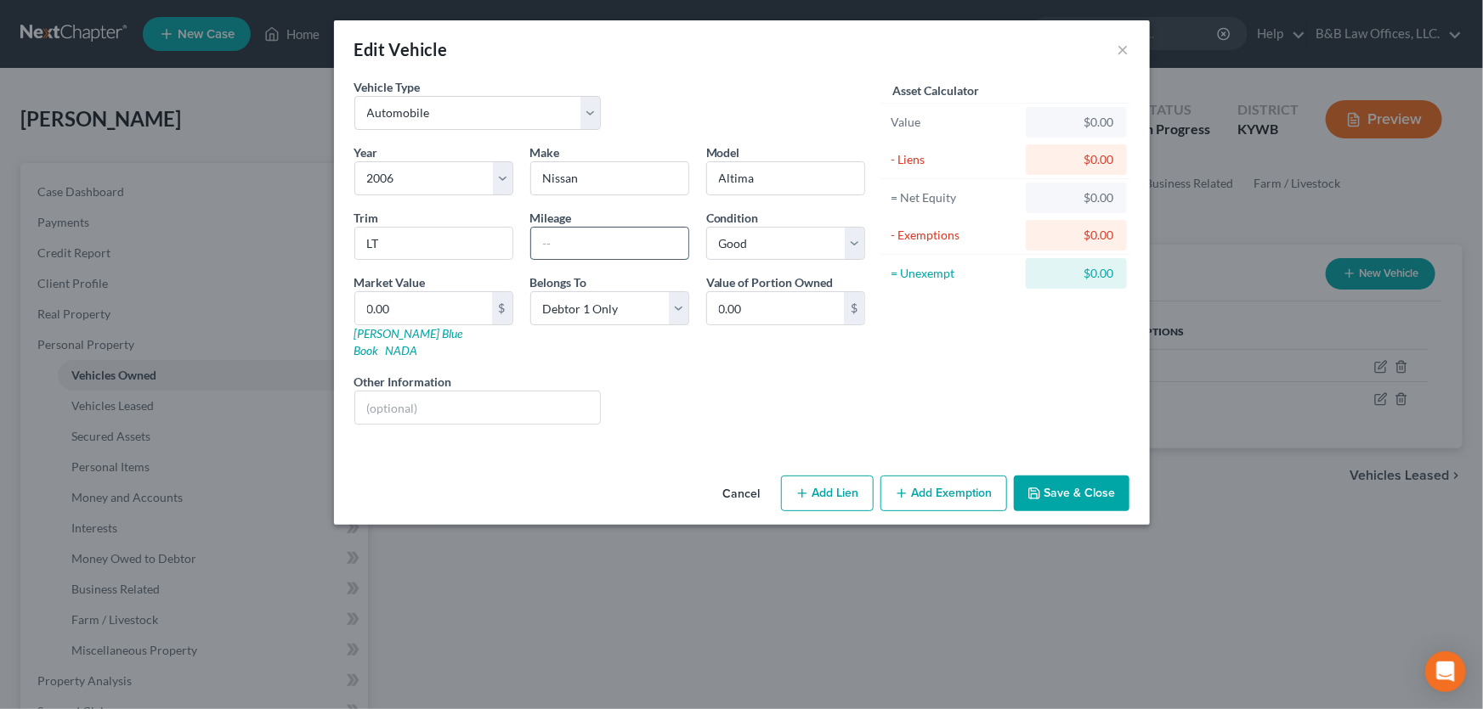
click at [583, 246] on input "text" at bounding box center [609, 244] width 157 height 32
click at [588, 246] on input "text" at bounding box center [609, 244] width 157 height 32
type input "127954"
click at [404, 392] on input "text" at bounding box center [478, 408] width 246 height 32
type input "*Title has been branded-not actual mileage"
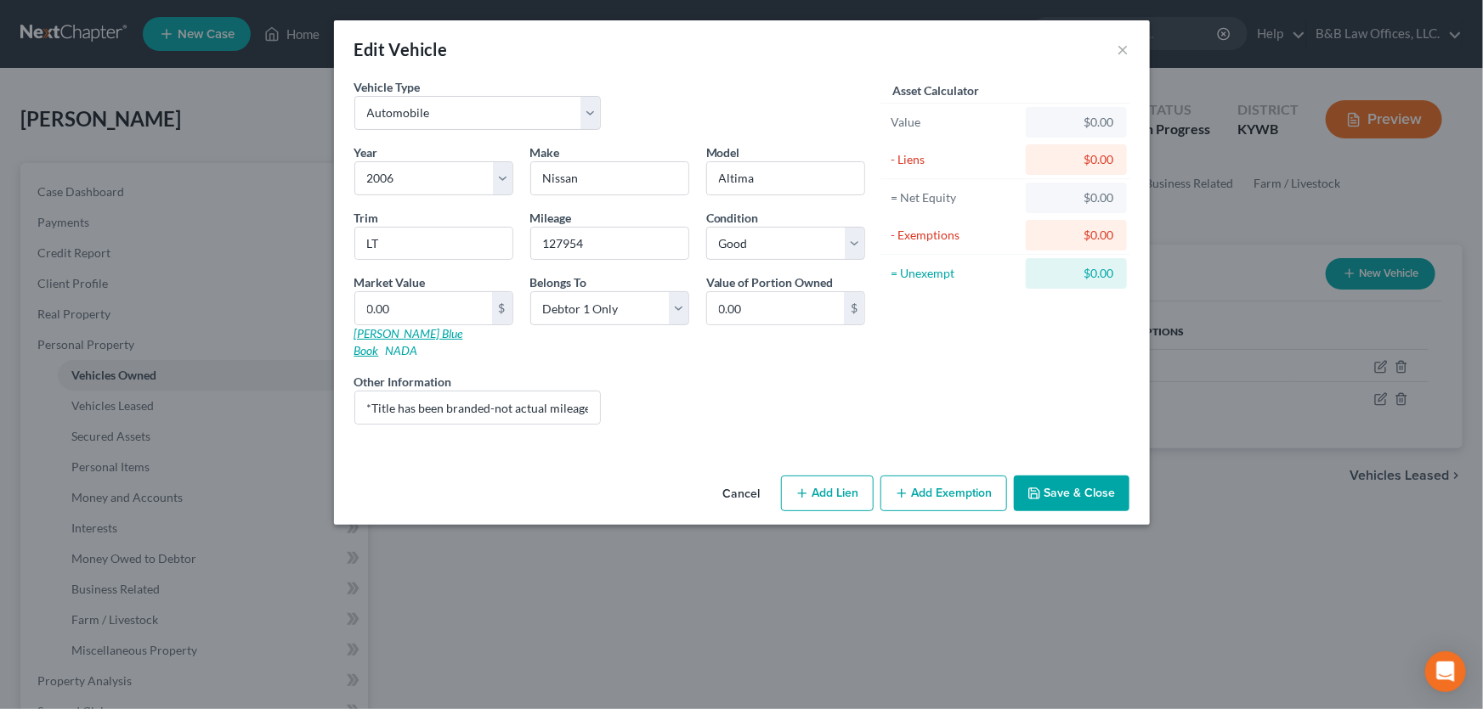
click at [373, 331] on link "Kelly Blue Book" at bounding box center [408, 341] width 109 height 31
click at [1079, 484] on button "Save & Close" at bounding box center [1072, 494] width 116 height 36
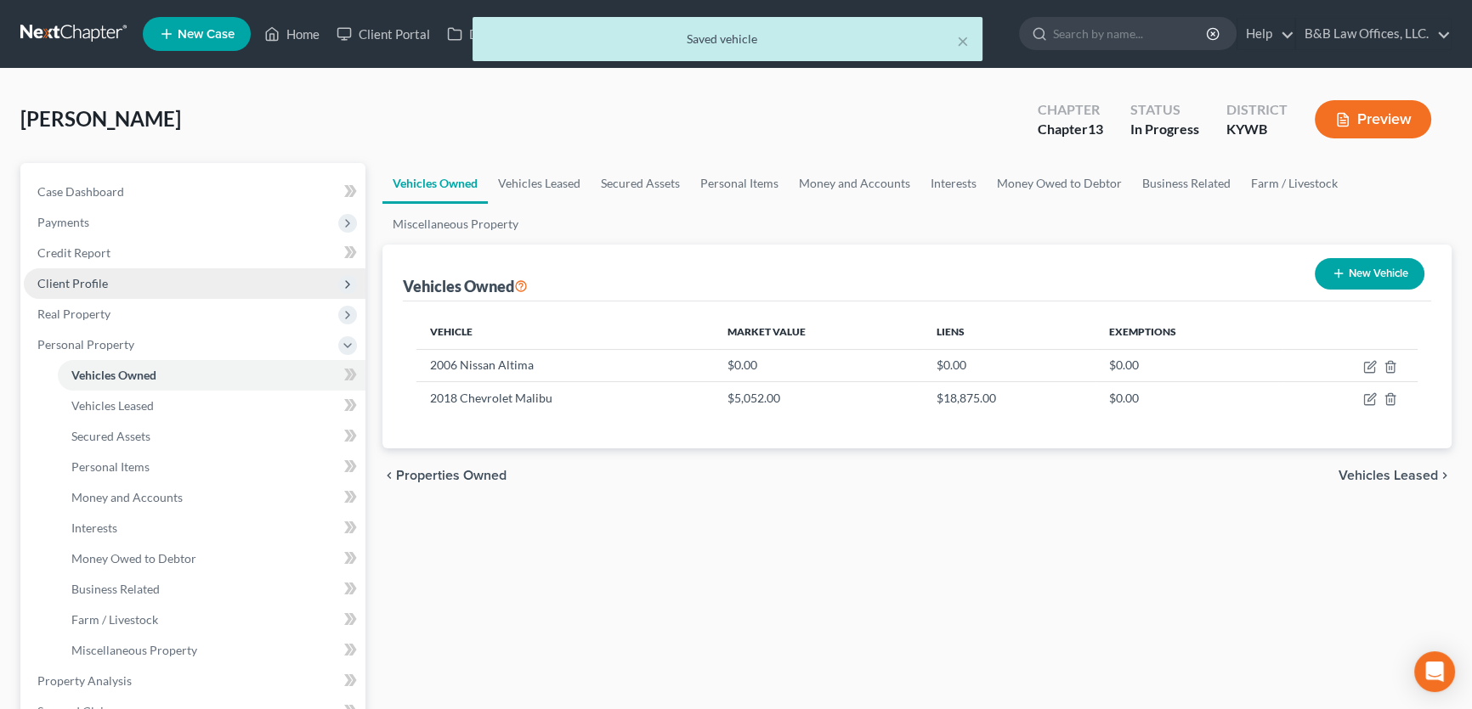
click at [134, 287] on span "Client Profile" at bounding box center [195, 283] width 342 height 31
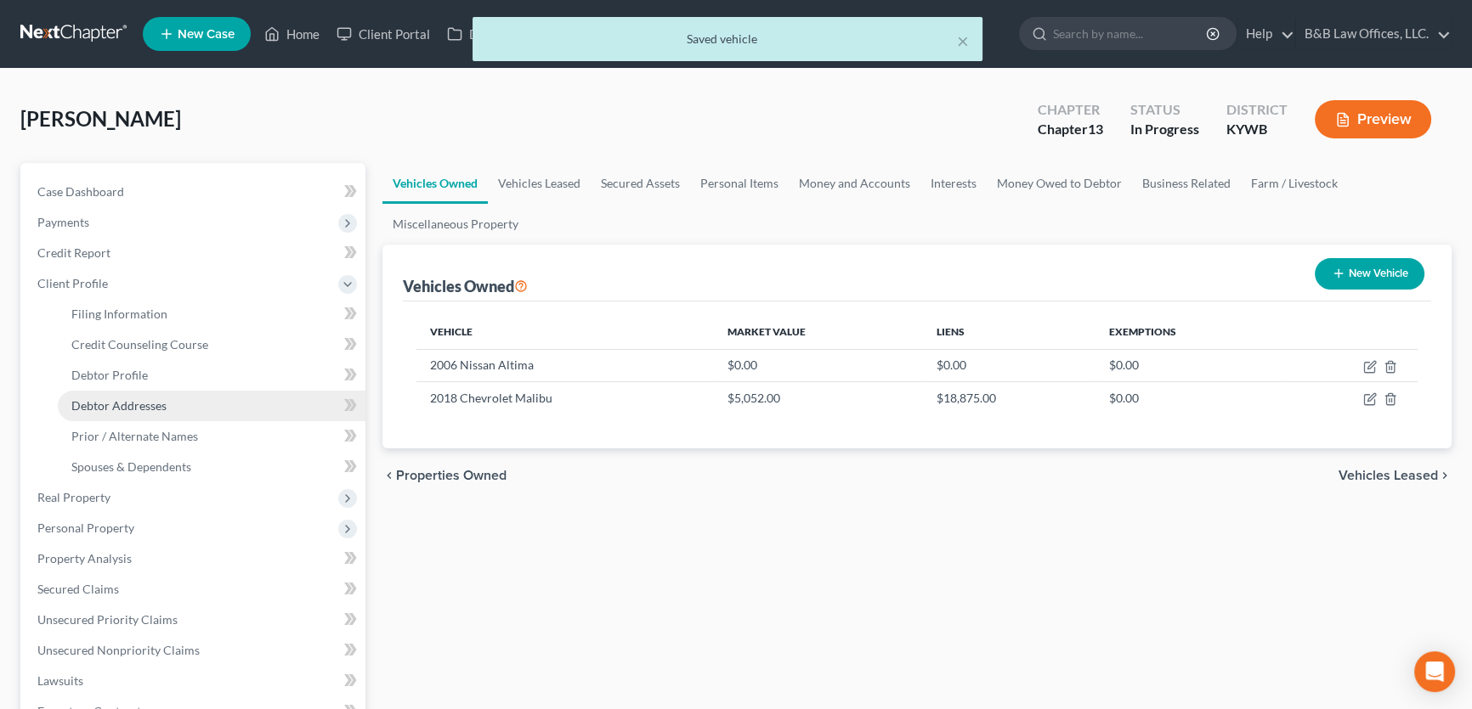
click at [170, 393] on link "Debtor Addresses" at bounding box center [212, 406] width 308 height 31
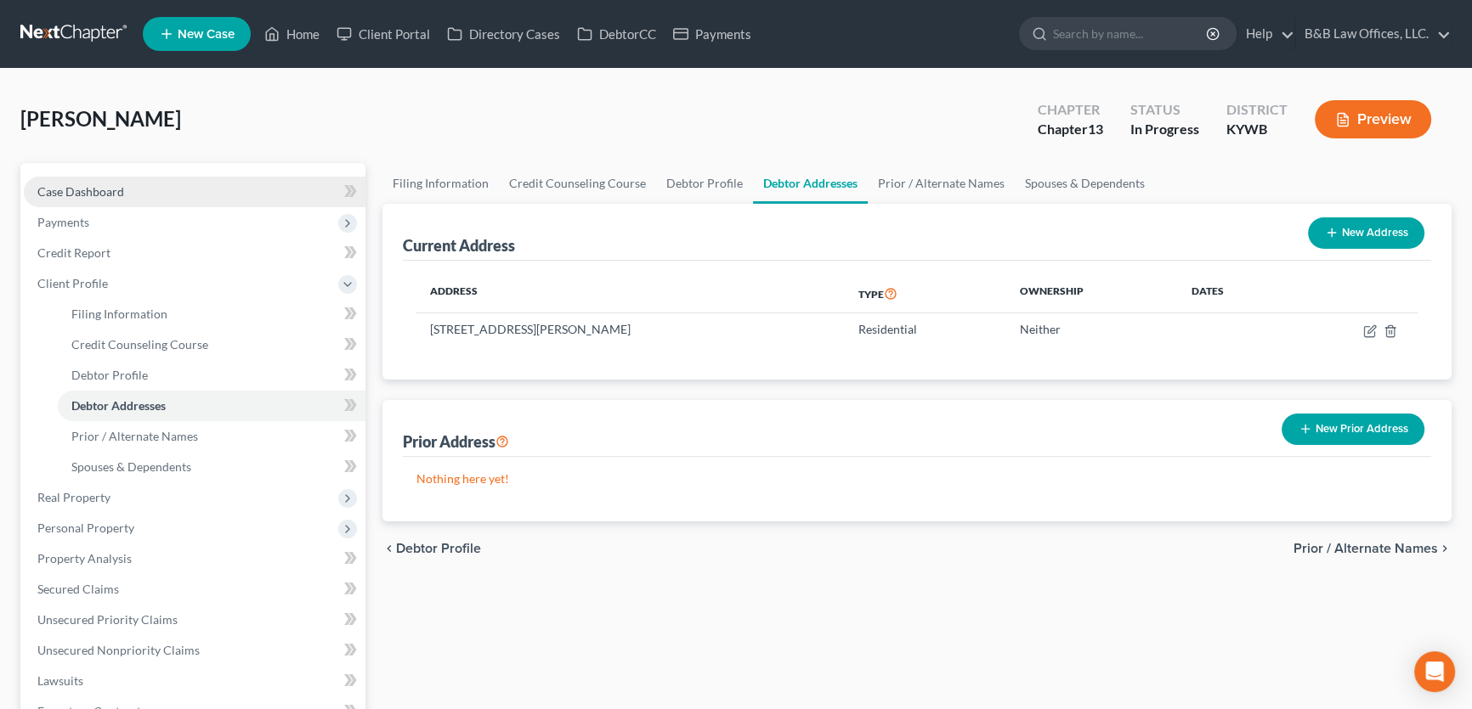
click at [101, 193] on span "Case Dashboard" at bounding box center [80, 191] width 87 height 14
select select "2"
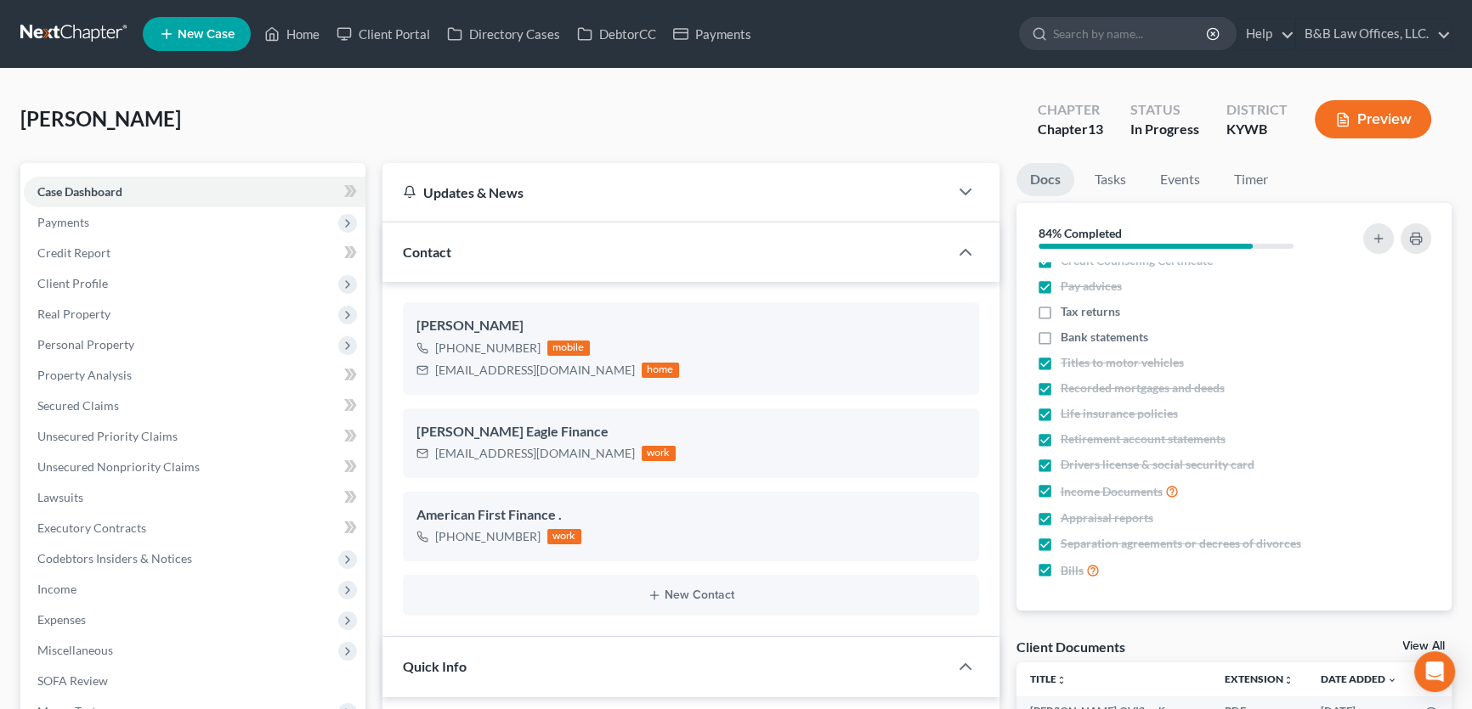
scroll to position [8350, 0]
click at [1427, 647] on link "View All" at bounding box center [1423, 647] width 42 height 12
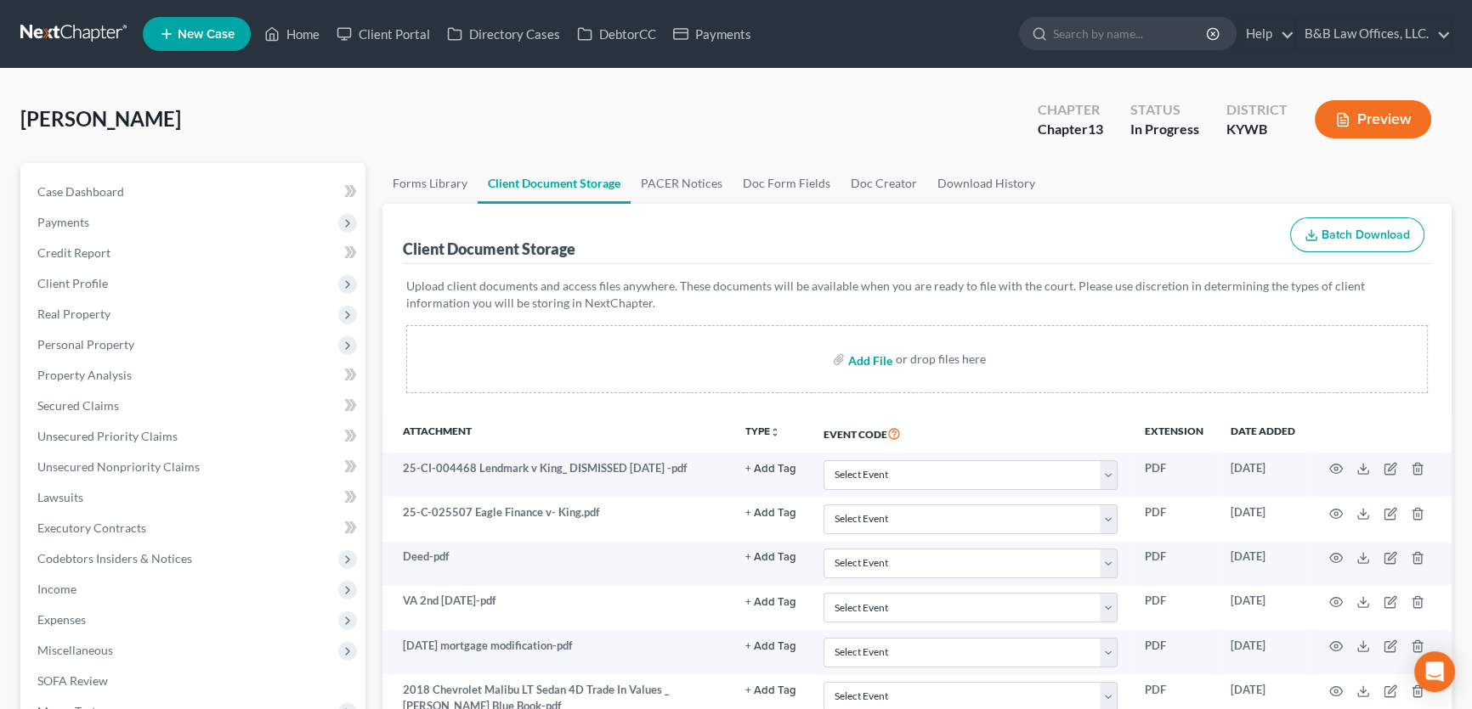
click at [866, 362] on input "file" at bounding box center [868, 359] width 41 height 31
type input "C:\fakepath\2006 Nissan Altima 2.pdf"
click at [85, 370] on span "Property Analysis" at bounding box center [84, 375] width 94 height 14
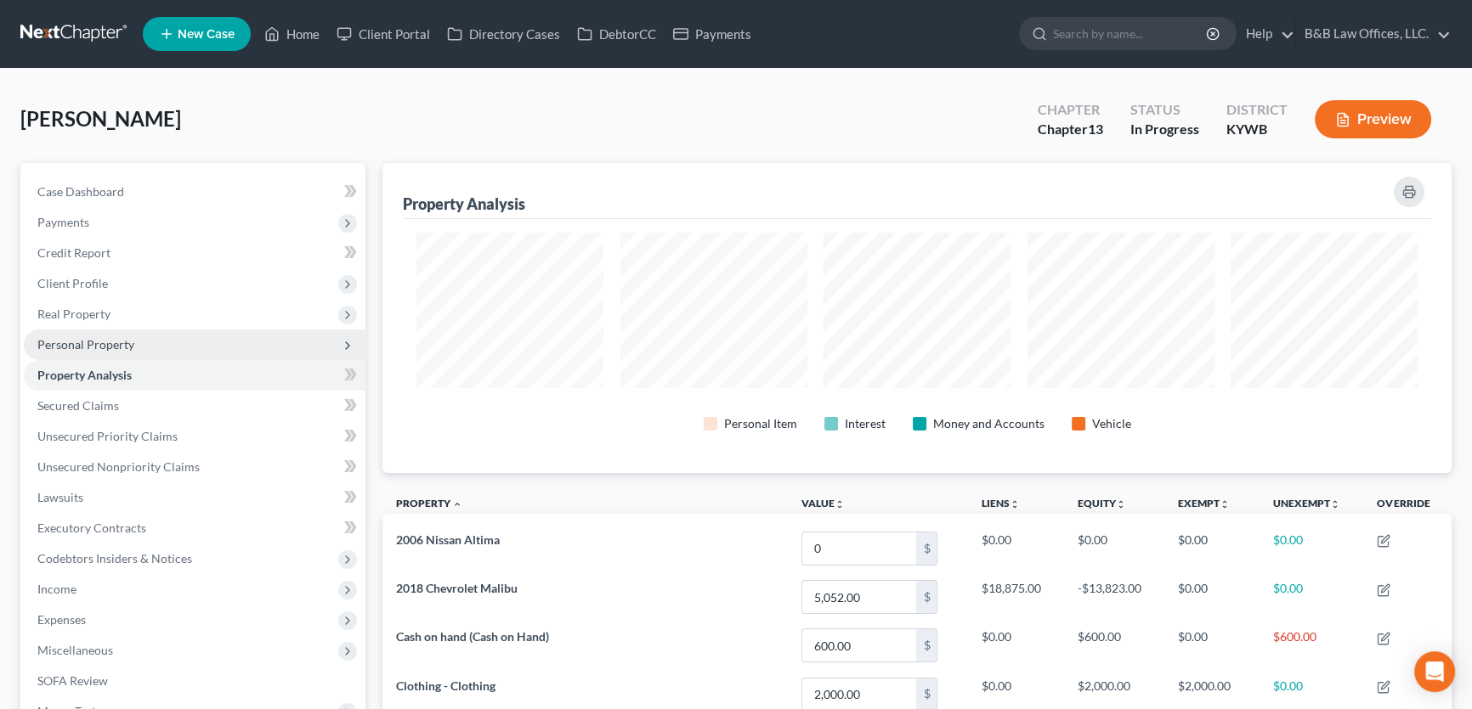
scroll to position [310, 1068]
click at [95, 348] on span "Personal Property" at bounding box center [85, 344] width 97 height 14
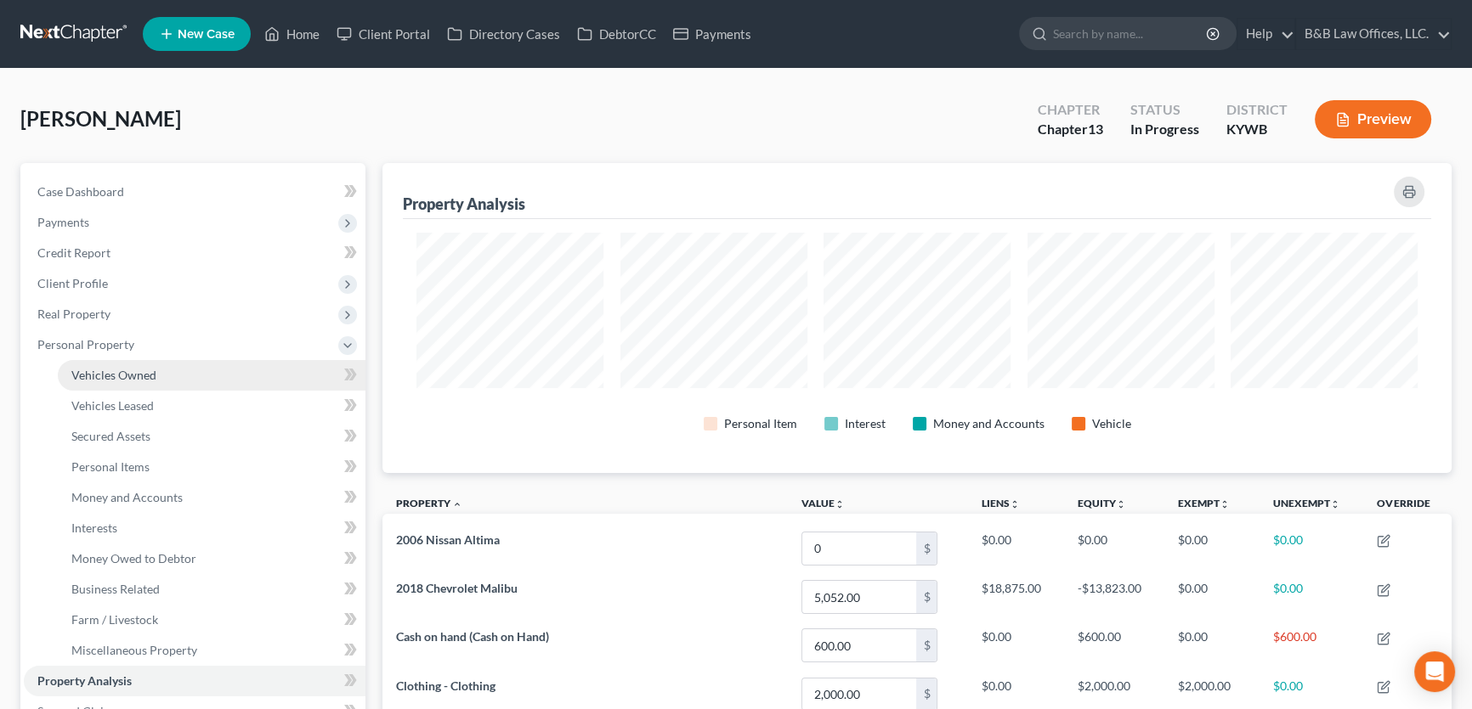
click at [105, 365] on link "Vehicles Owned" at bounding box center [212, 375] width 308 height 31
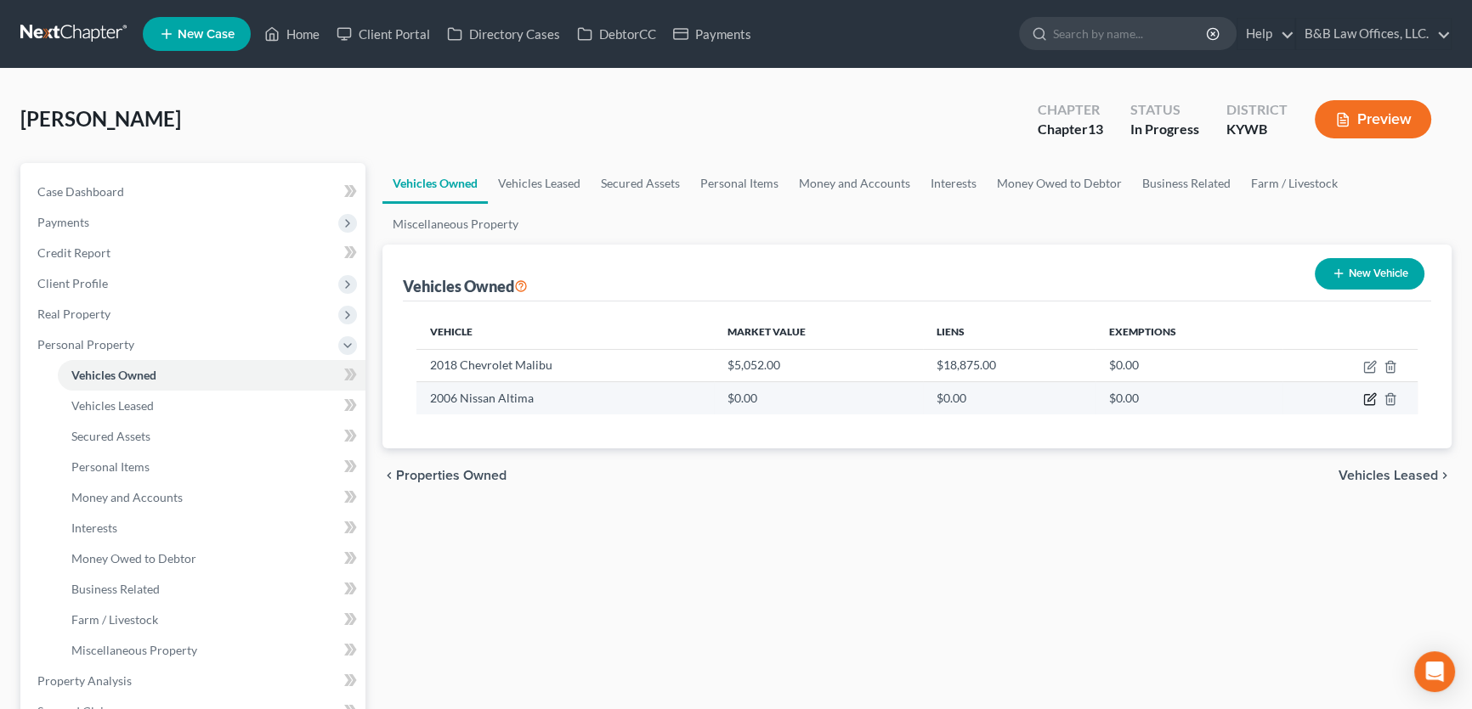
click at [1370, 398] on icon "button" at bounding box center [1371, 398] width 8 height 8
select select "0"
select select "20"
select select "2"
select select "0"
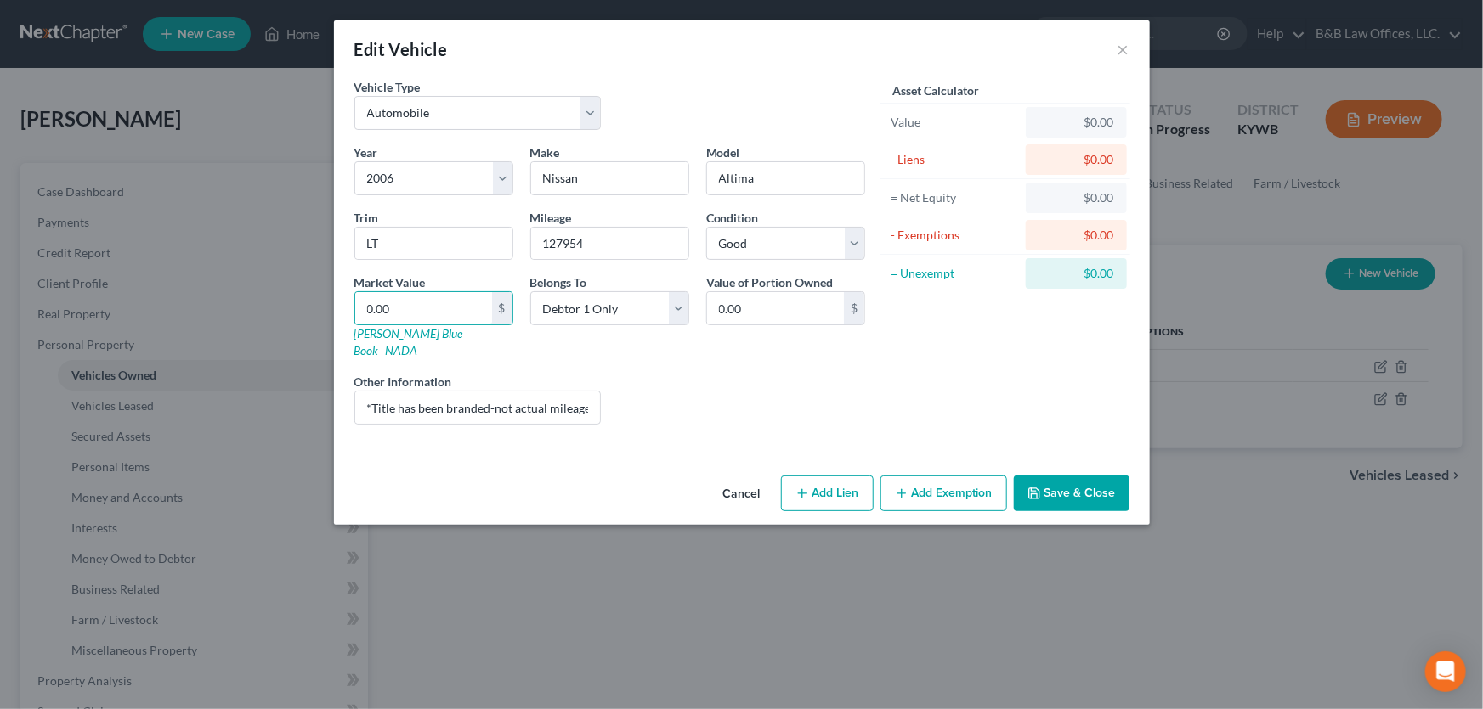
type input "2"
type input "2.00"
type input "25"
type input "25.00"
type input "258"
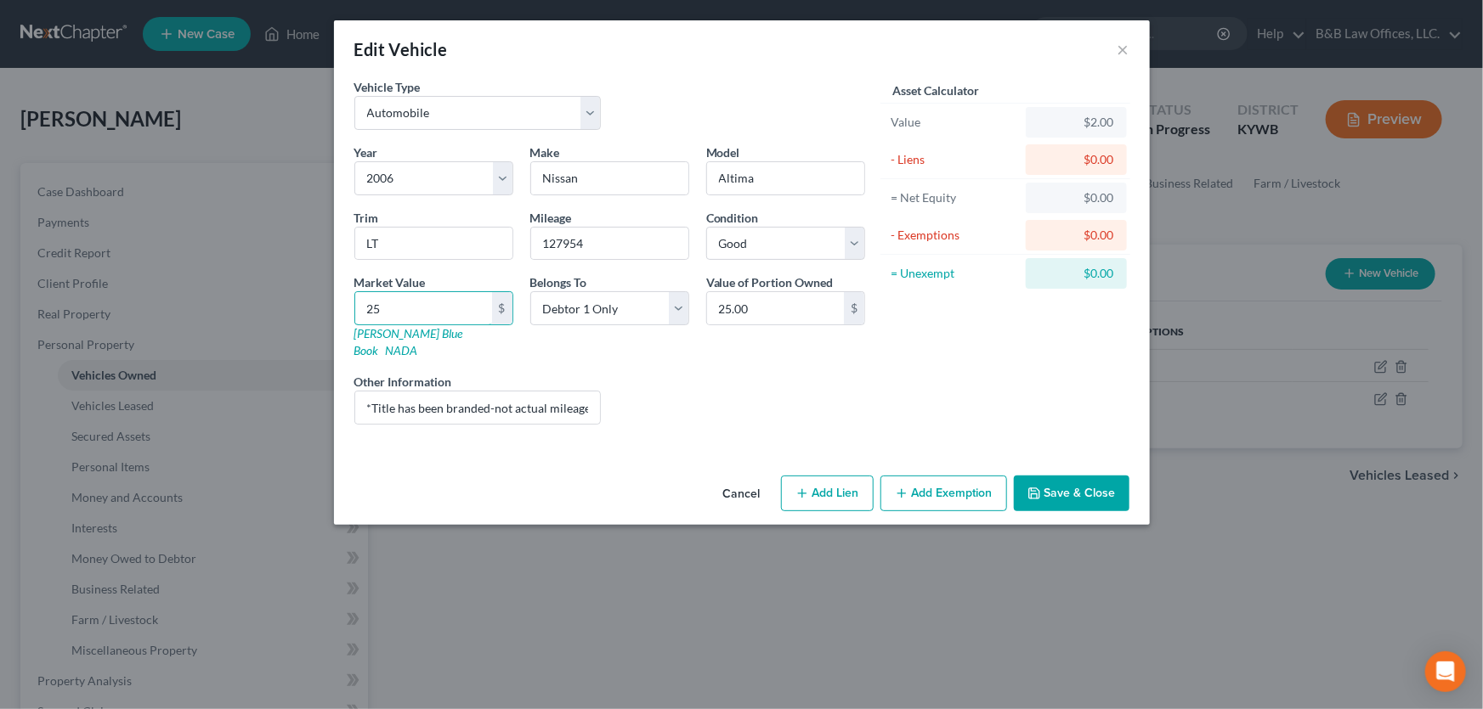
type input "258.00"
type input "2586"
type input "2,586.00"
type input "2,586"
click at [1054, 476] on button "Save & Close" at bounding box center [1072, 494] width 116 height 36
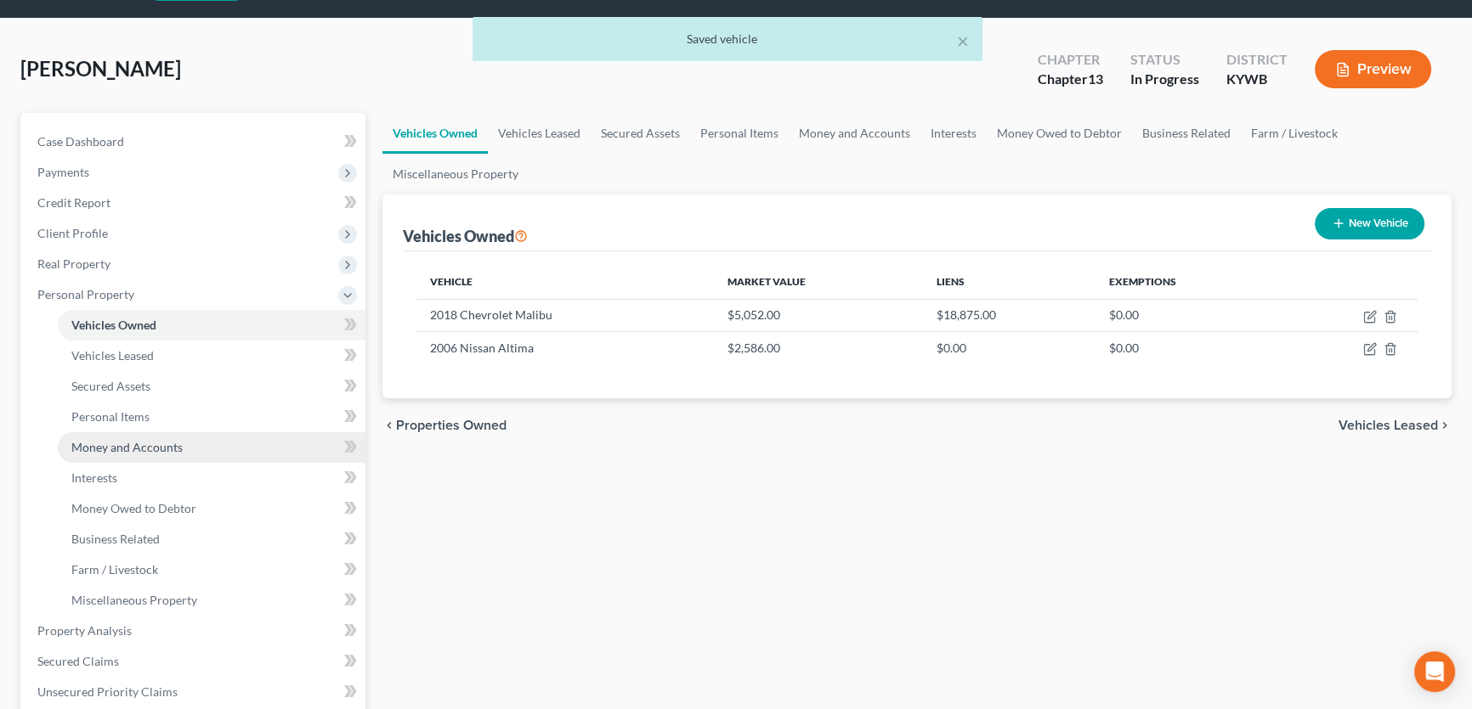
scroll to position [76, 0]
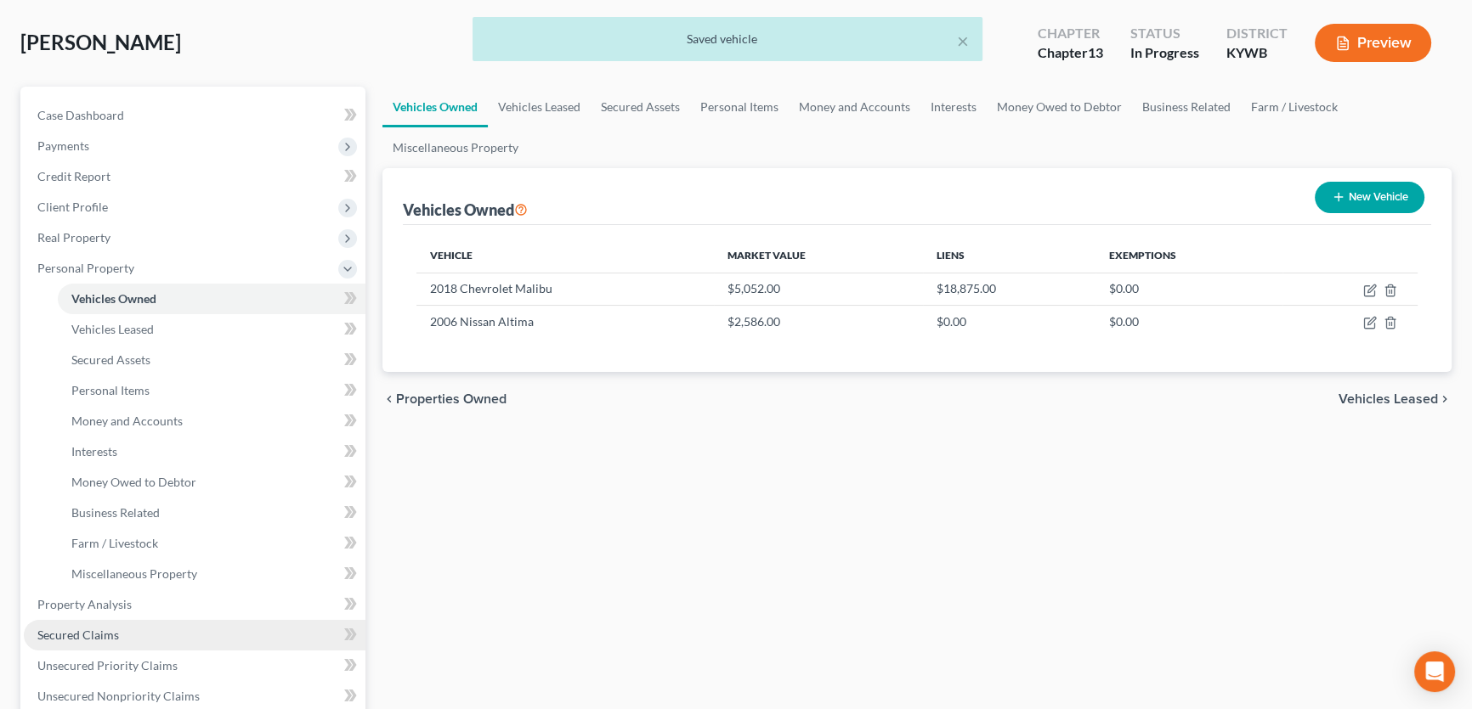
click at [90, 633] on span "Secured Claims" at bounding box center [78, 635] width 82 height 14
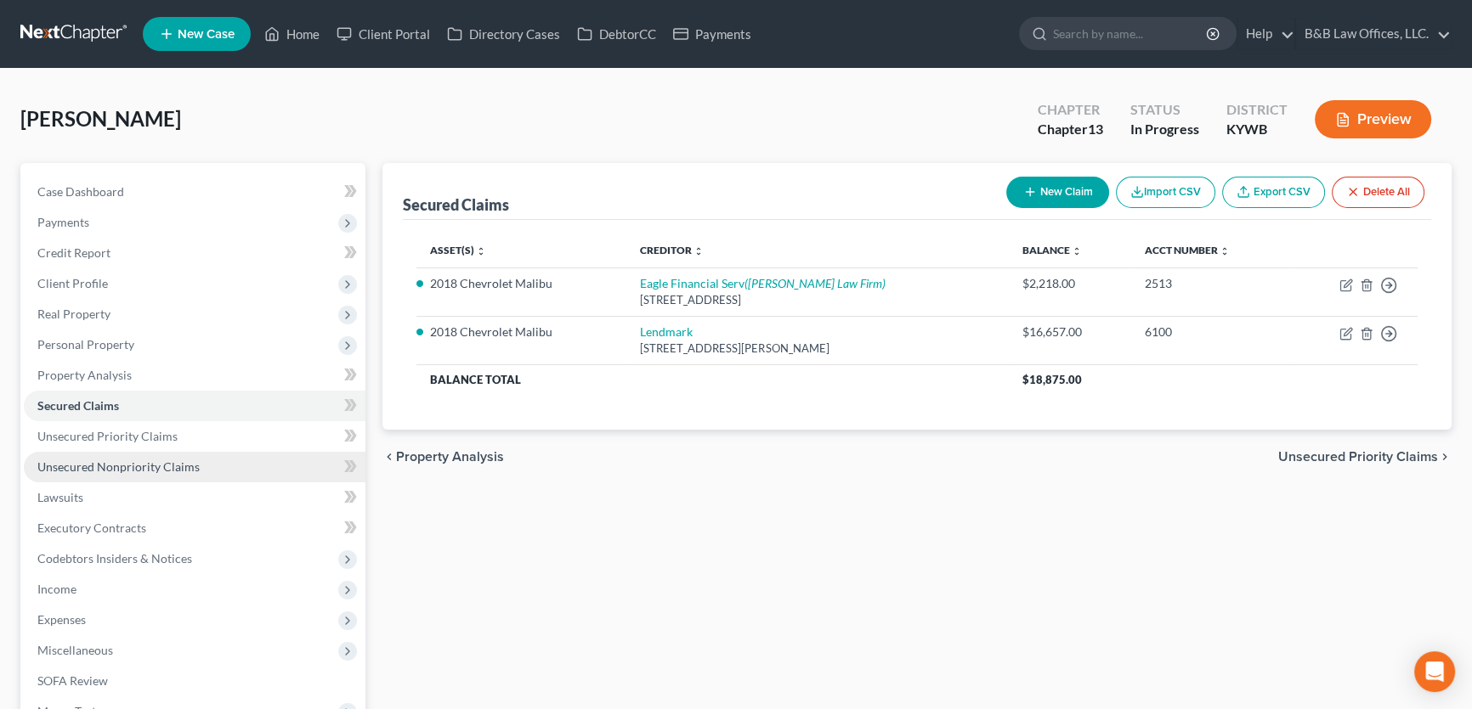
click at [82, 464] on span "Unsecured Nonpriority Claims" at bounding box center [118, 467] width 162 height 14
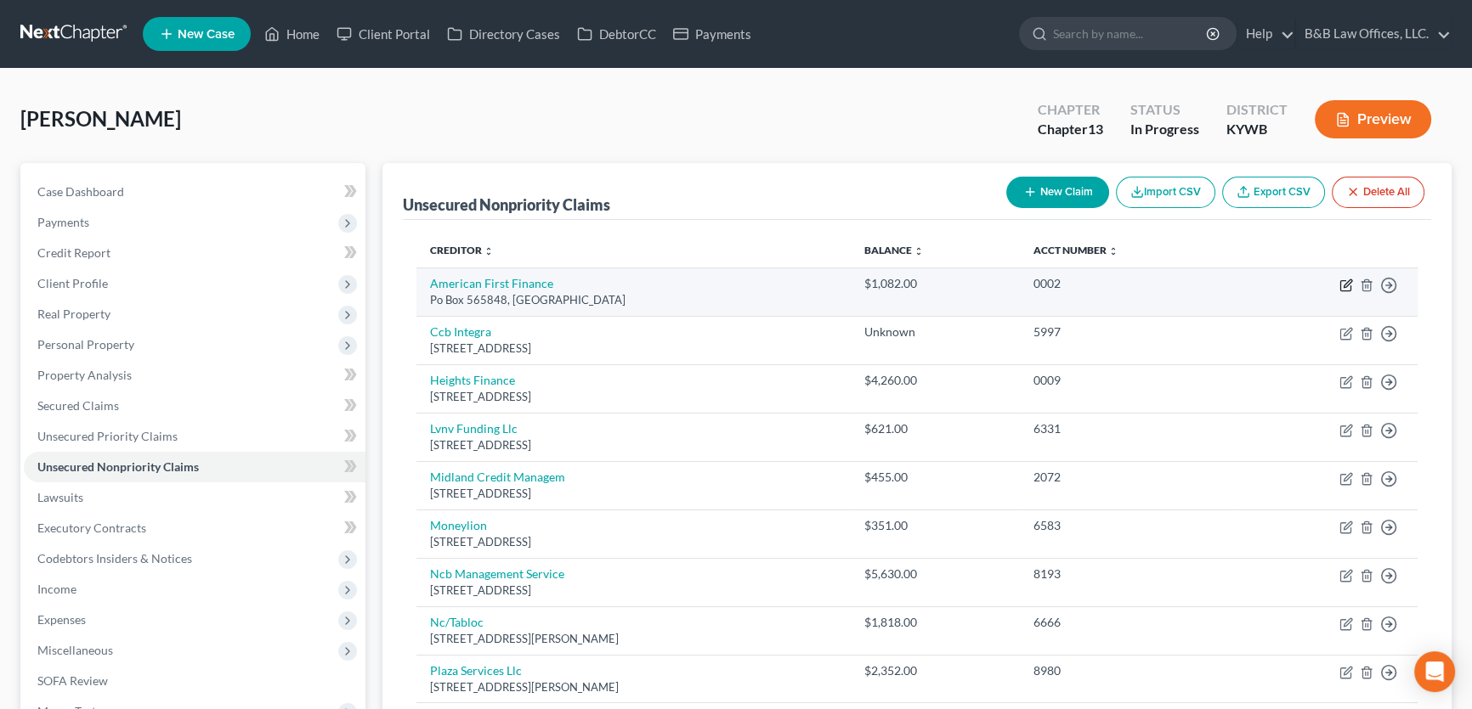
click at [1344, 282] on icon "button" at bounding box center [1346, 286] width 14 height 14
select select "45"
select select "0"
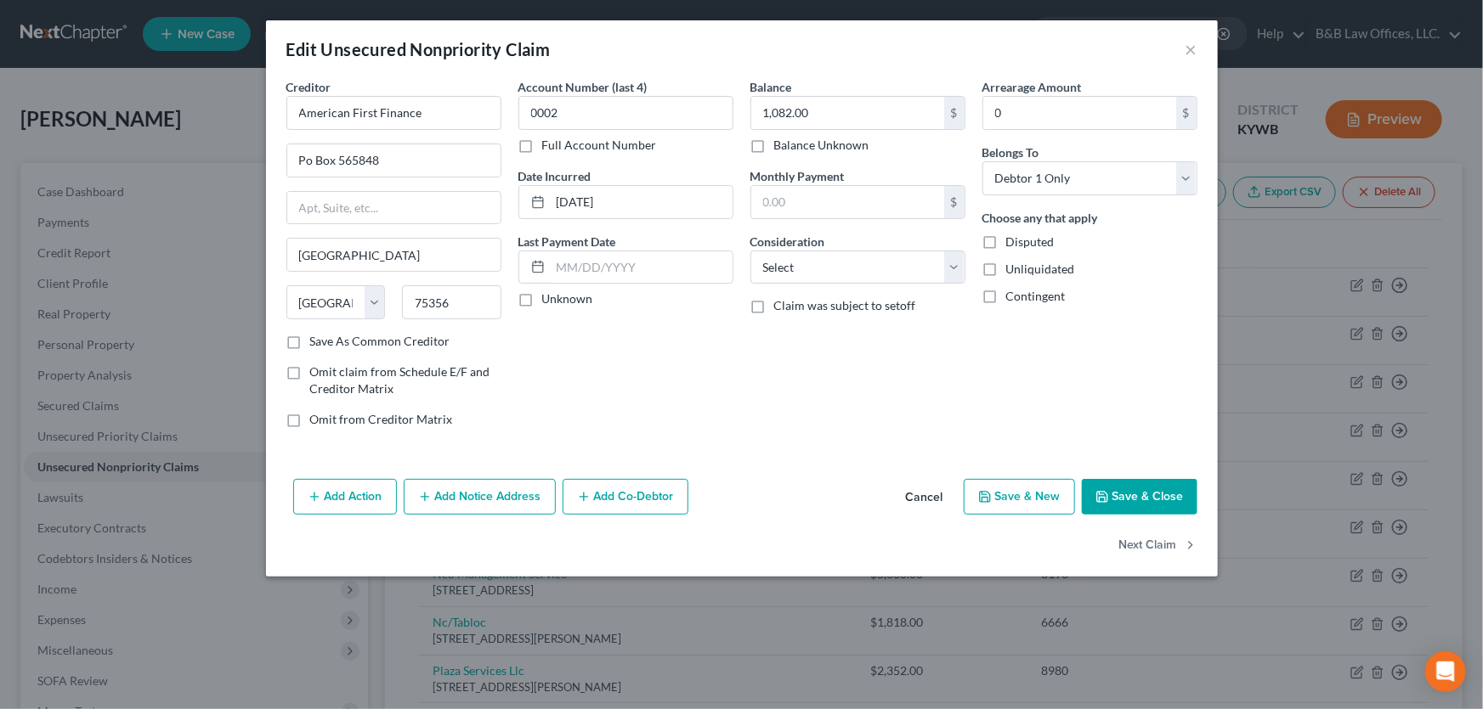
click at [935, 494] on button "Cancel" at bounding box center [924, 498] width 65 height 34
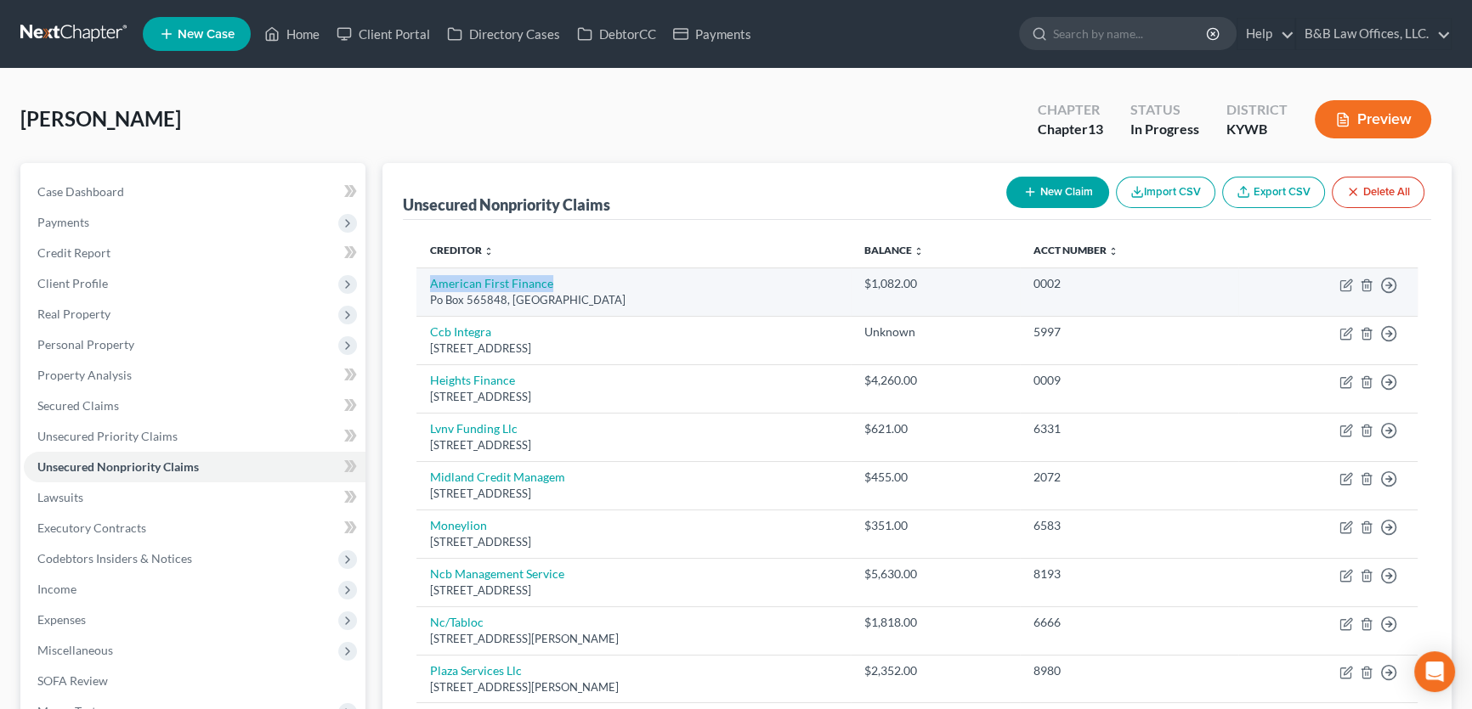
drag, startPoint x: 572, startPoint y: 283, endPoint x: 426, endPoint y: 285, distance: 146.1
click at [426, 285] on td "American First Finance Po Box 565848, Dallas, TX 75356" at bounding box center [633, 292] width 434 height 48
copy link "American First Finance"
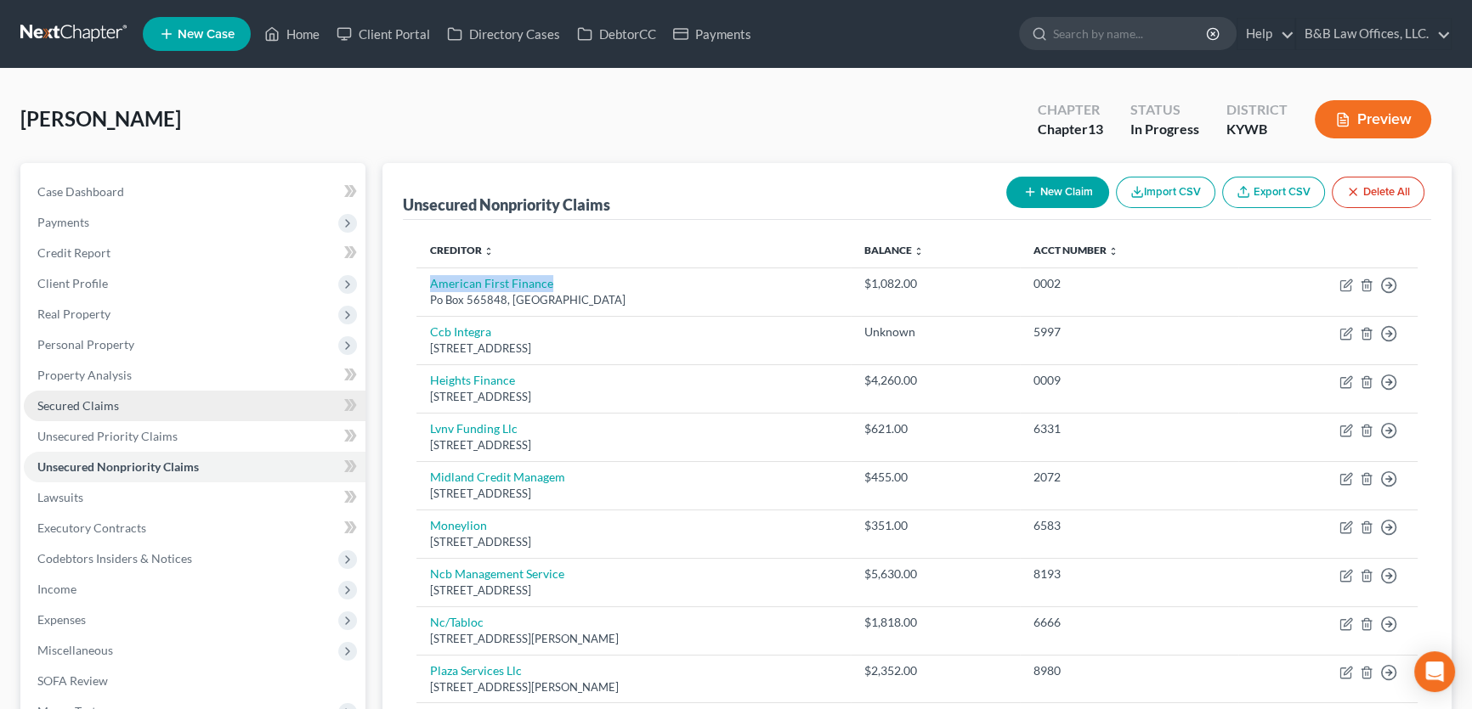
click at [110, 414] on link "Secured Claims" at bounding box center [195, 406] width 342 height 31
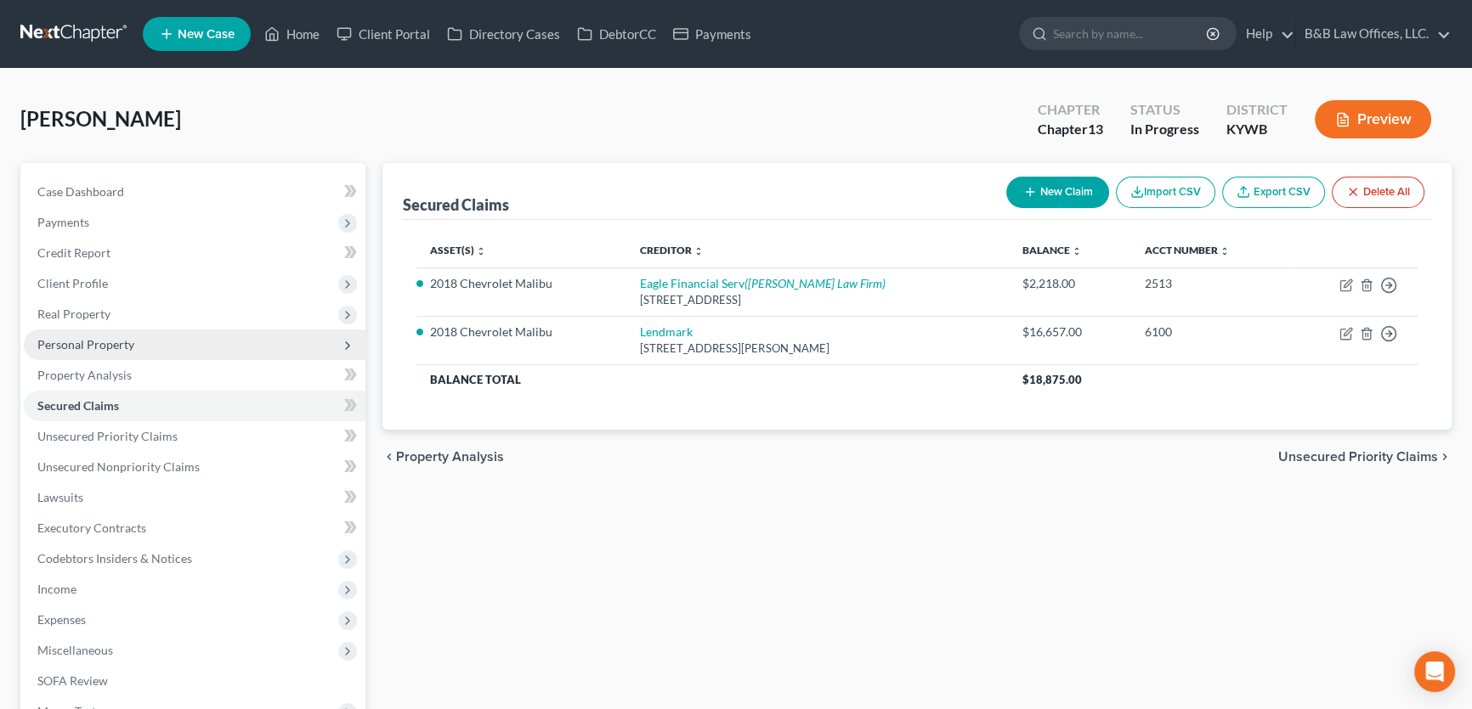
click at [58, 351] on span "Personal Property" at bounding box center [195, 345] width 342 height 31
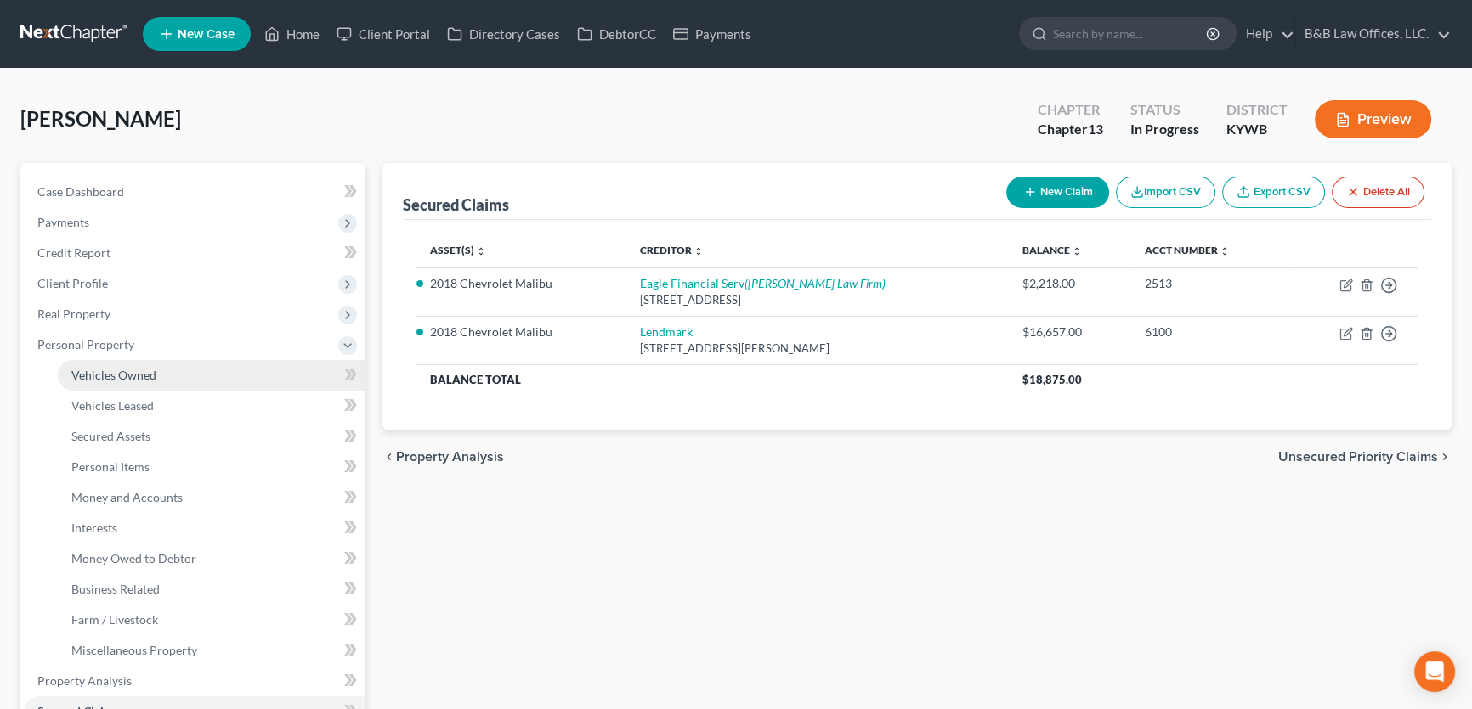
click at [88, 378] on span "Vehicles Owned" at bounding box center [113, 375] width 85 height 14
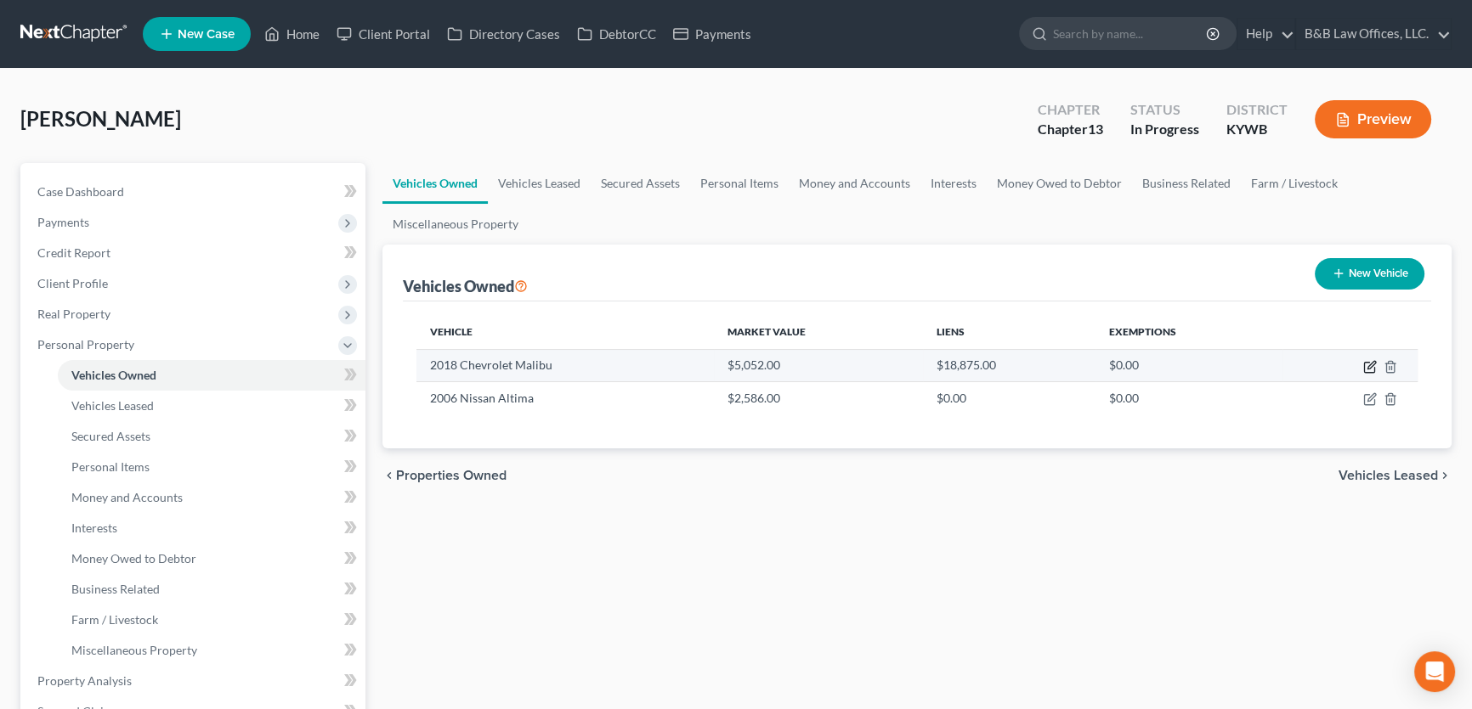
click at [1368, 366] on icon "button" at bounding box center [1371, 365] width 8 height 8
select select "0"
select select "8"
select select "2"
select select "0"
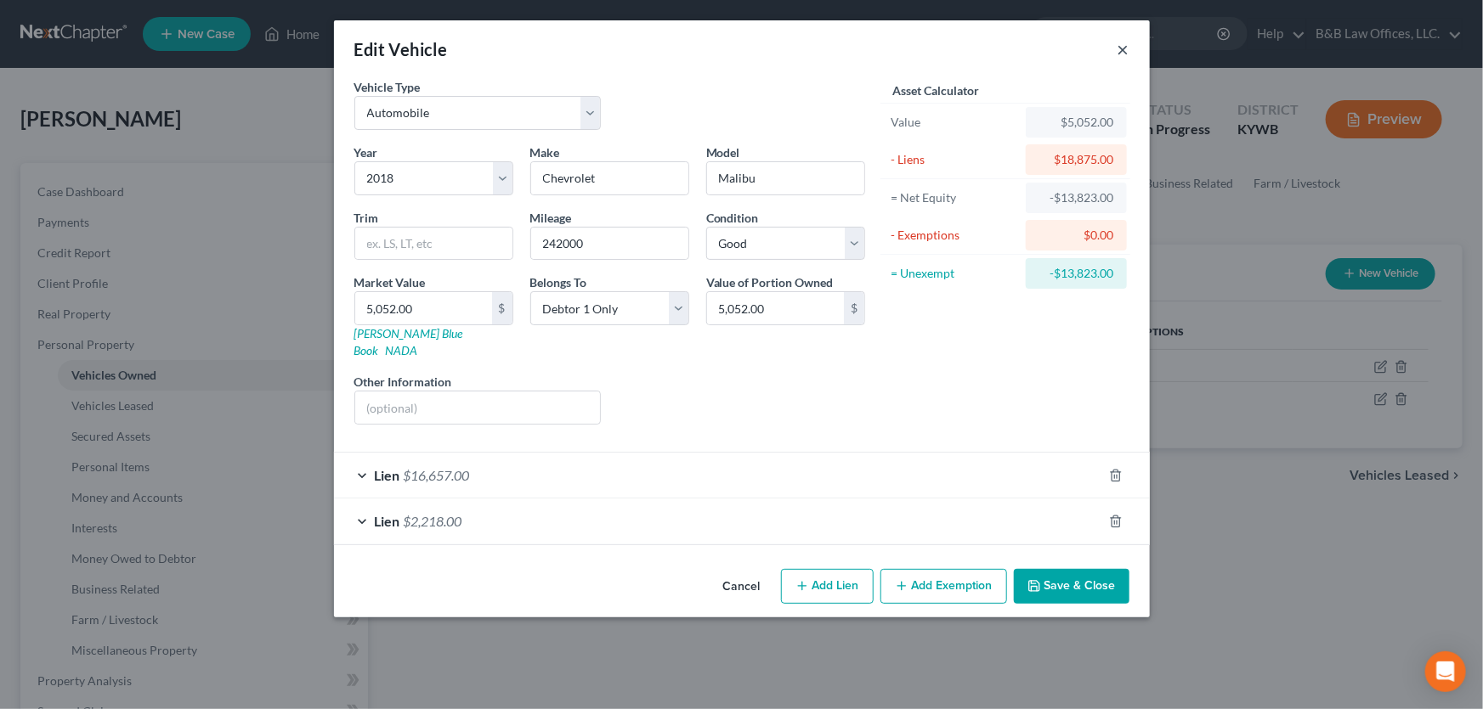
click at [1125, 45] on button "×" at bounding box center [1123, 49] width 12 height 20
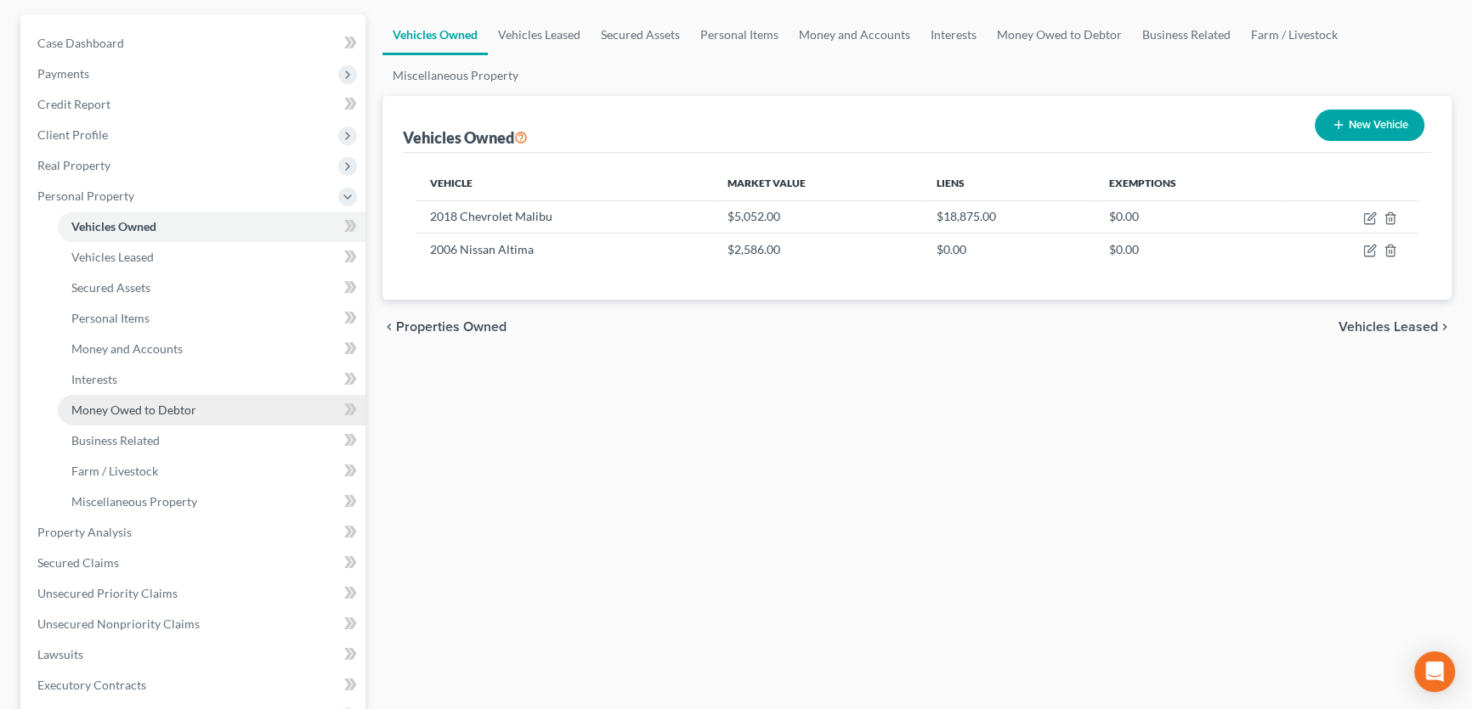
scroll to position [154, 0]
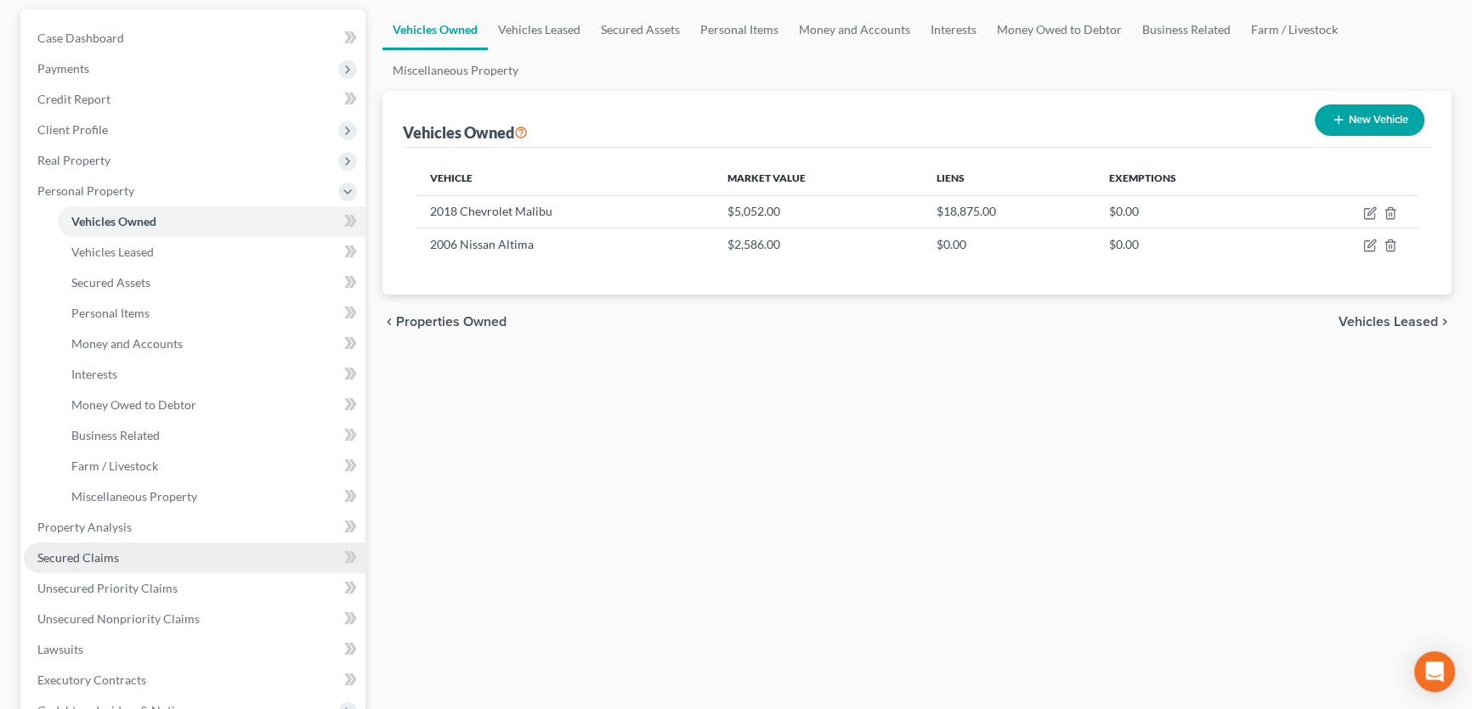
click at [118, 551] on link "Secured Claims" at bounding box center [195, 558] width 342 height 31
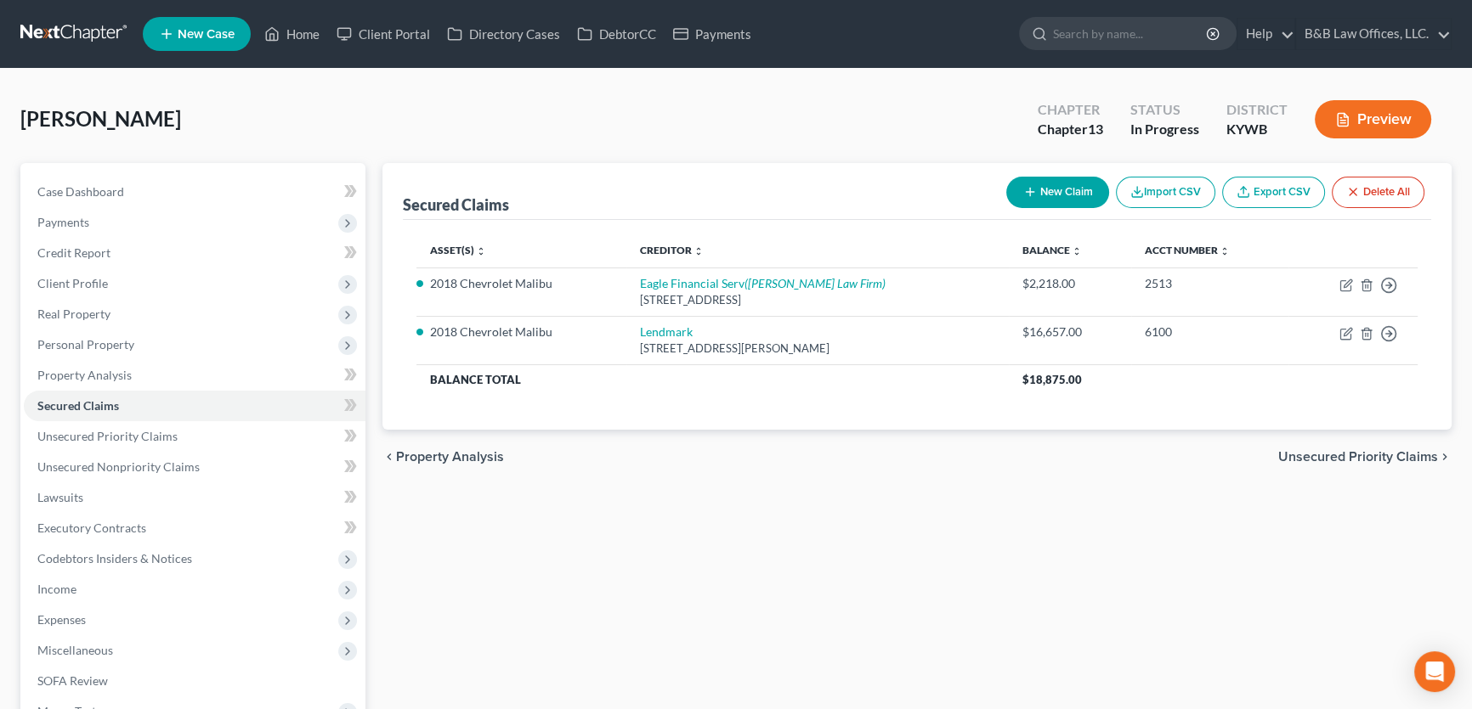
click at [1075, 195] on button "New Claim" at bounding box center [1057, 192] width 103 height 31
select select "0"
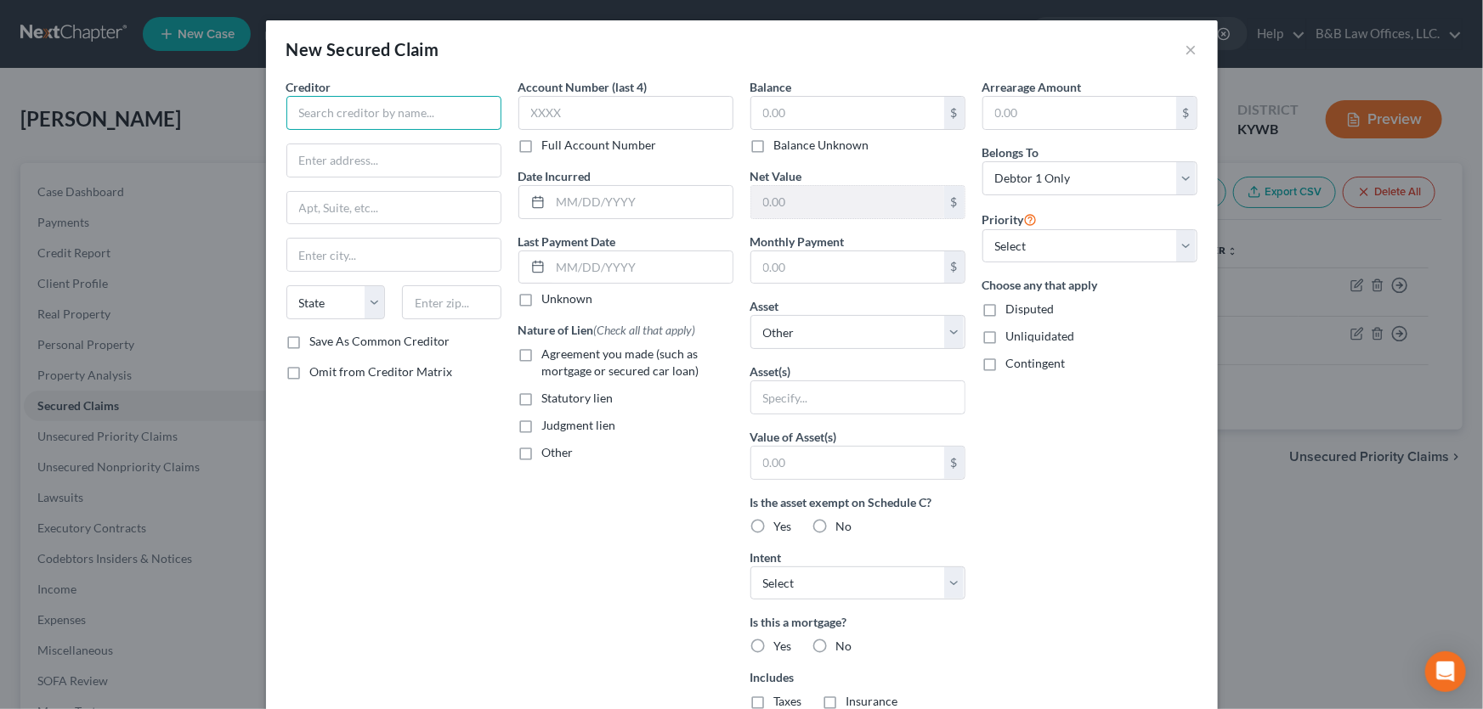
click at [400, 115] on input "text" at bounding box center [393, 113] width 215 height 34
paste input "AMERICAN CONSUMER FIN SVCS OF KY LLC"
type input "A"
type input "American Consumer Fin SVCS of KY, LLC"
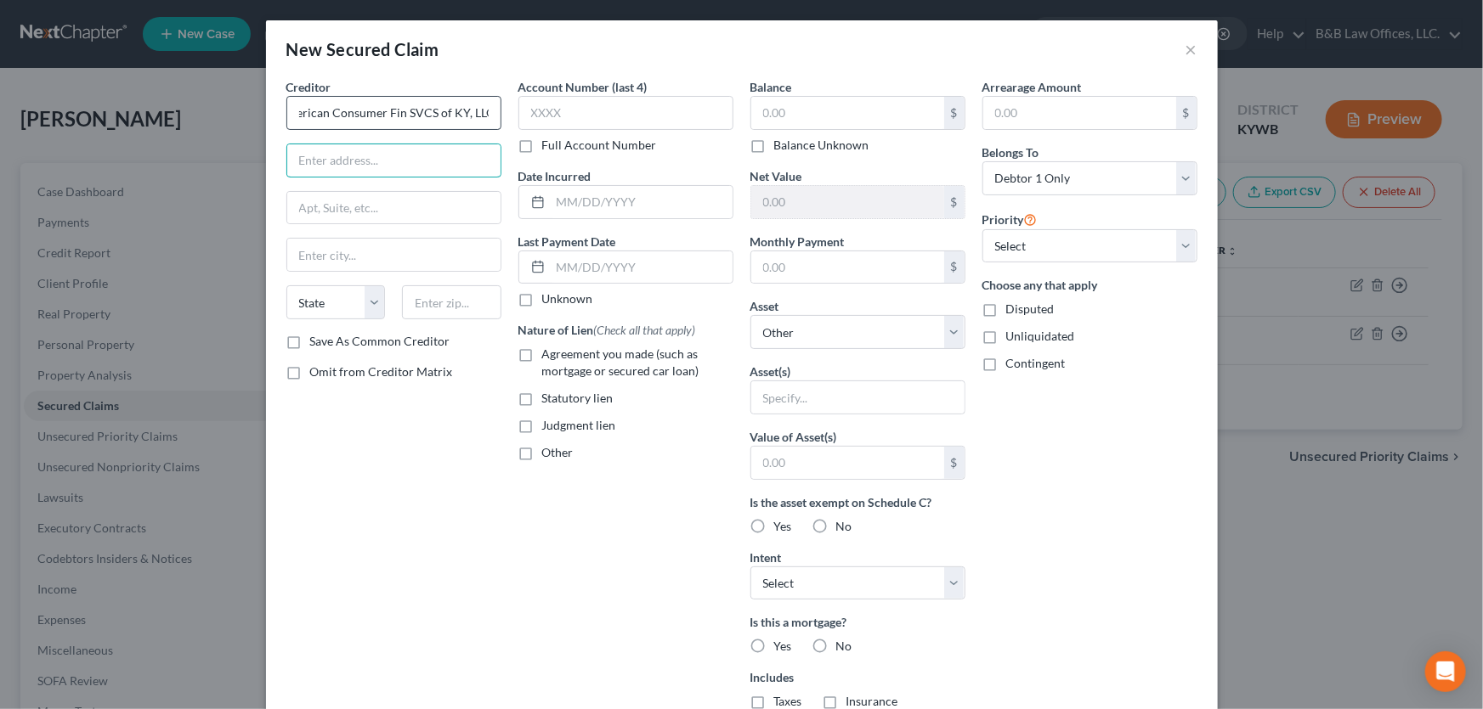
scroll to position [0, 0]
paste input "8500 PRESTON HWY LOUISVILLE, KY"
click at [397, 161] on input "8500 PRESTON HWY LOUISVILLE, KY" at bounding box center [393, 160] width 213 height 32
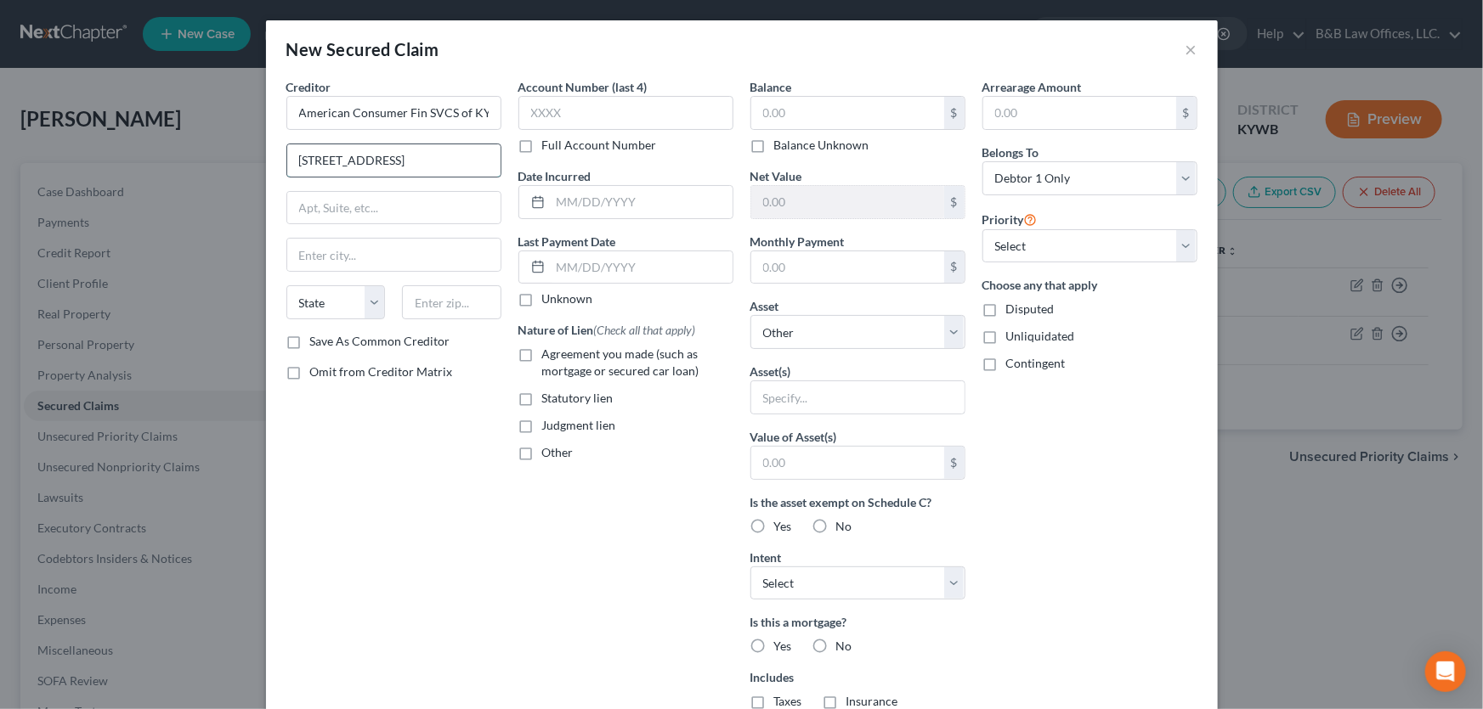
click at [323, 160] on input "8500 PRESTON HWY" at bounding box center [393, 160] width 213 height 32
type input "8500 Preston Highway"
type input "Louisville"
select select "18"
click at [422, 159] on input "8500 Preston Highway" at bounding box center [393, 160] width 213 height 32
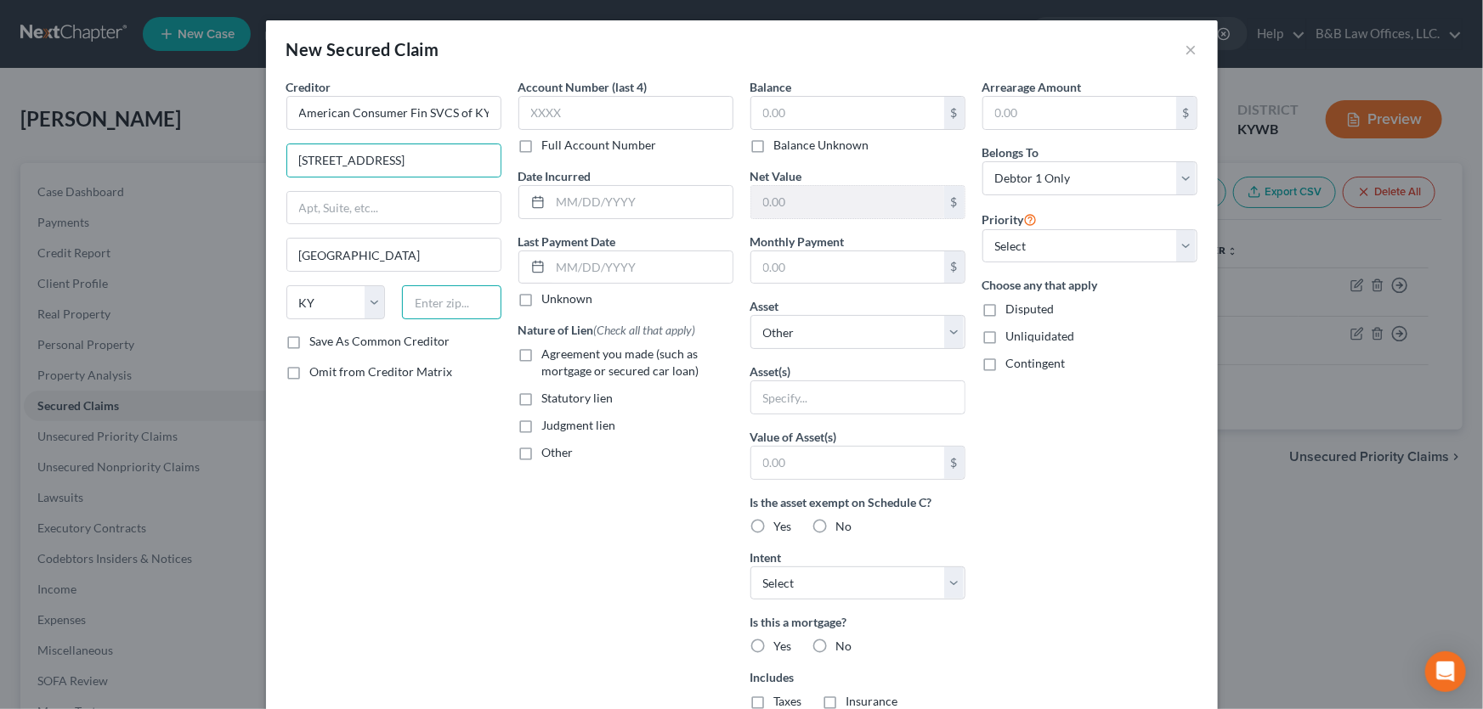
click at [427, 306] on input "text" at bounding box center [451, 302] width 99 height 34
type input "40219"
click at [578, 110] on input "text" at bounding box center [625, 113] width 215 height 34
click at [542, 147] on label "Full Account Number" at bounding box center [599, 145] width 115 height 17
click at [549, 147] on input "Full Account Number" at bounding box center [554, 142] width 11 height 11
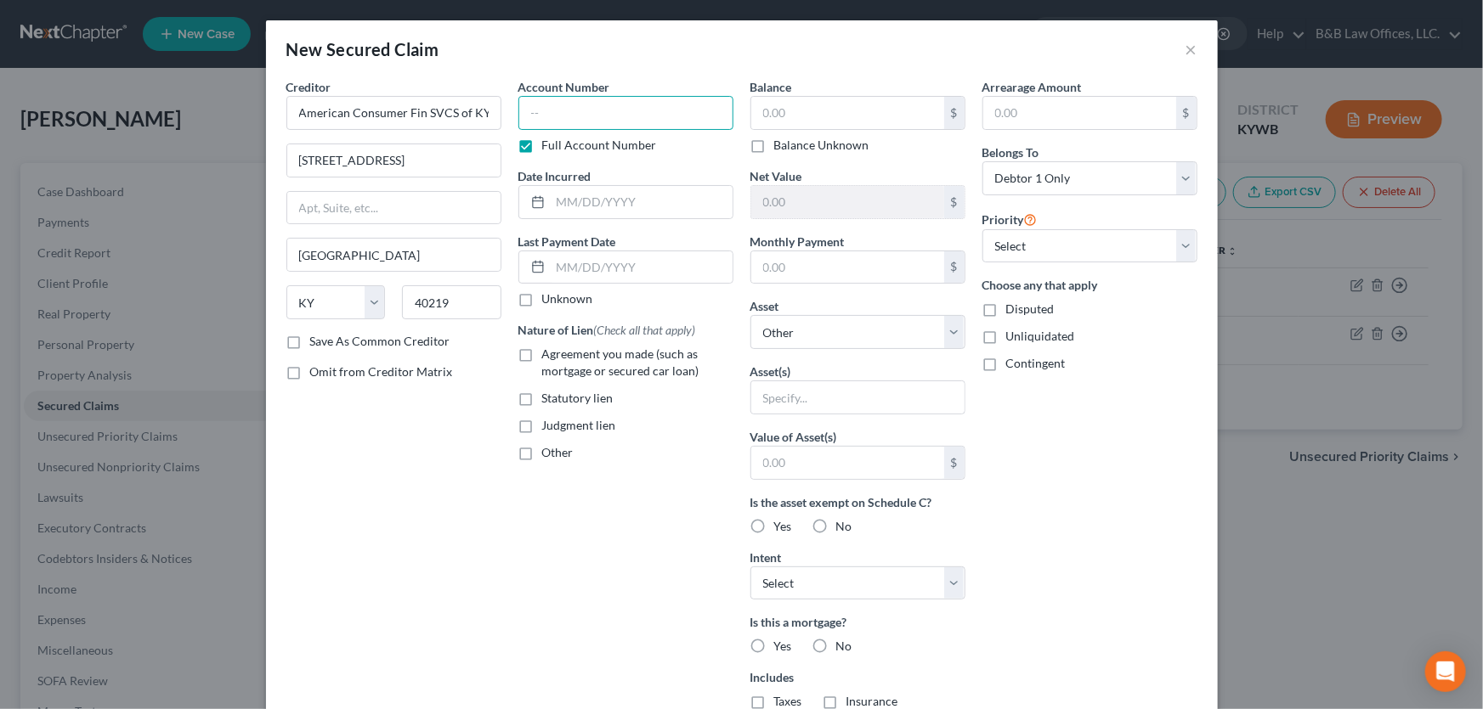
click at [535, 123] on input "text" at bounding box center [625, 113] width 215 height 34
paste input "KV50MRO"
type input "KV50MRO"
click at [542, 357] on label "Agreement you made (such as mortgage or secured car loan)" at bounding box center [637, 363] width 191 height 34
click at [549, 357] on input "Agreement you made (such as mortgage or secured car loan)" at bounding box center [554, 351] width 11 height 11
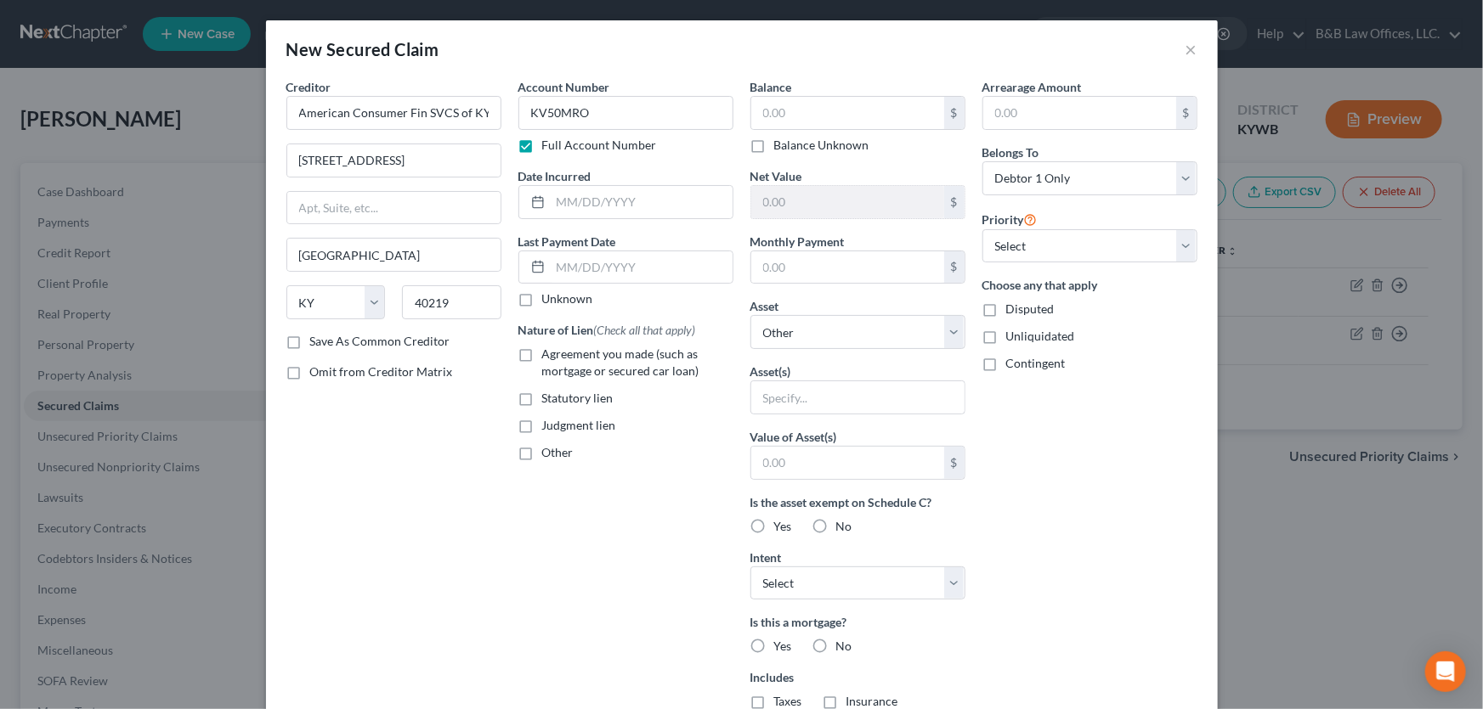
checkbox input "true"
click at [1042, 238] on select "Select 1st 2nd 3rd 4th 5th 6th 7th 8th 9th 10th 11th 12th 13th 14th 15th 16th 1…" at bounding box center [1089, 246] width 215 height 34
select select "0"
click at [982, 229] on select "Select 1st 2nd 3rd 4th 5th 6th 7th 8th 9th 10th 11th 12th 13th 14th 15th 16th 1…" at bounding box center [1089, 246] width 215 height 34
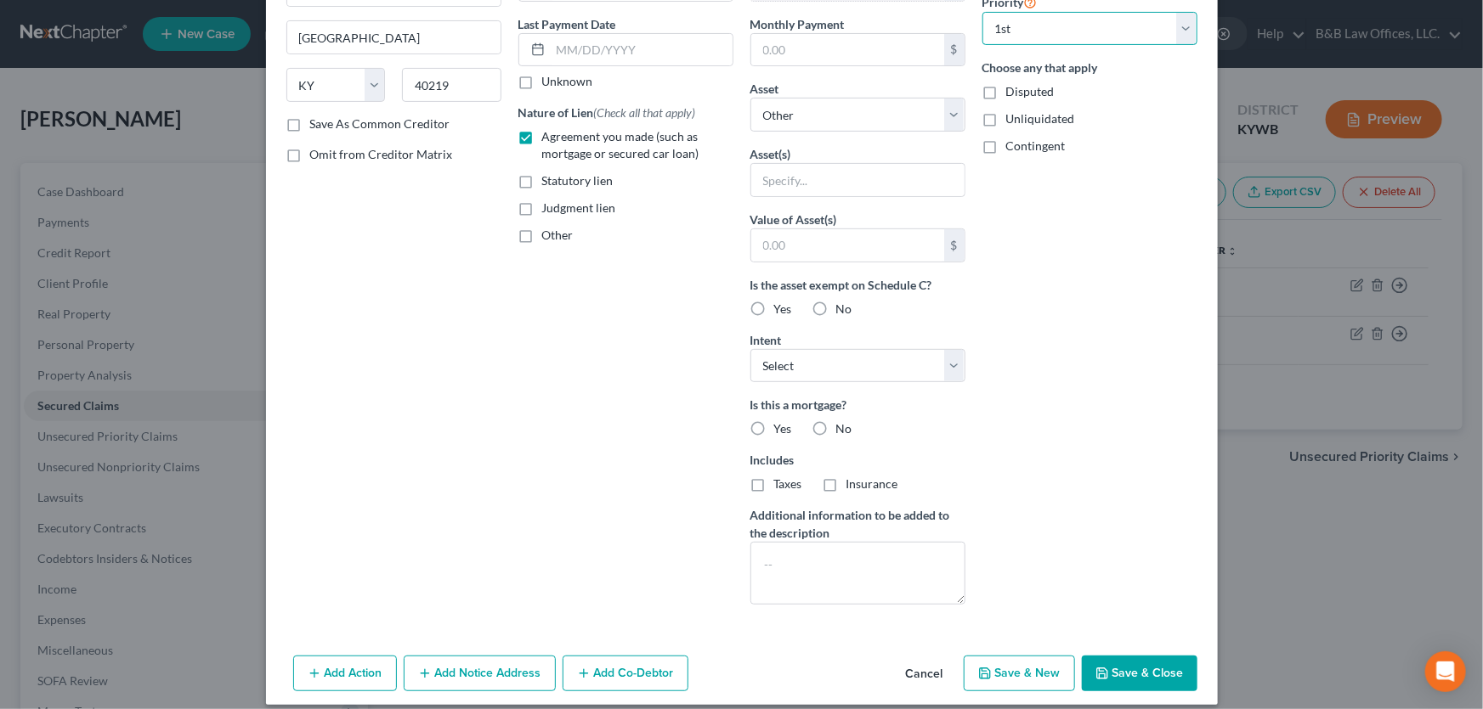
scroll to position [231, 0]
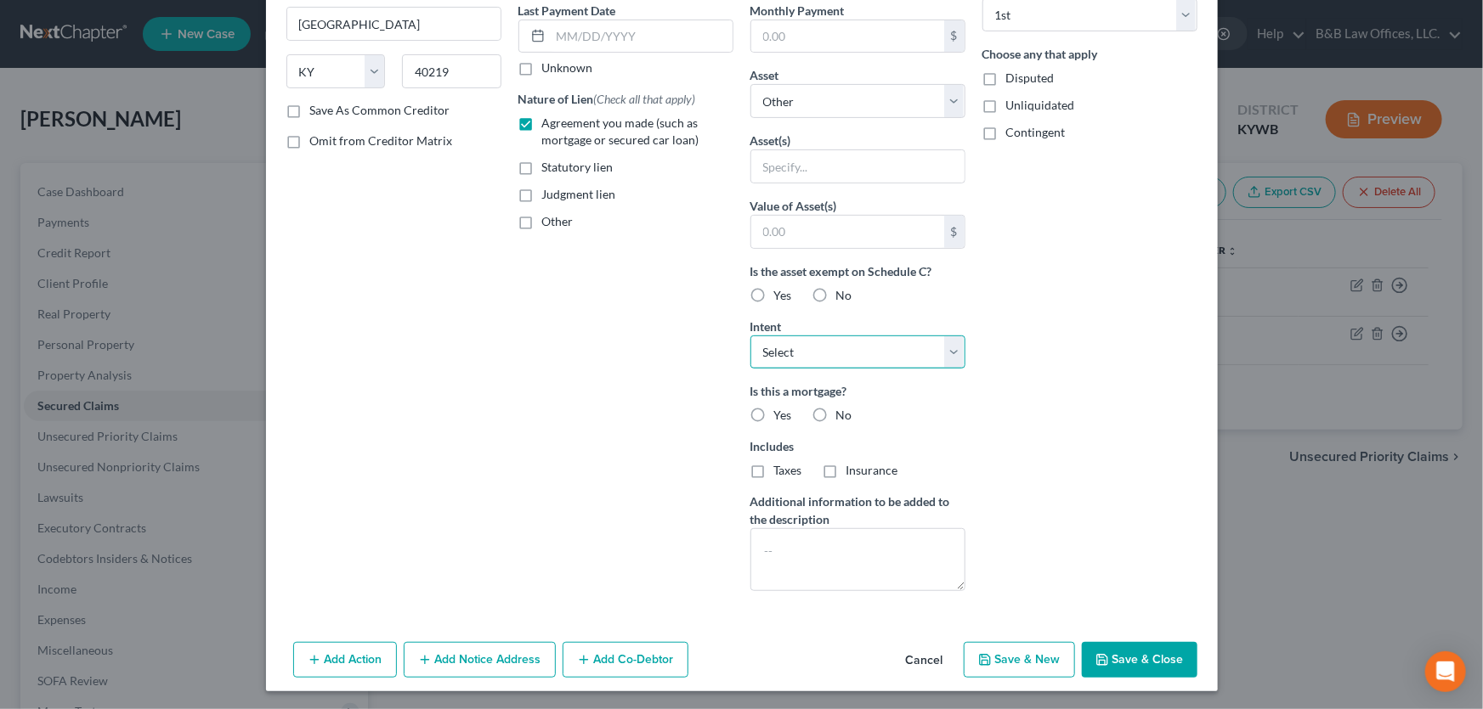
click at [947, 349] on select "Select Surrender Redeem Reaffirm Avoid Other" at bounding box center [857, 353] width 215 height 34
click at [956, 345] on select "Select Surrender Redeem Reaffirm Avoid Other" at bounding box center [857, 353] width 215 height 34
click at [836, 415] on label "No" at bounding box center [844, 415] width 16 height 17
click at [843, 415] on input "No" at bounding box center [848, 412] width 11 height 11
radio input "true"
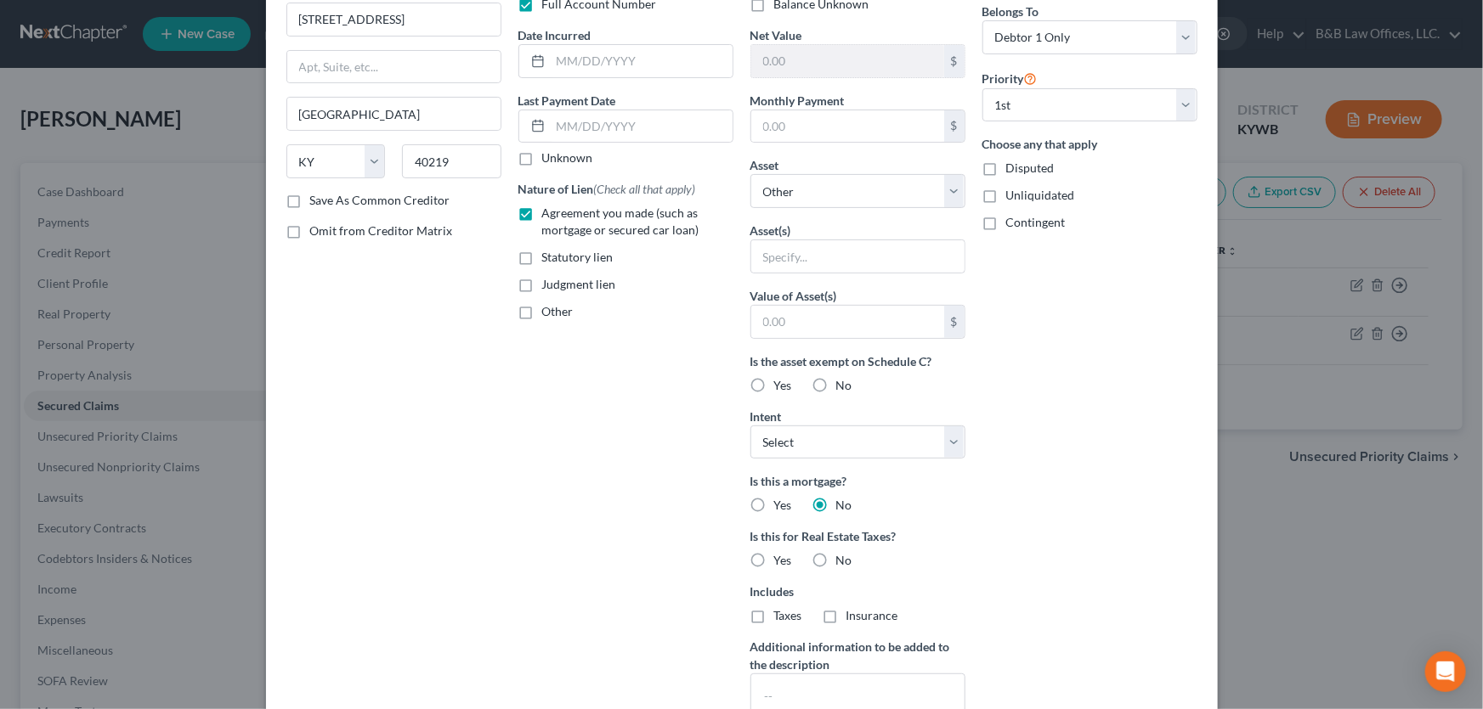
scroll to position [133, 0]
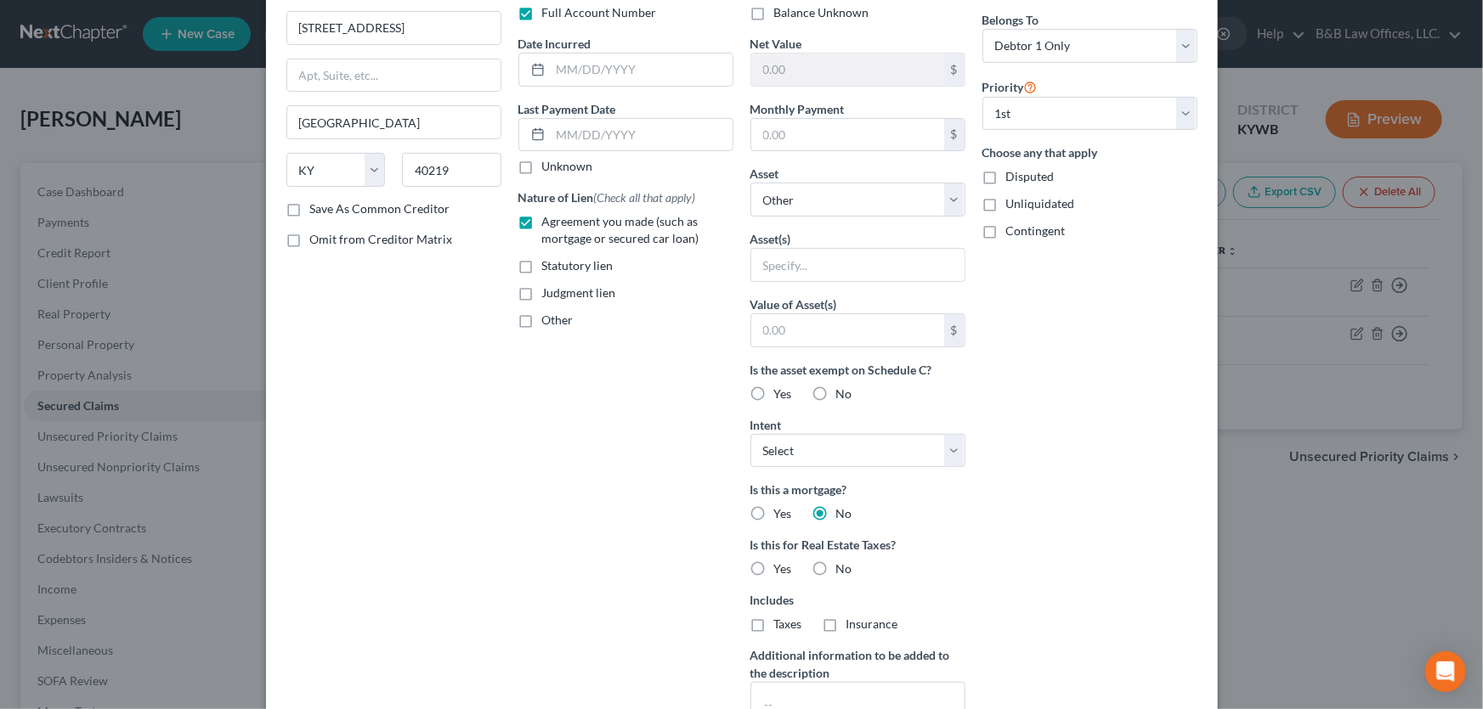
click at [774, 387] on label "Yes" at bounding box center [783, 394] width 18 height 17
click at [781, 387] on input "Yes" at bounding box center [786, 391] width 11 height 11
radio input "true"
click at [800, 270] on input "text" at bounding box center [857, 265] width 213 height 32
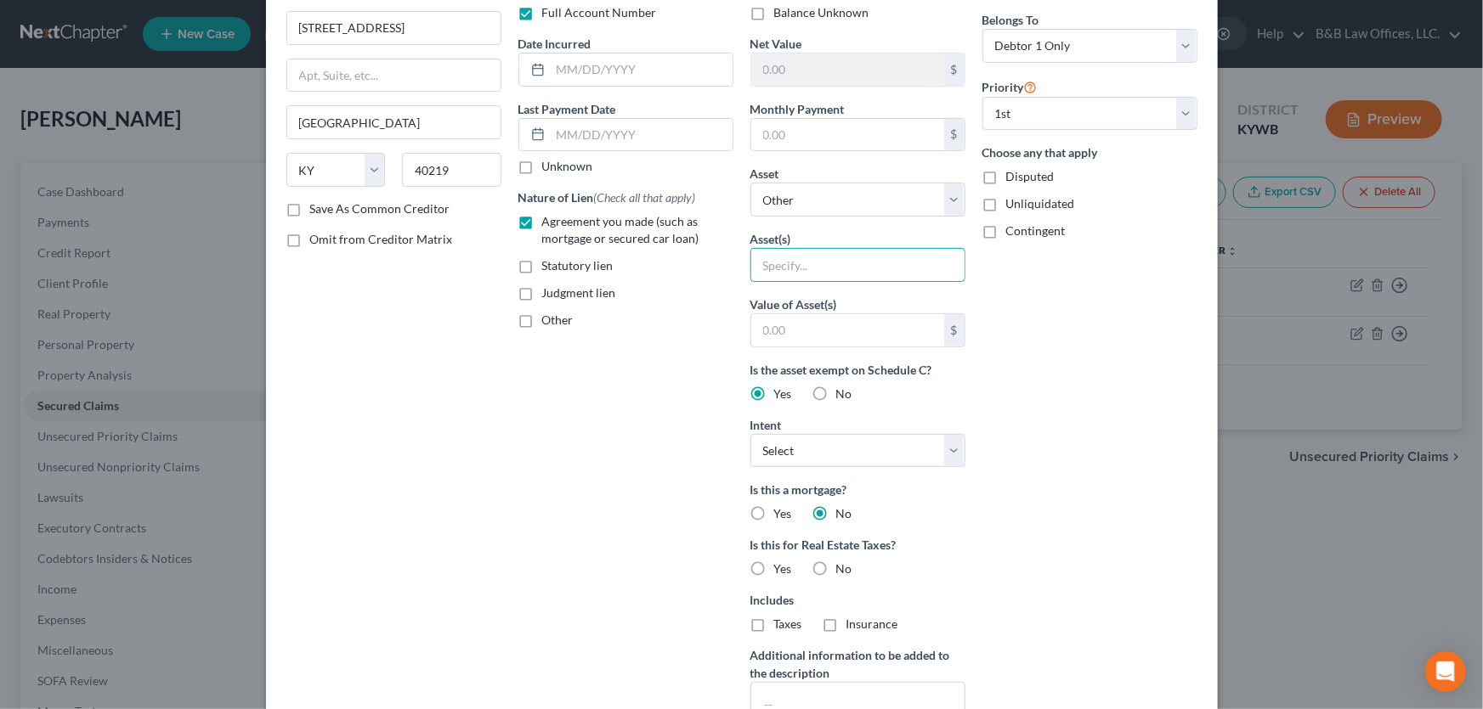
click at [675, 356] on div "Account Number KV50MRO Full Account Number Date Incurred Last Payment Date Unkn…" at bounding box center [626, 352] width 232 height 813
click at [822, 201] on select "Select Other Multiple Assets Clothing - Clothing - $2000.0 Electronics - 5 flat…" at bounding box center [857, 200] width 215 height 34
select select "21"
click at [750, 212] on select "Select Other Multiple Assets Clothing - Clothing - $2000.0 Electronics - 5 flat…" at bounding box center [857, 200] width 215 height 34
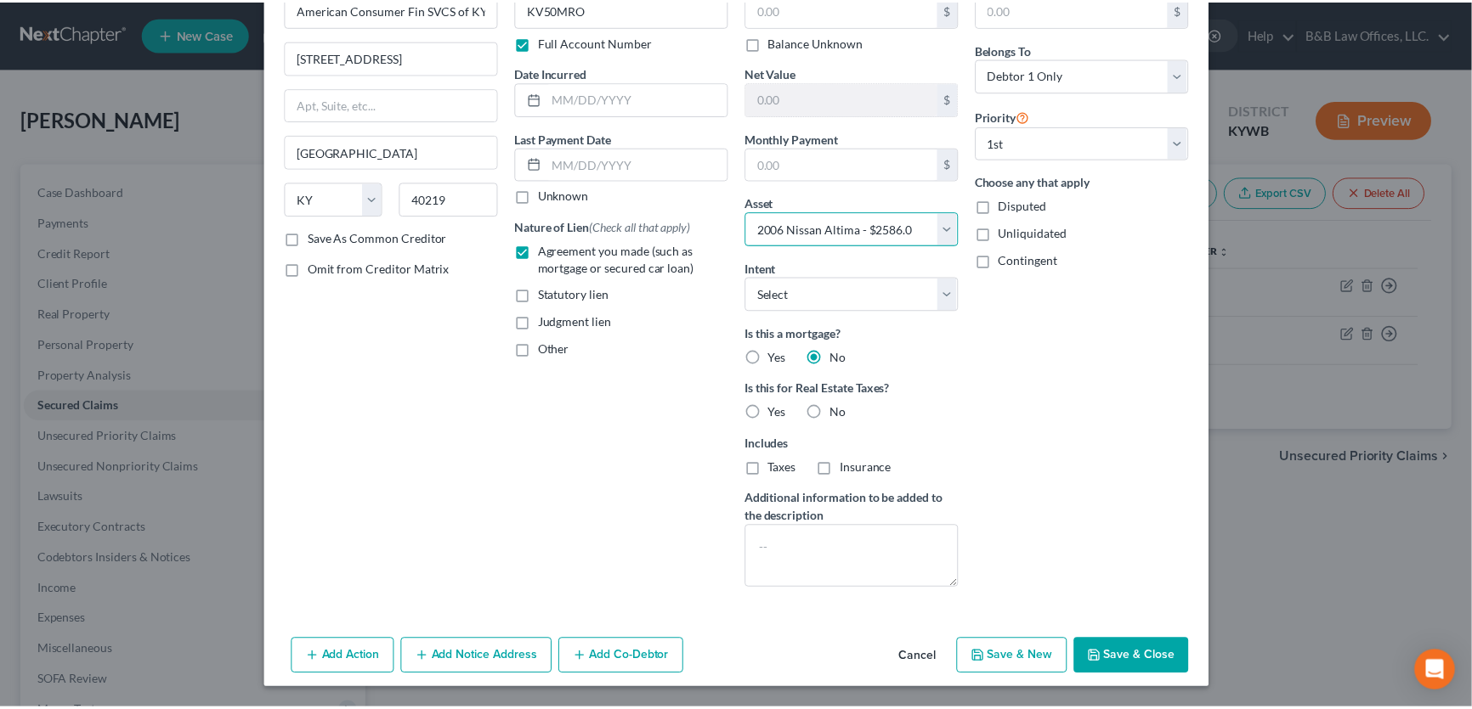
scroll to position [102, 0]
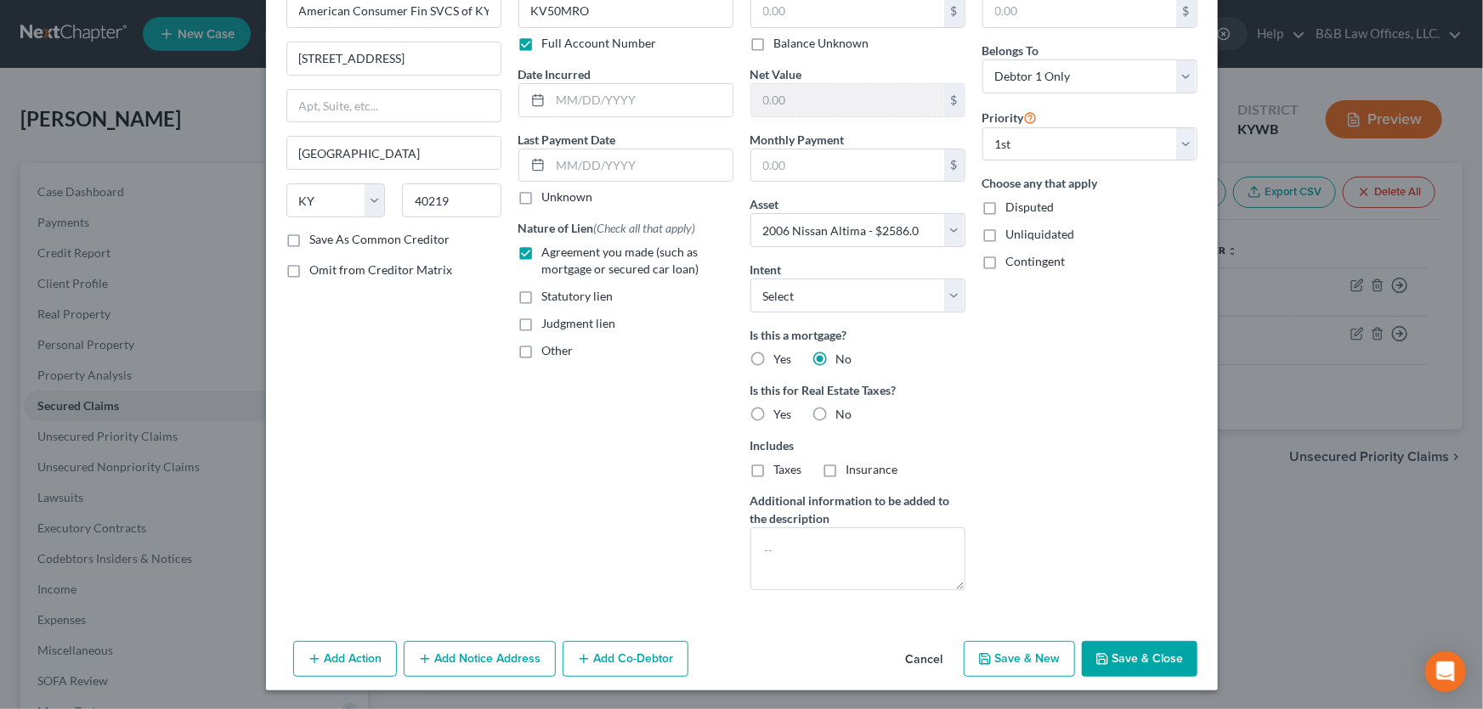
click at [1107, 657] on button "Save & Close" at bounding box center [1140, 659] width 116 height 36
select select
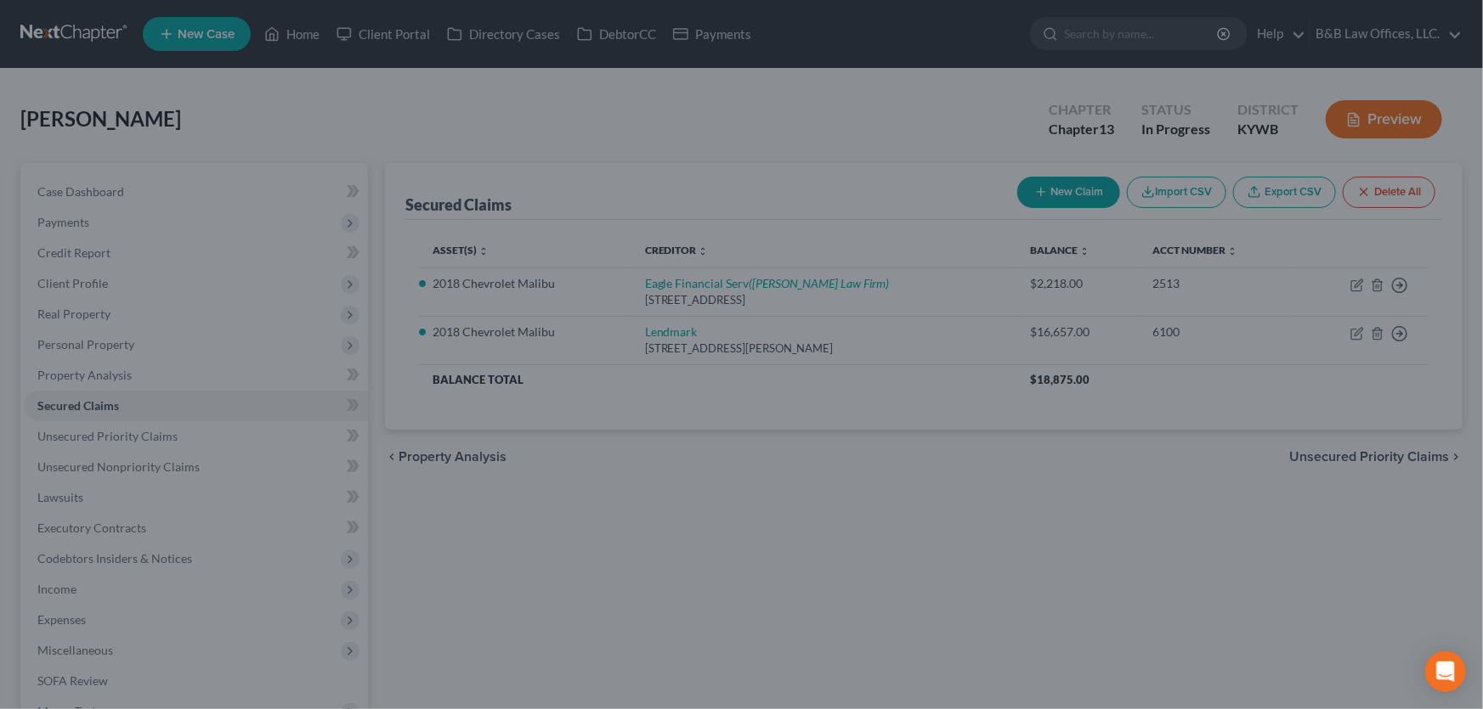
type input "0.00"
type input "2,586.00"
type input "0.00"
select select "21"
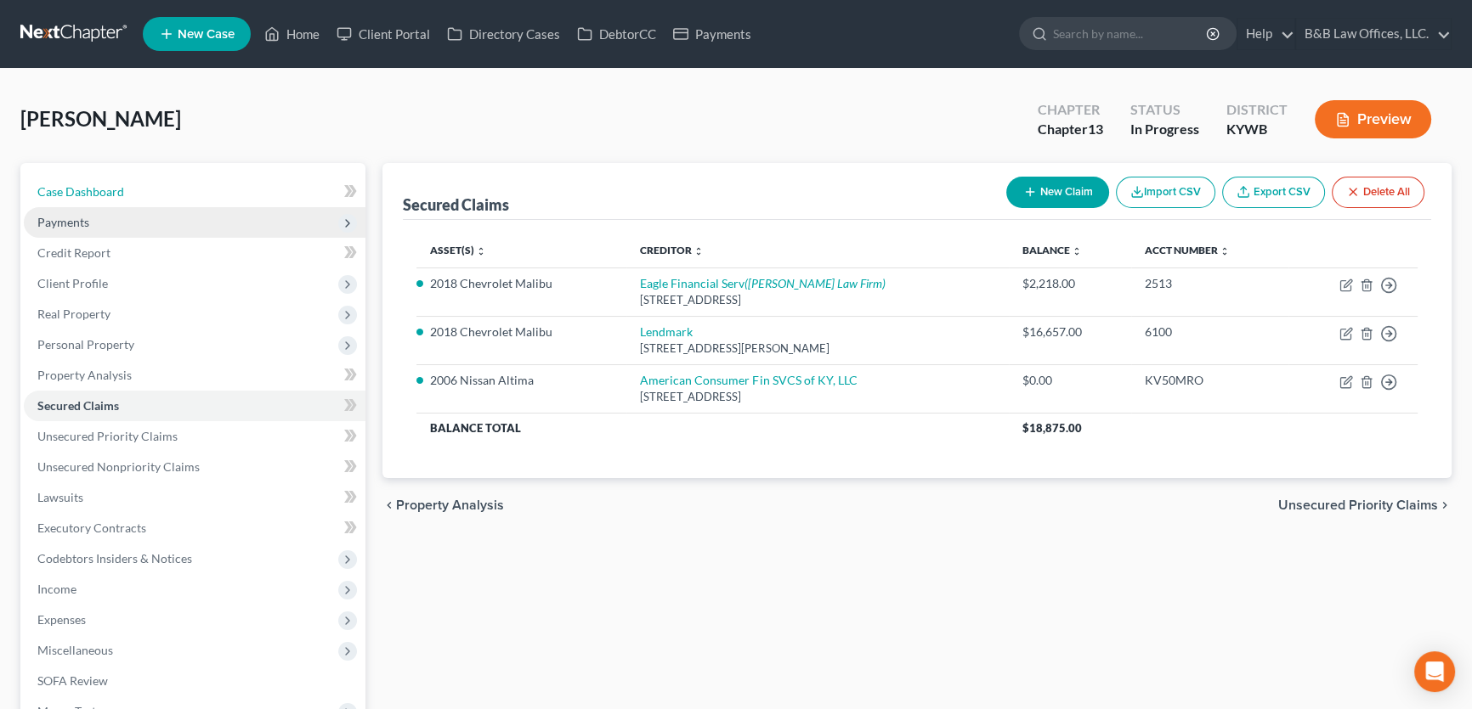
drag, startPoint x: 119, startPoint y: 185, endPoint x: 223, endPoint y: 229, distance: 112.7
click at [119, 185] on span "Case Dashboard" at bounding box center [80, 191] width 87 height 14
select select "2"
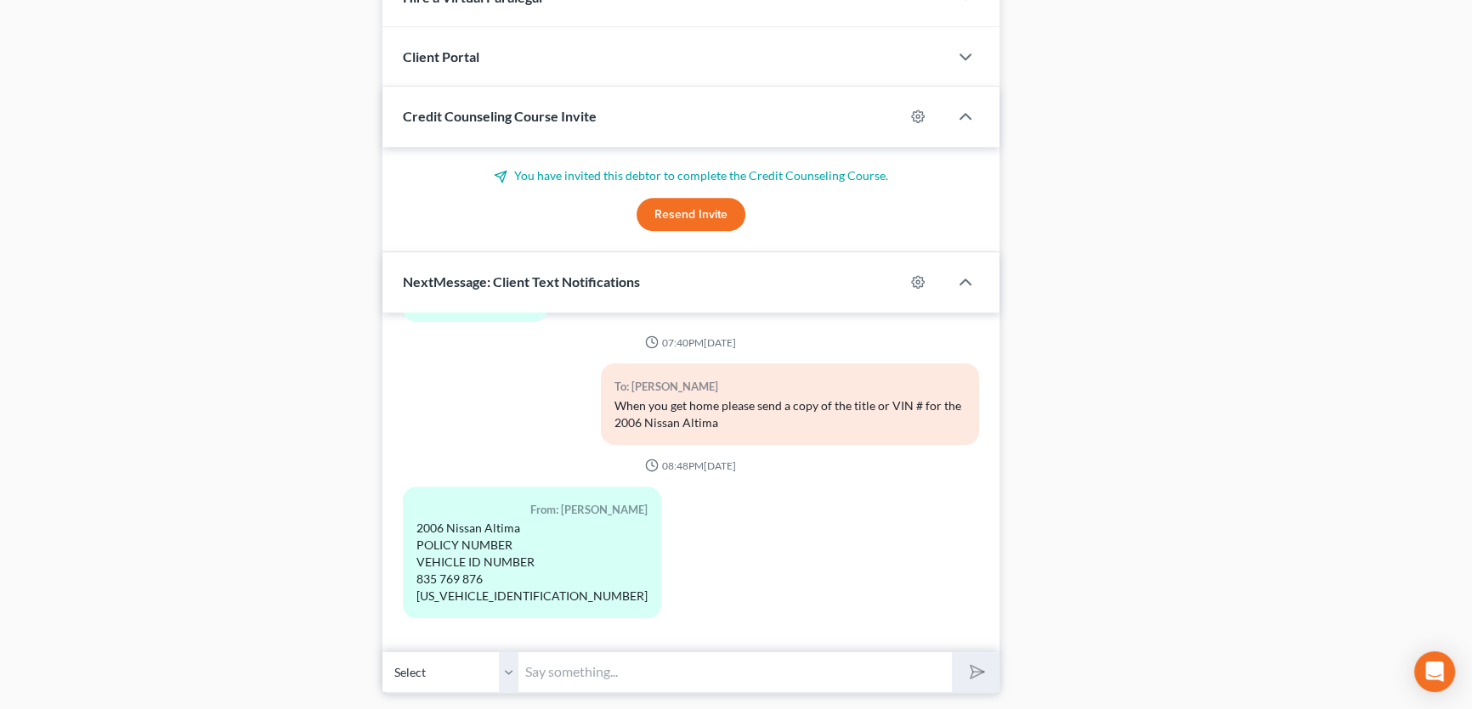
scroll to position [1568, 0]
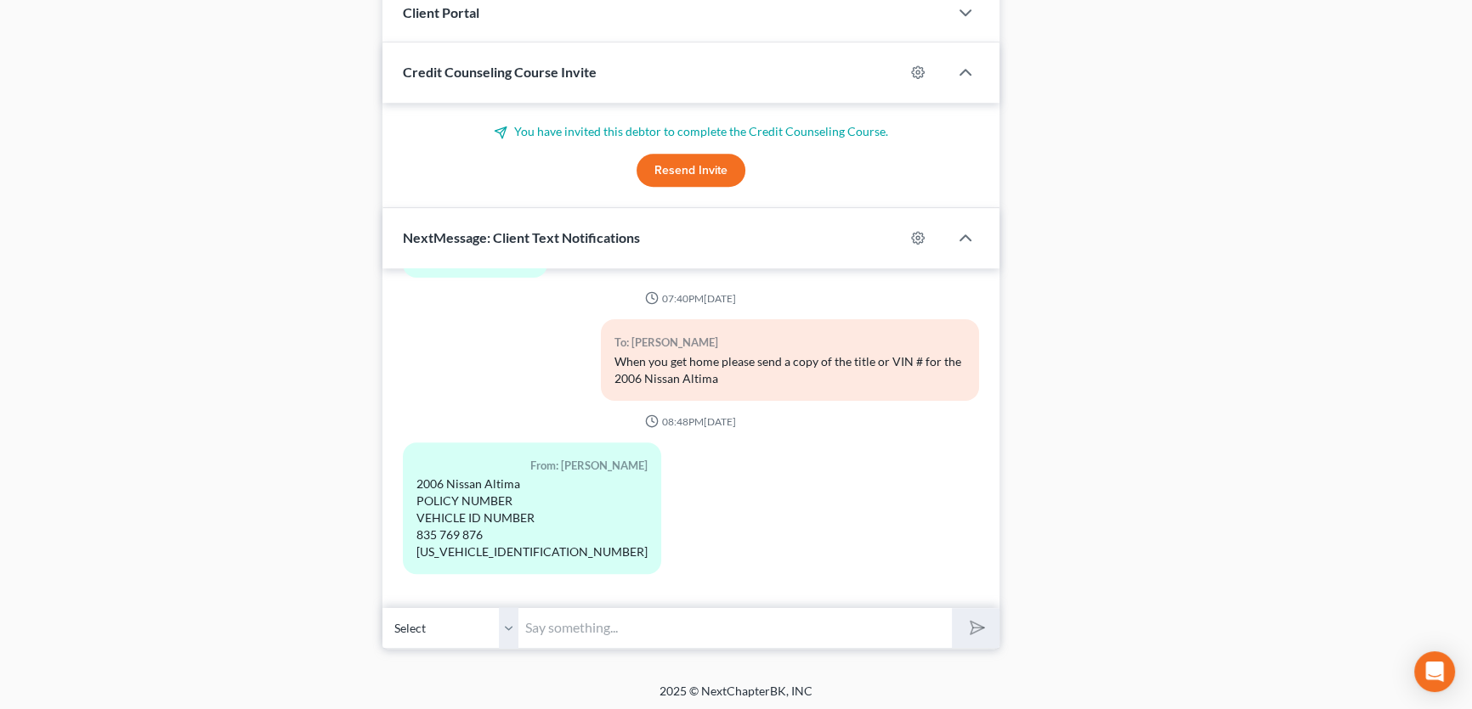
click at [586, 620] on input "text" at bounding box center [734, 628] width 433 height 42
drag, startPoint x: 524, startPoint y: 622, endPoint x: 539, endPoint y: 622, distance: 14.4
click at [526, 623] on input "I am leaving for Buffalo, NY at 2:00 today but have time this morning" at bounding box center [734, 628] width 433 height 42
type input "Would you have around 20 minutes to review a few things over the phone? I am le…"
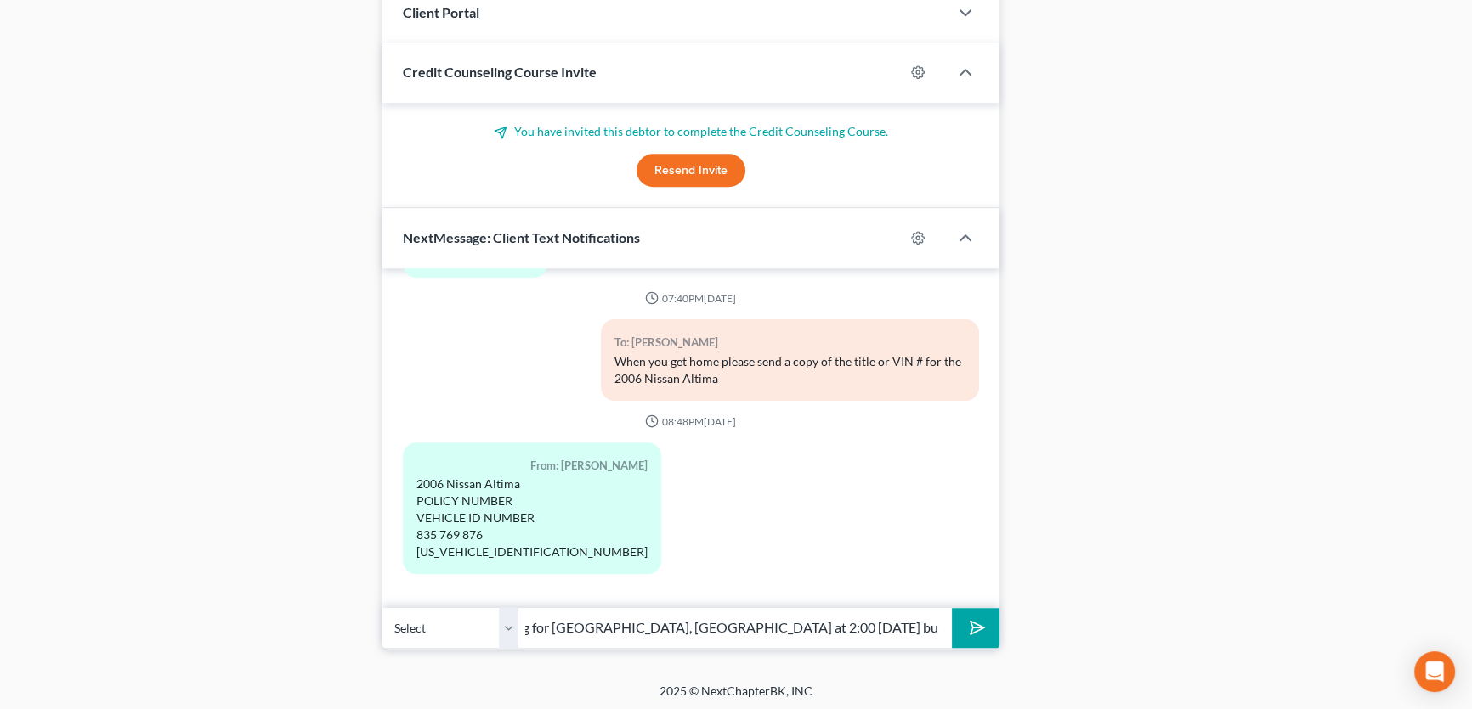
click at [952, 608] on button "submit" at bounding box center [975, 628] width 47 height 40
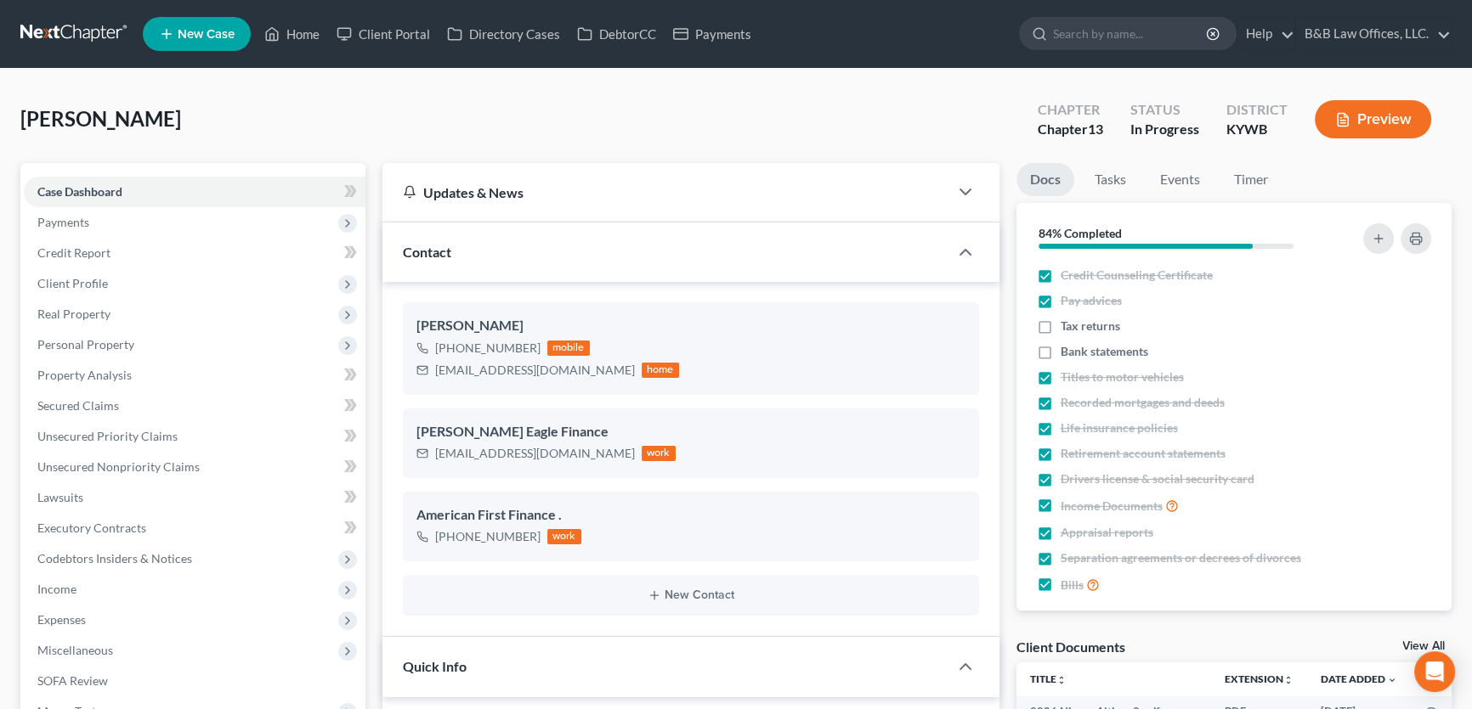
scroll to position [8567, 0]
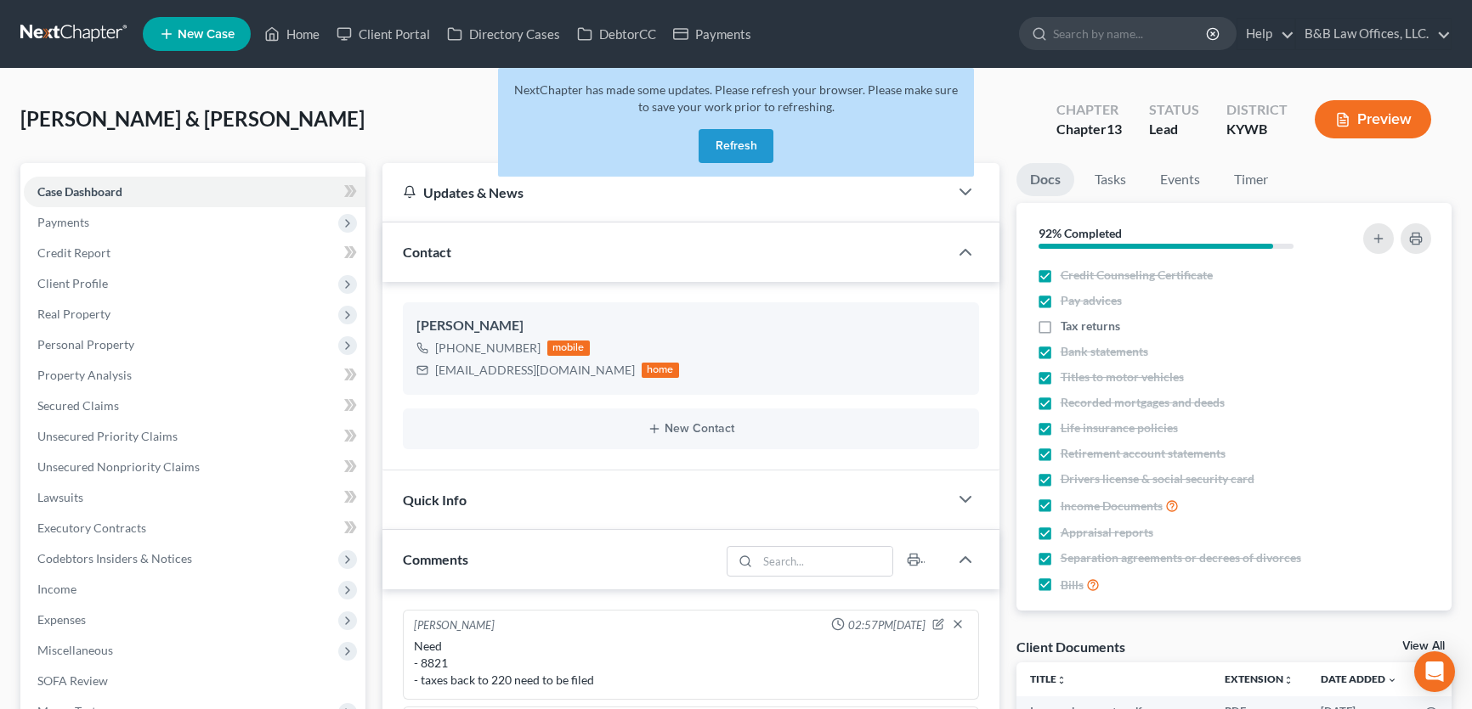
select select "0"
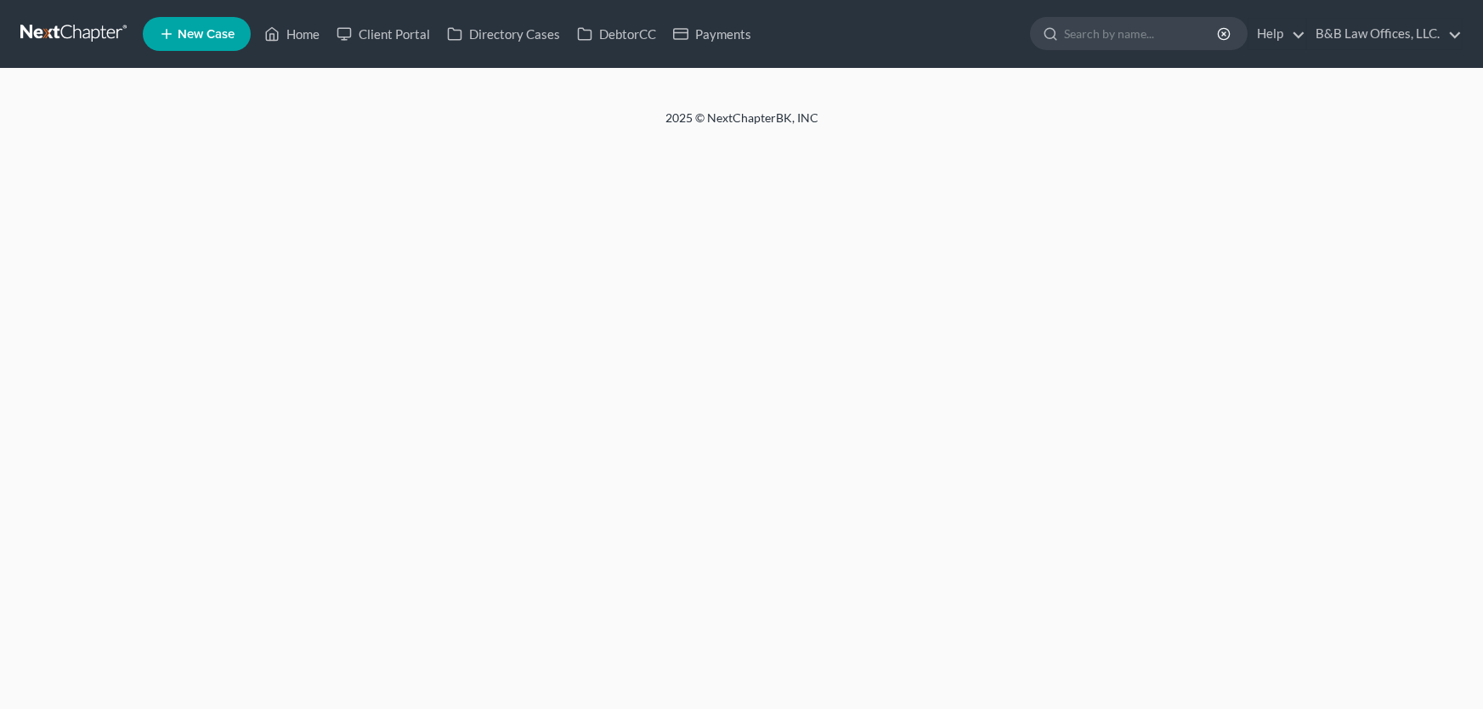
select select "0"
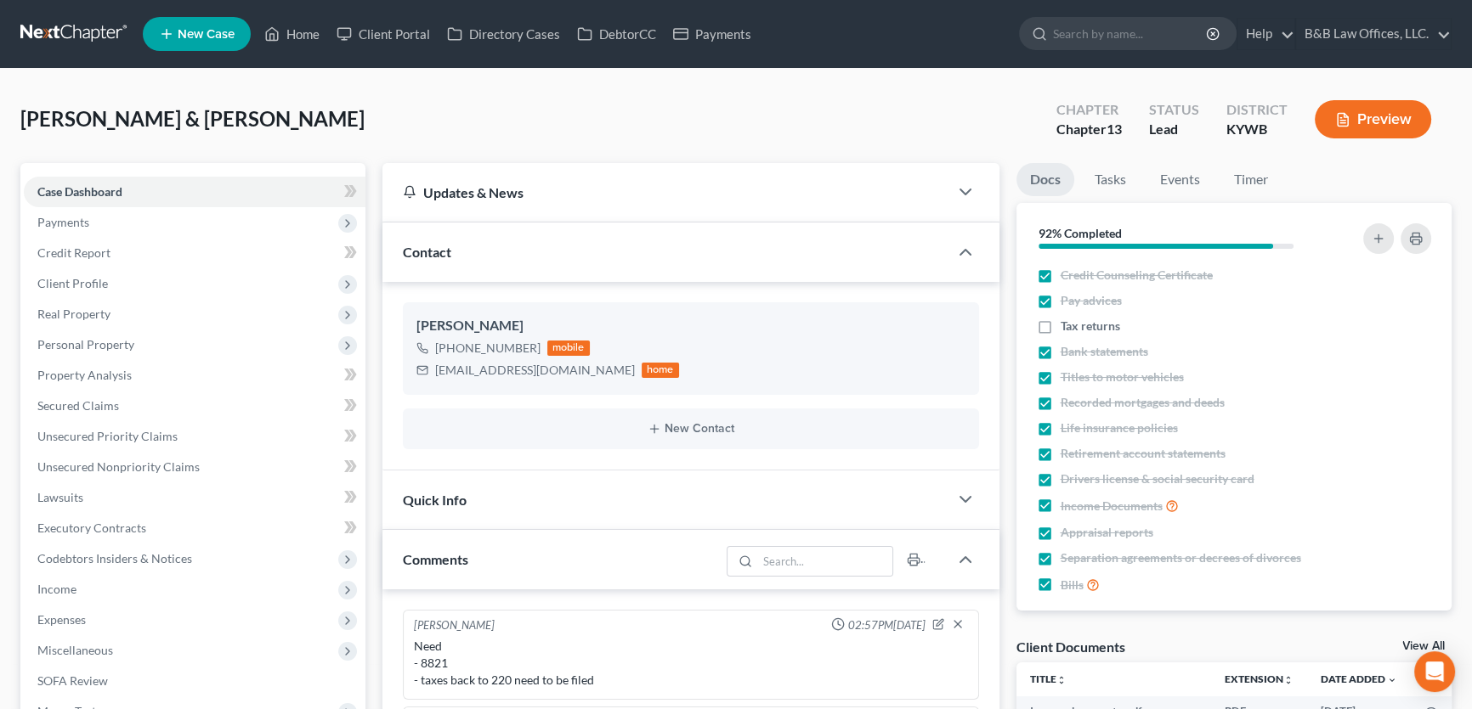
scroll to position [3352, 0]
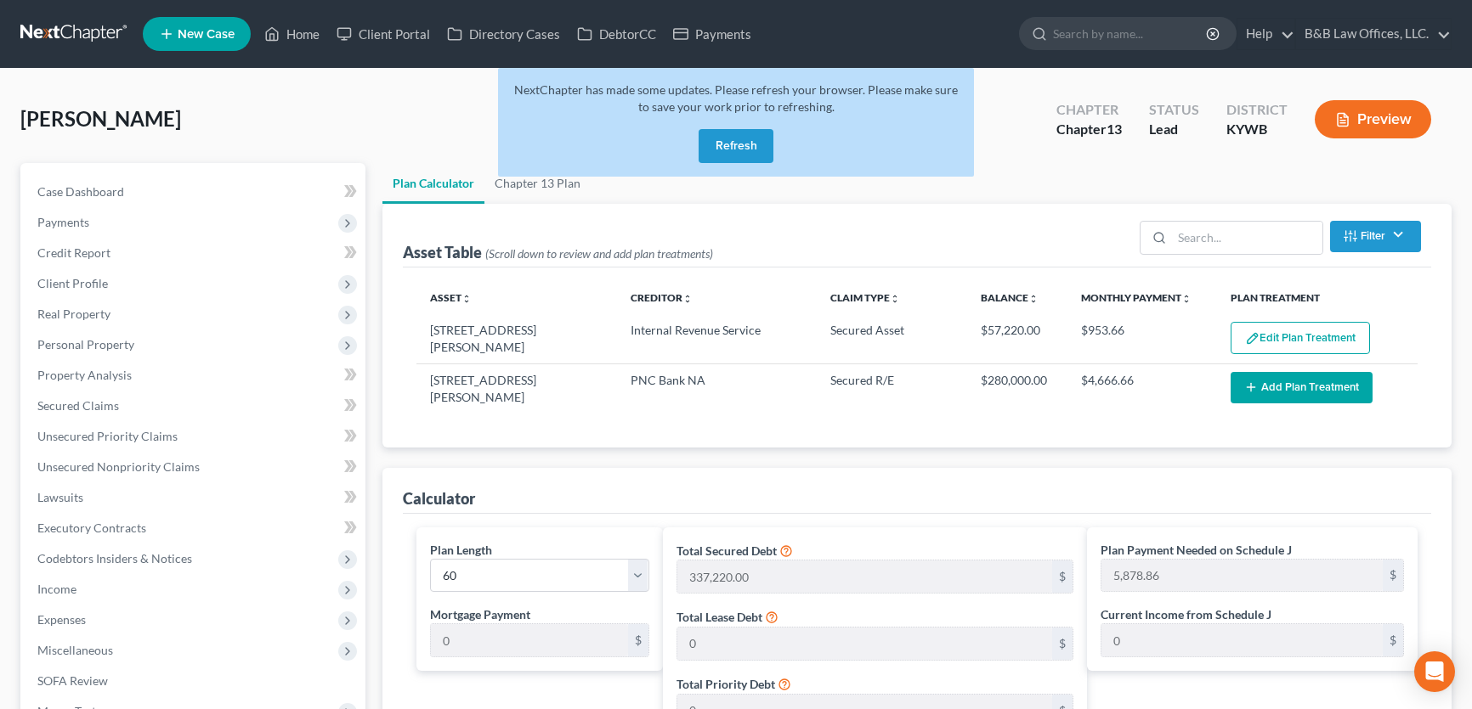
select select "59"
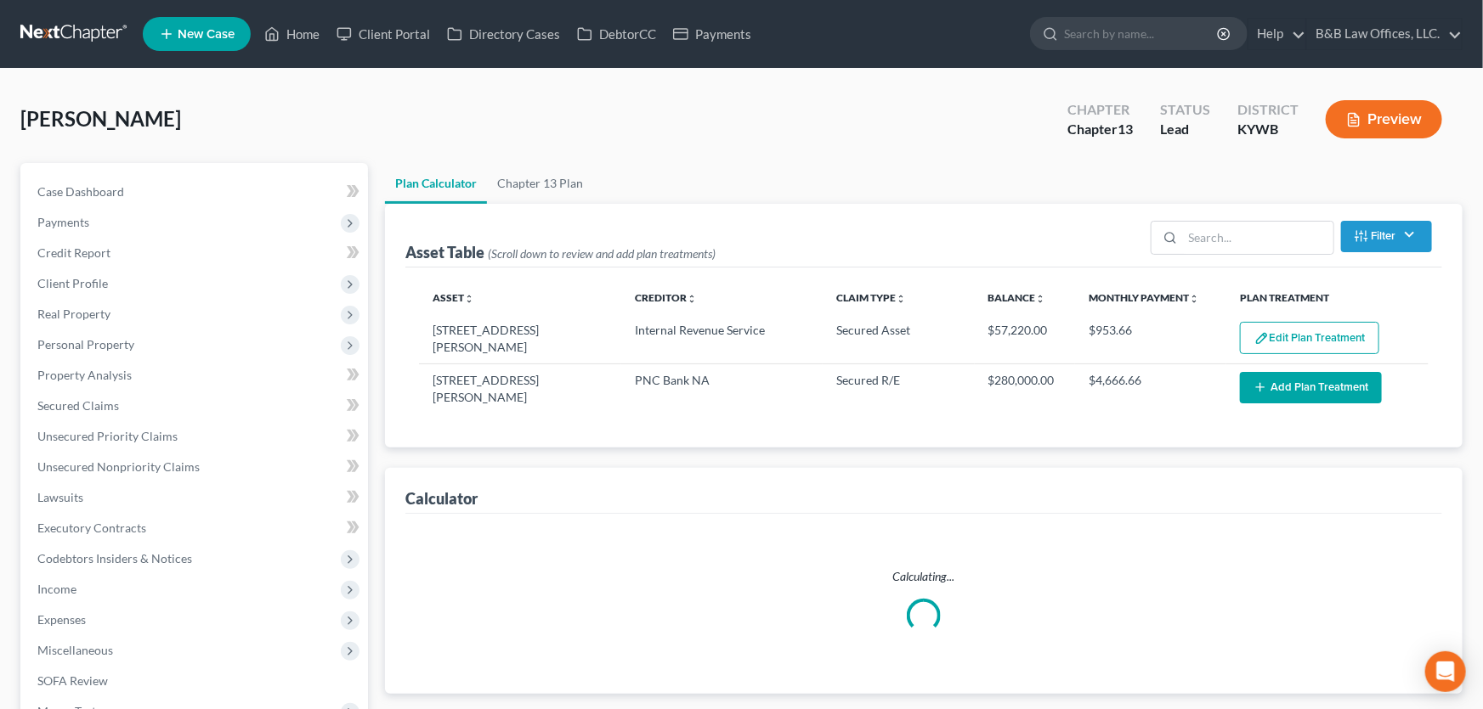
select select "59"
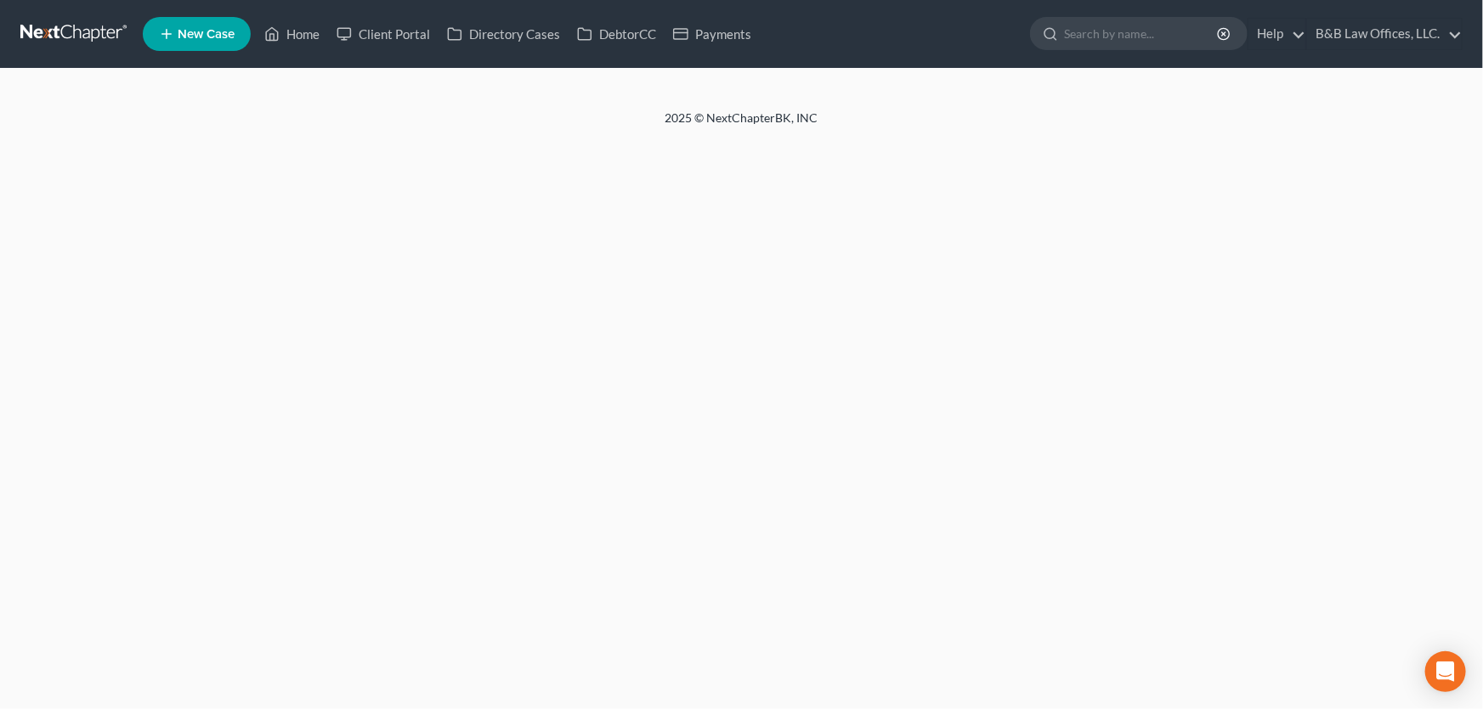
select select "9"
select select "2"
select select "0"
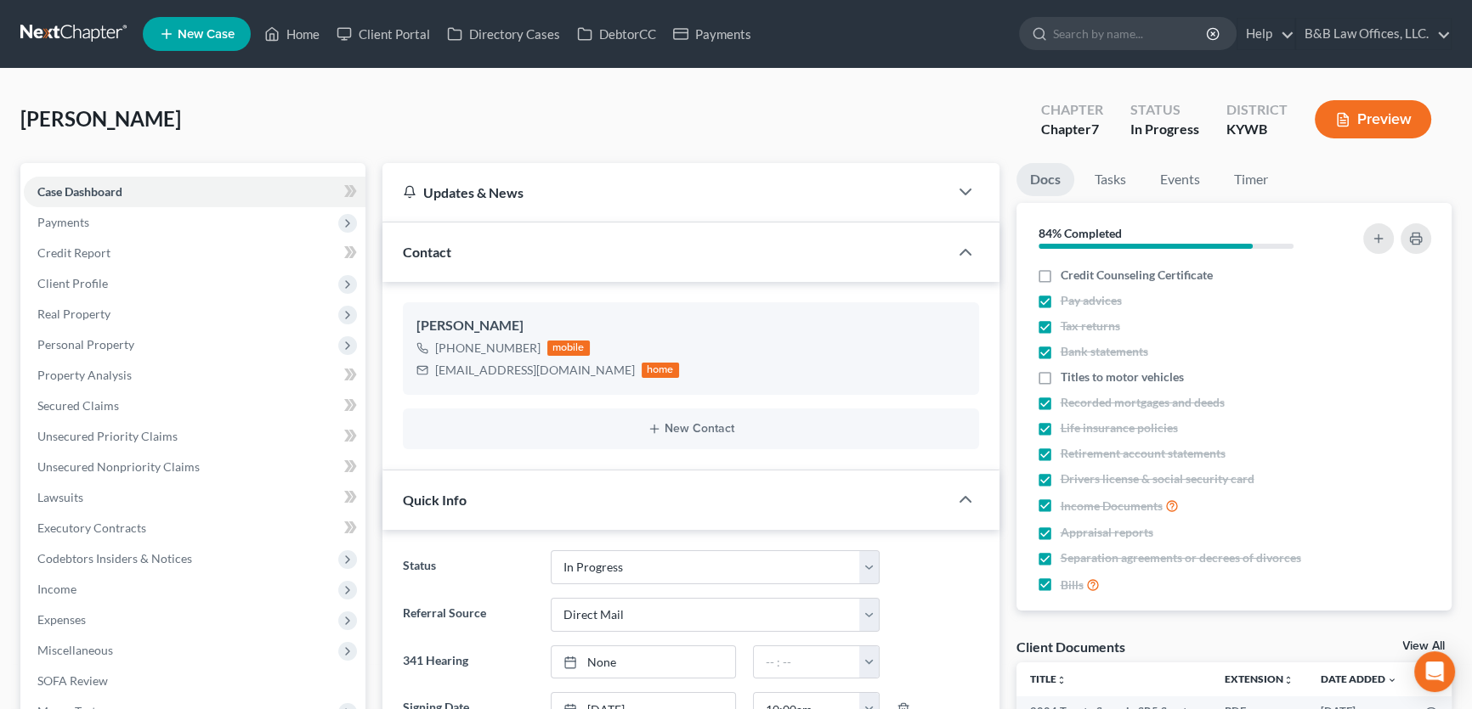
scroll to position [5660, 0]
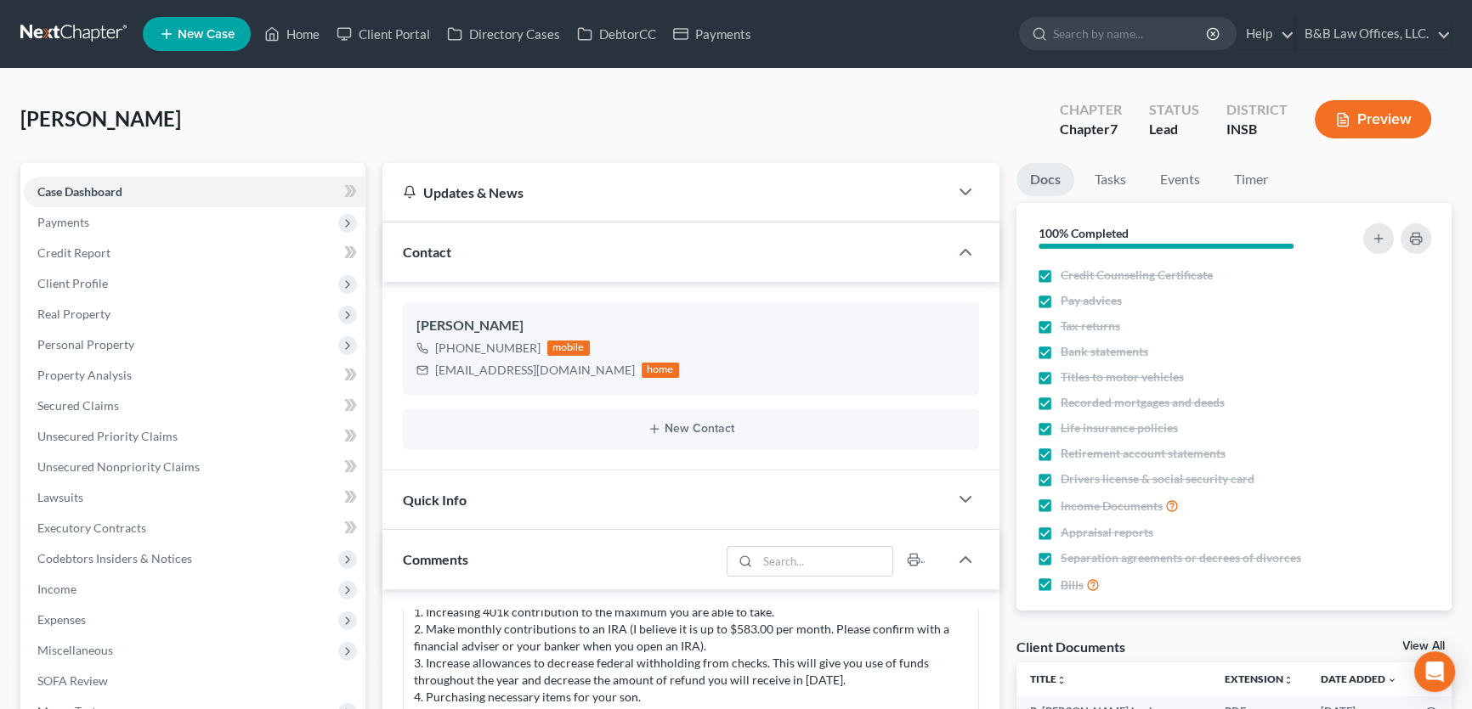
scroll to position [6069, 0]
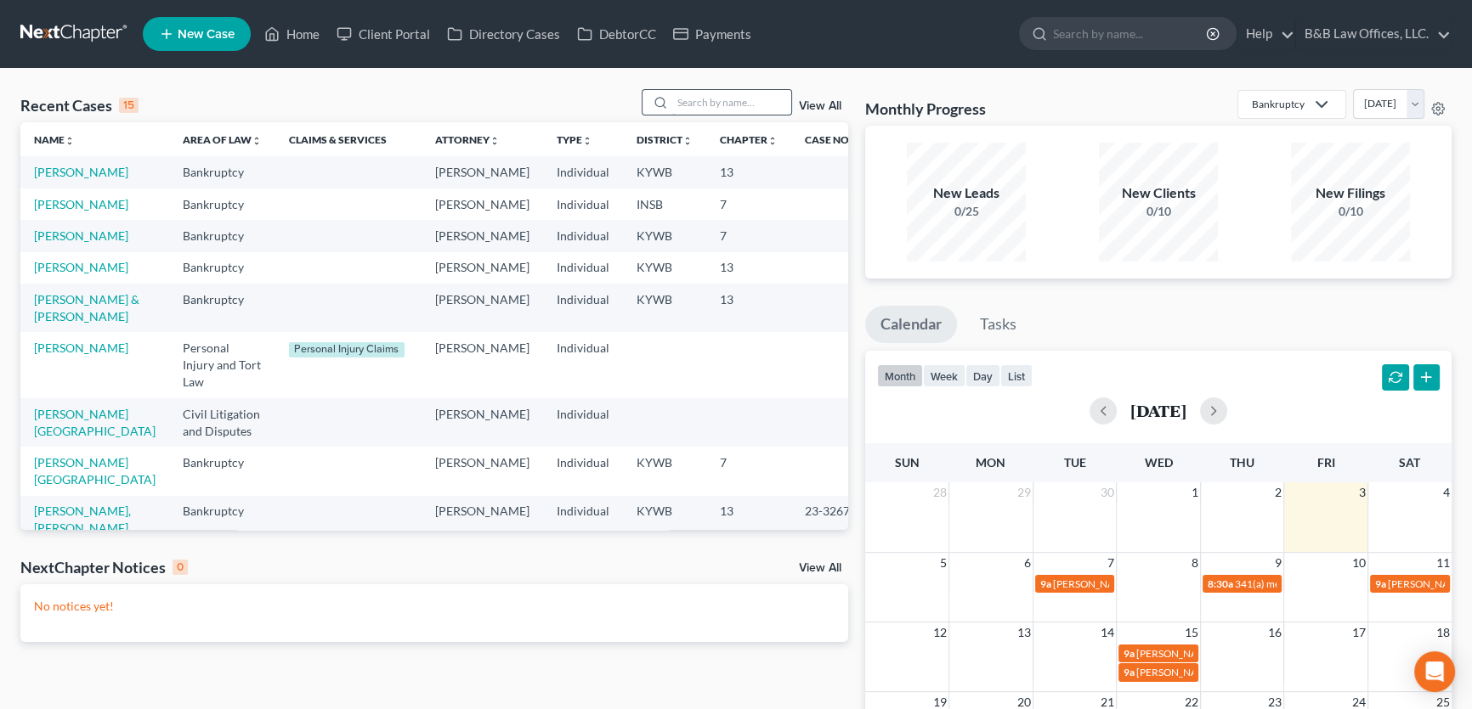
click at [729, 99] on input "search" at bounding box center [731, 102] width 119 height 25
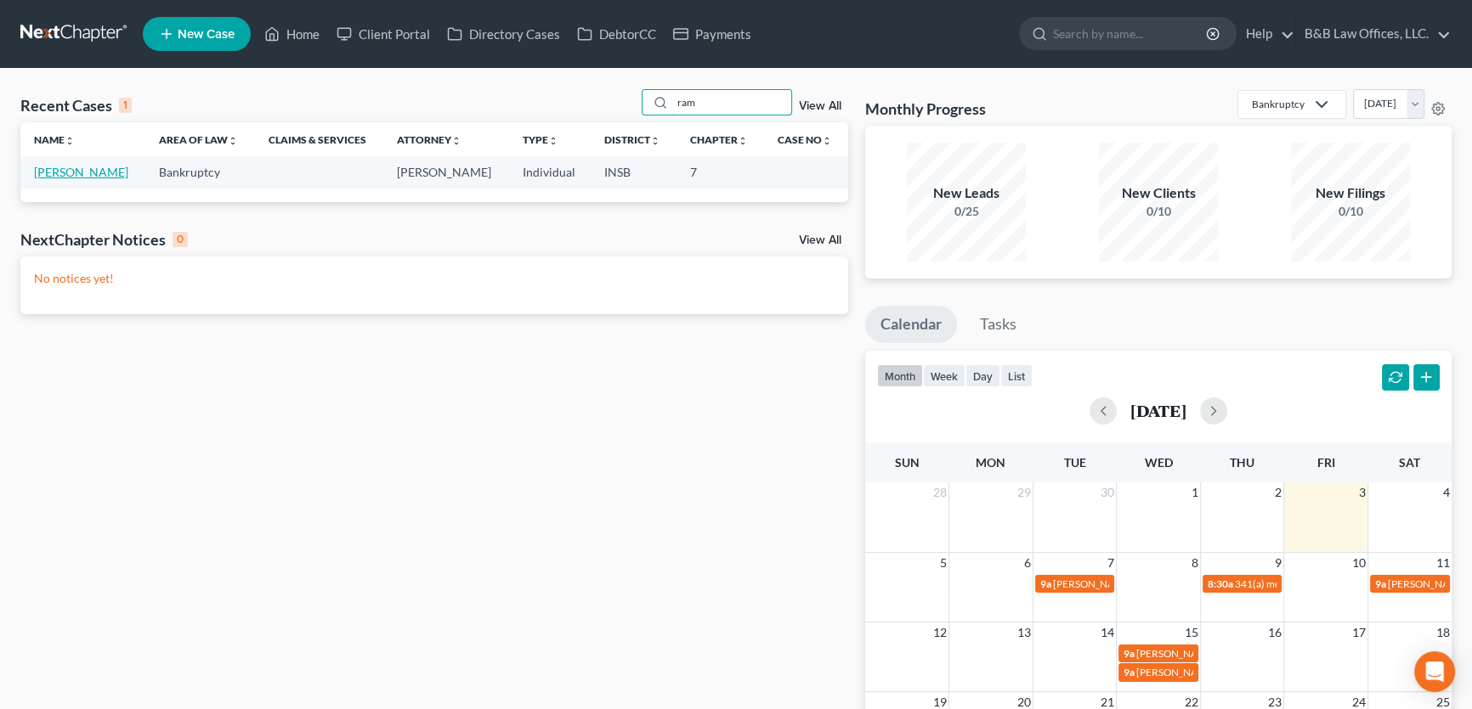
type input "ram"
click at [71, 170] on link "[PERSON_NAME]" at bounding box center [81, 172] width 94 height 14
select select "2"
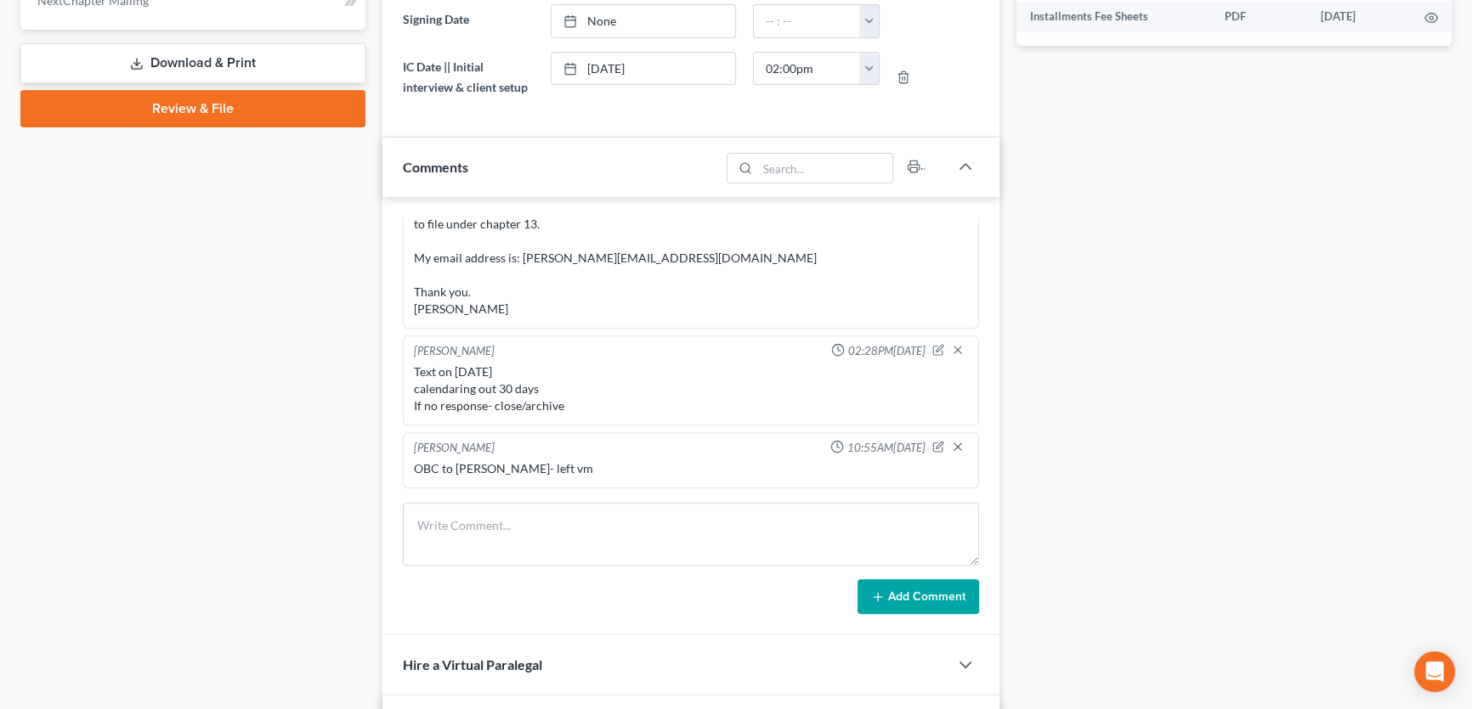
scroll to position [850, 0]
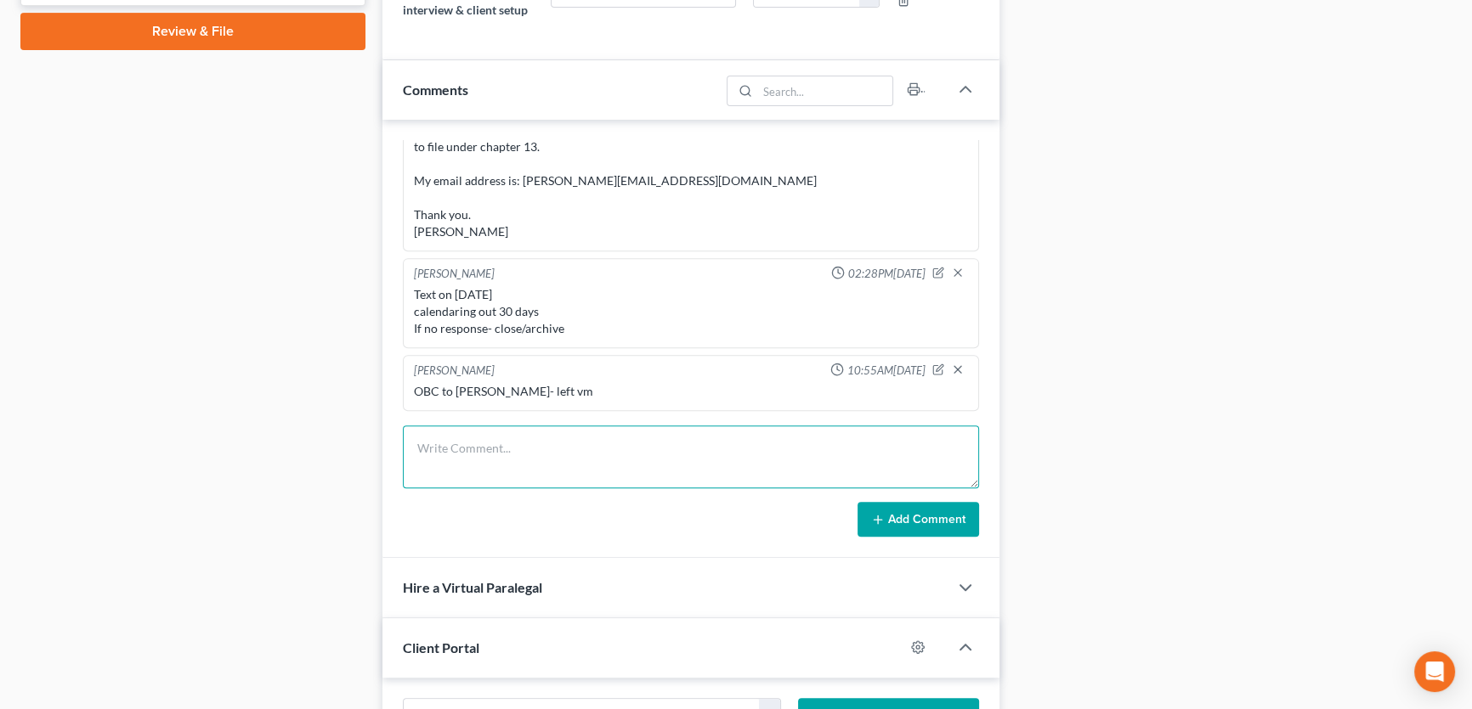
click at [443, 442] on textarea at bounding box center [691, 457] width 576 height 63
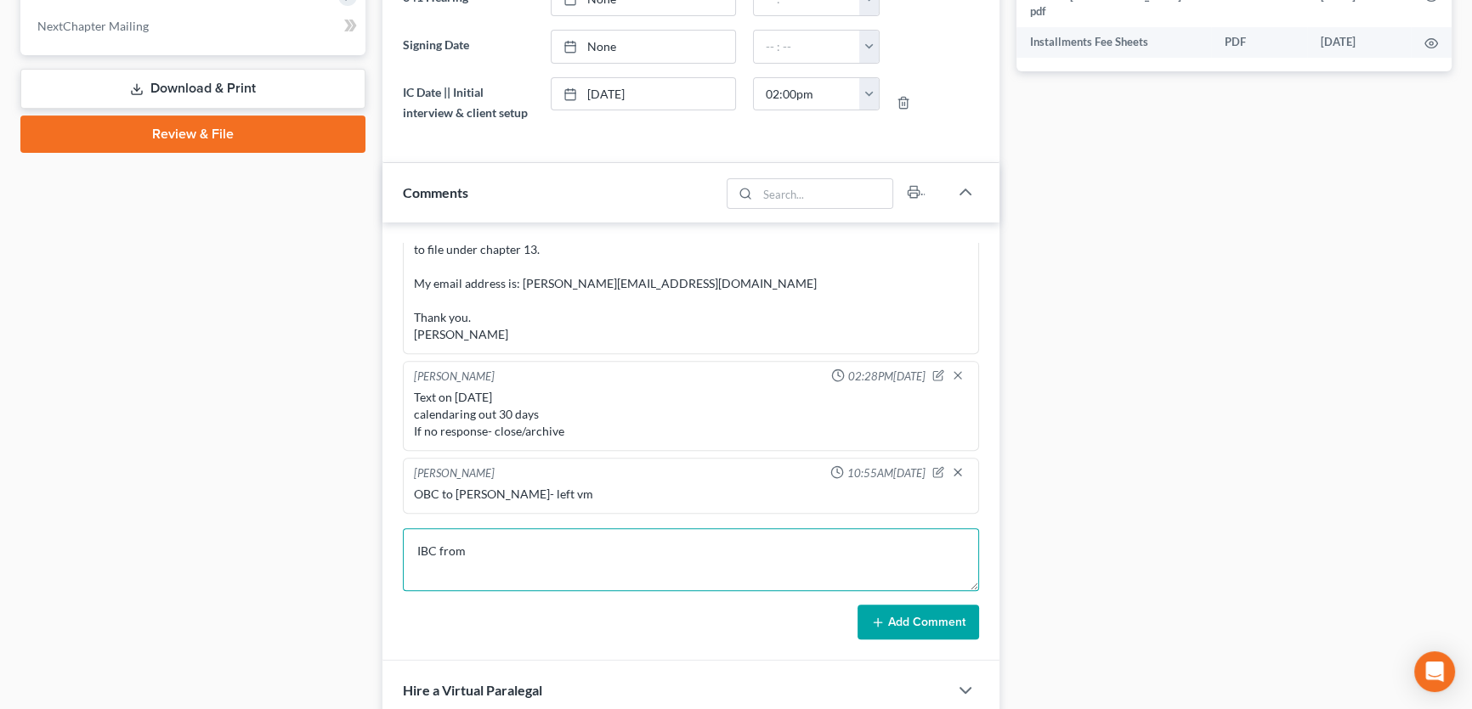
scroll to position [926, 0]
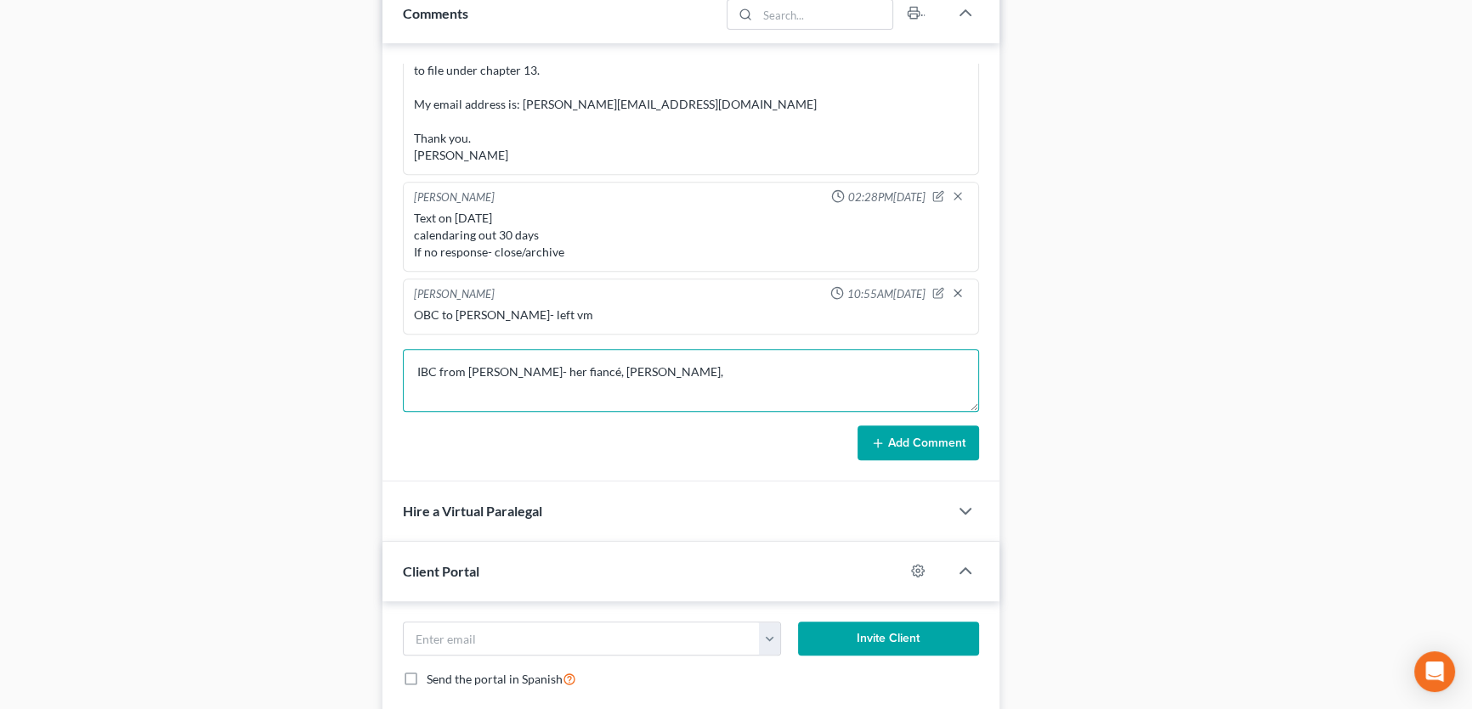
drag, startPoint x: 634, startPoint y: 370, endPoint x: 593, endPoint y: 351, distance: 45.2
click at [593, 351] on textarea "IBC from [PERSON_NAME]- her fiancé, [PERSON_NAME]," at bounding box center [691, 380] width 576 height 63
click at [696, 369] on textarea "IBC from [PERSON_NAME]- her fiancé, [PERSON_NAME]," at bounding box center [691, 380] width 576 height 63
click at [946, 367] on textarea "IBC from [PERSON_NAME]- her fiancé, [PERSON_NAME], has a creditor actively seek…" at bounding box center [691, 380] width 576 height 63
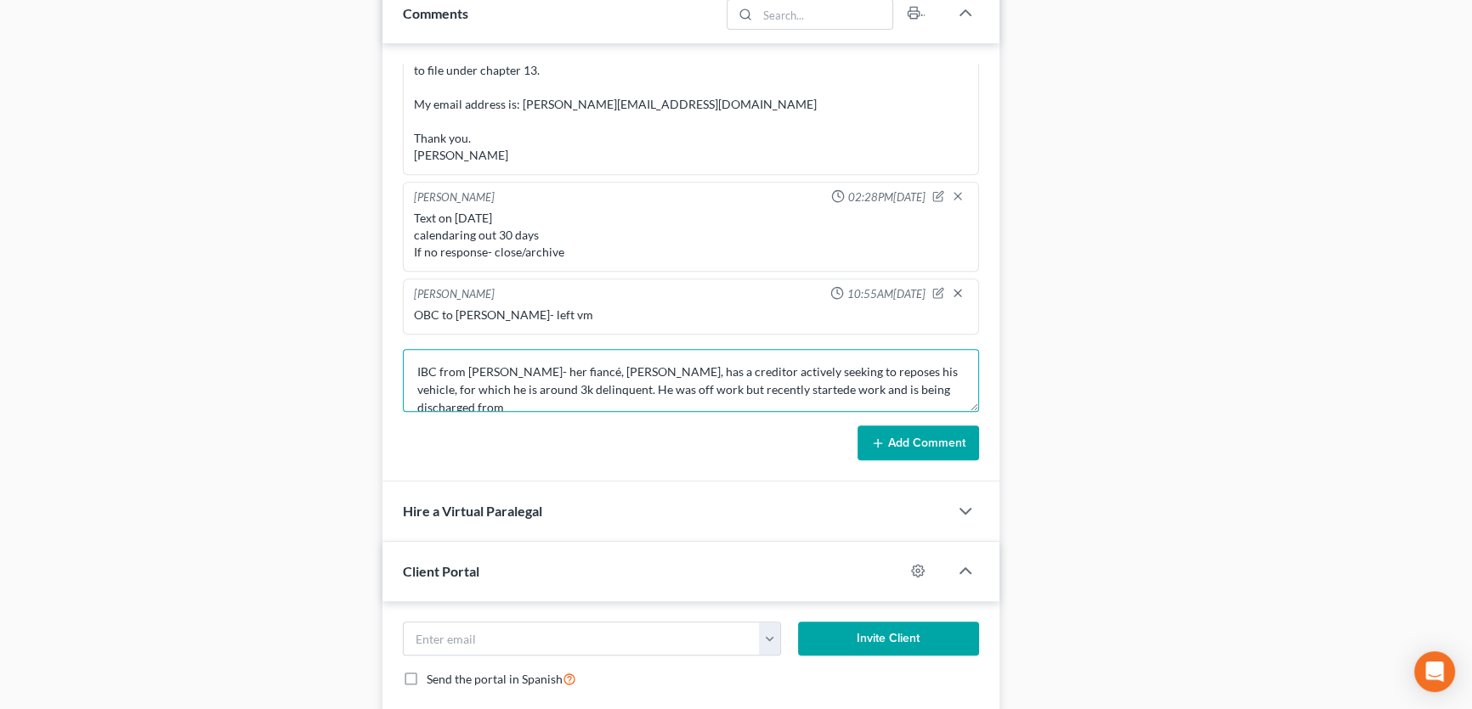
scroll to position [3, 0]
click at [576, 402] on textarea "IBC from [PERSON_NAME]- her fiancé, [PERSON_NAME], has a creditor actively seek…" at bounding box center [691, 380] width 576 height 63
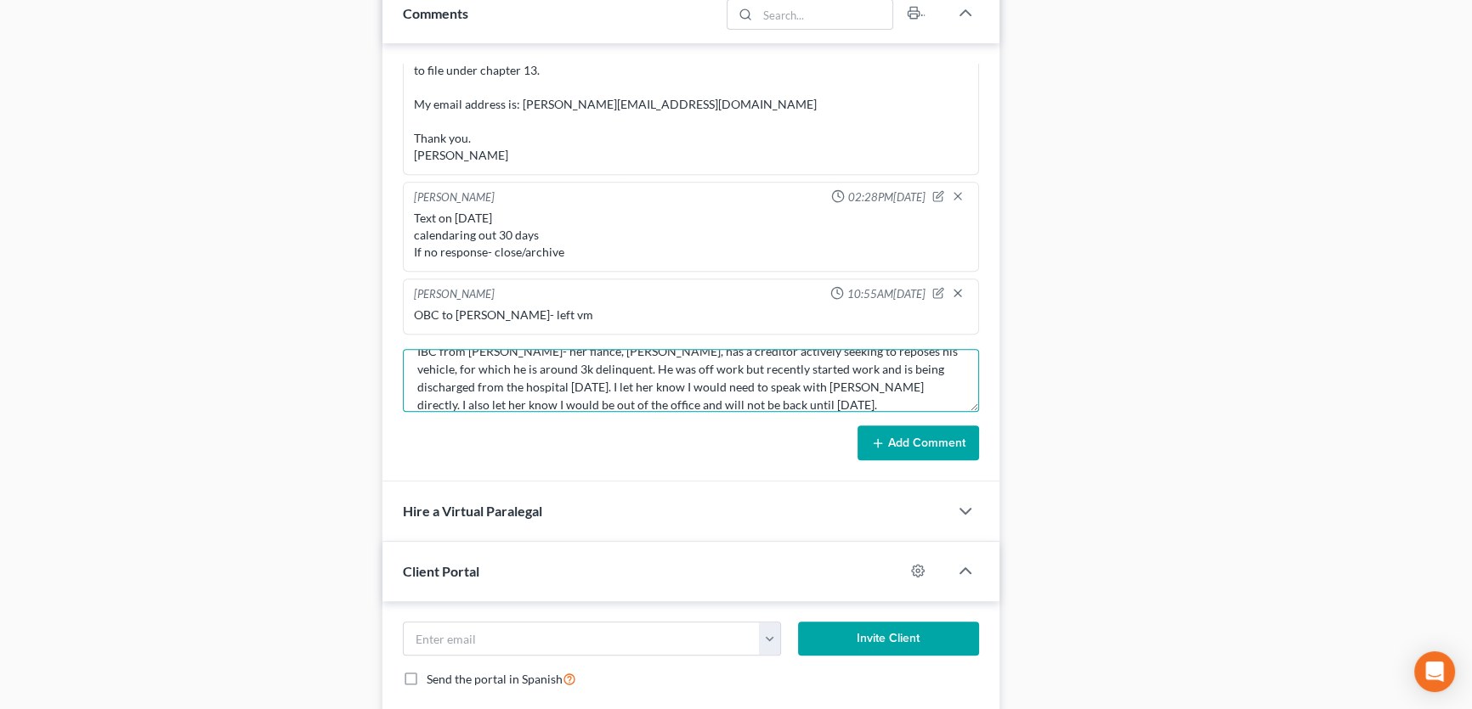
type textarea "IBC from [PERSON_NAME]- her fiancé, [PERSON_NAME], has a creditor actively seek…"
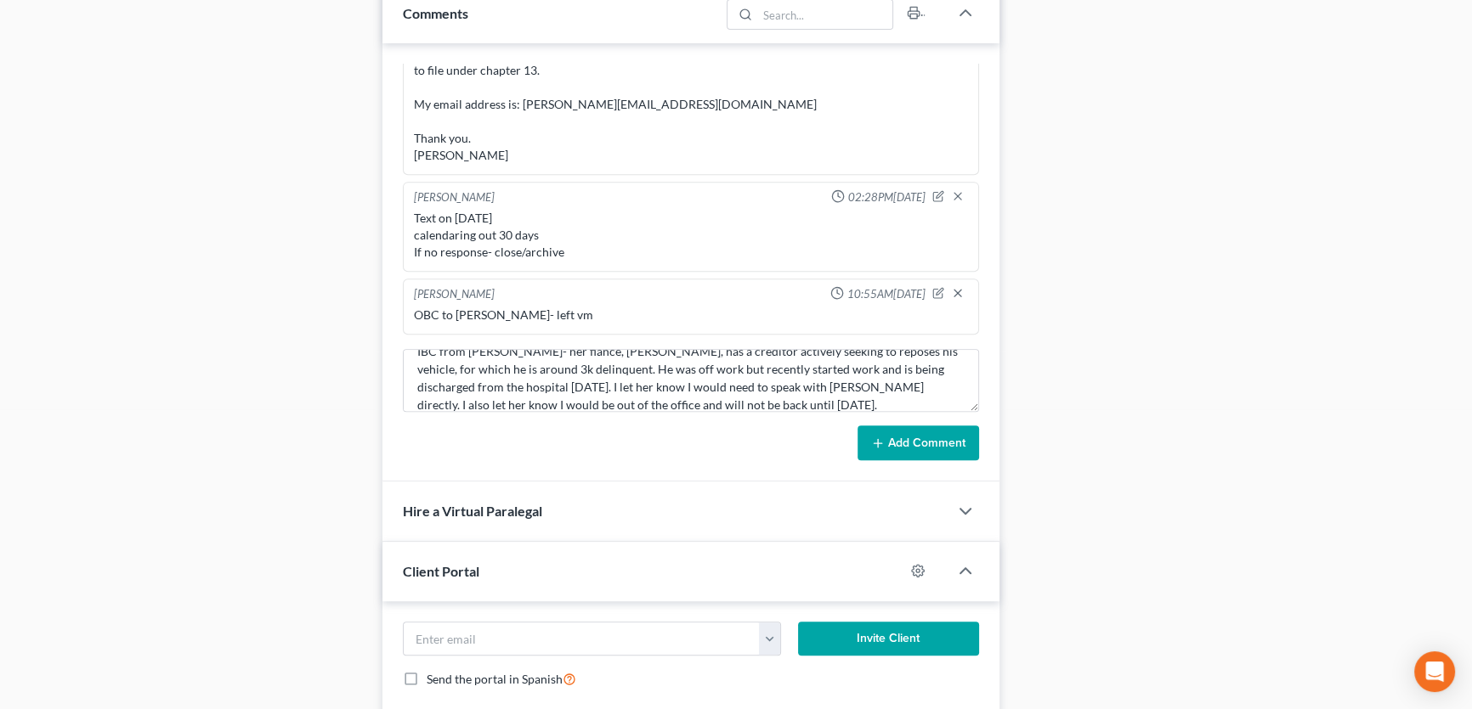
click at [943, 429] on button "Add Comment" at bounding box center [917, 444] width 121 height 36
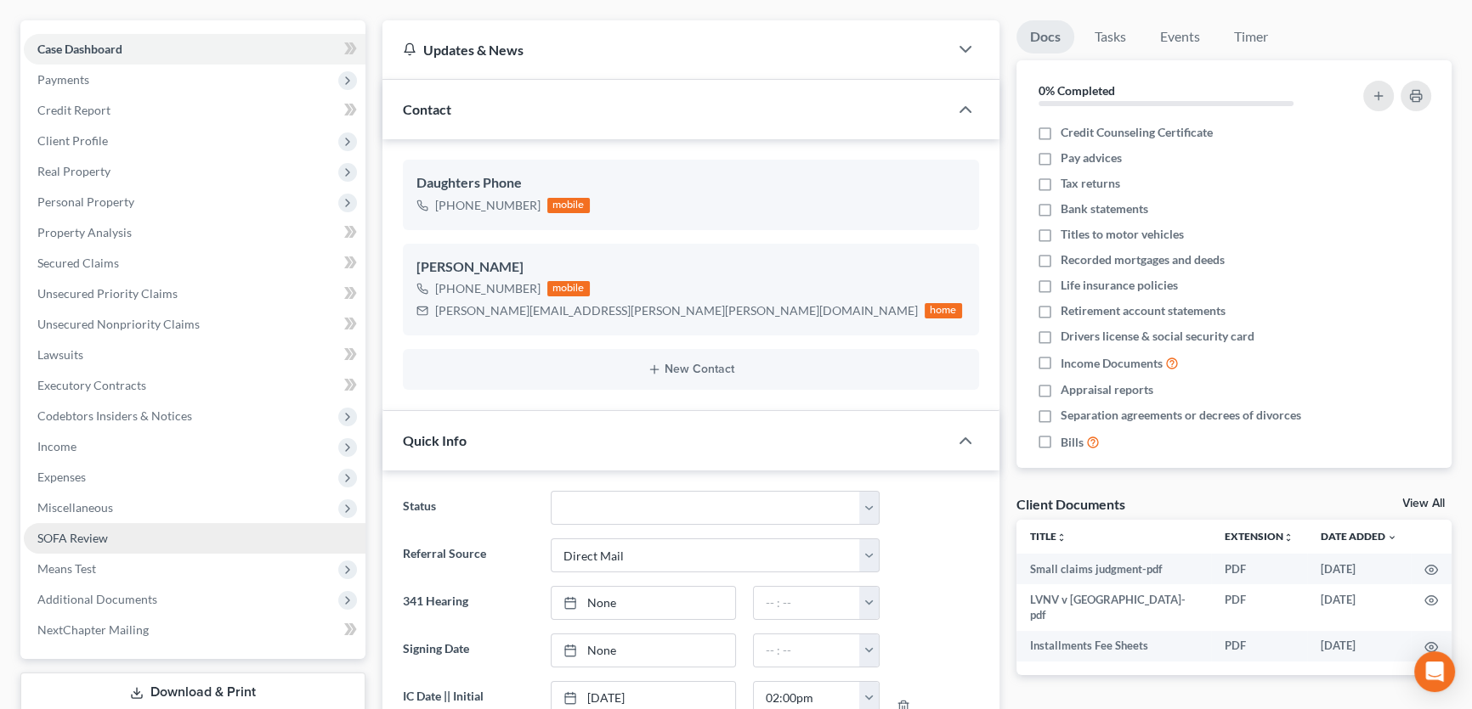
scroll to position [0, 0]
